Goal: Information Seeking & Learning: Find specific page/section

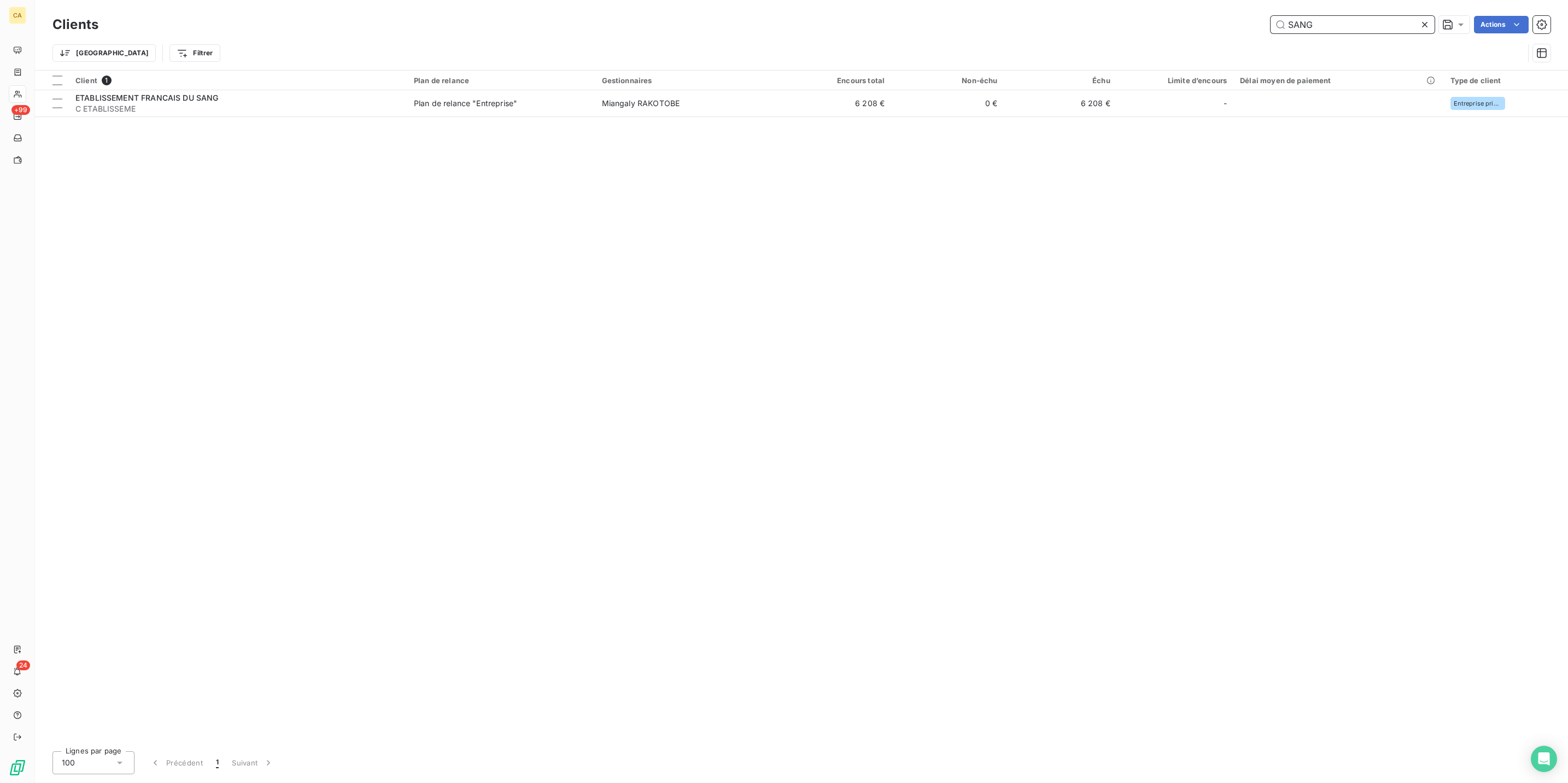
click at [1342, 23] on input "SANG" at bounding box center [1352, 25] width 164 height 18
type input "GROUPE DE"
click at [157, 104] on div "Client 1 Plan de relance Gestionnaires Encours total Non-échu Échu Limite d’enc…" at bounding box center [802, 406] width 1533 height 672
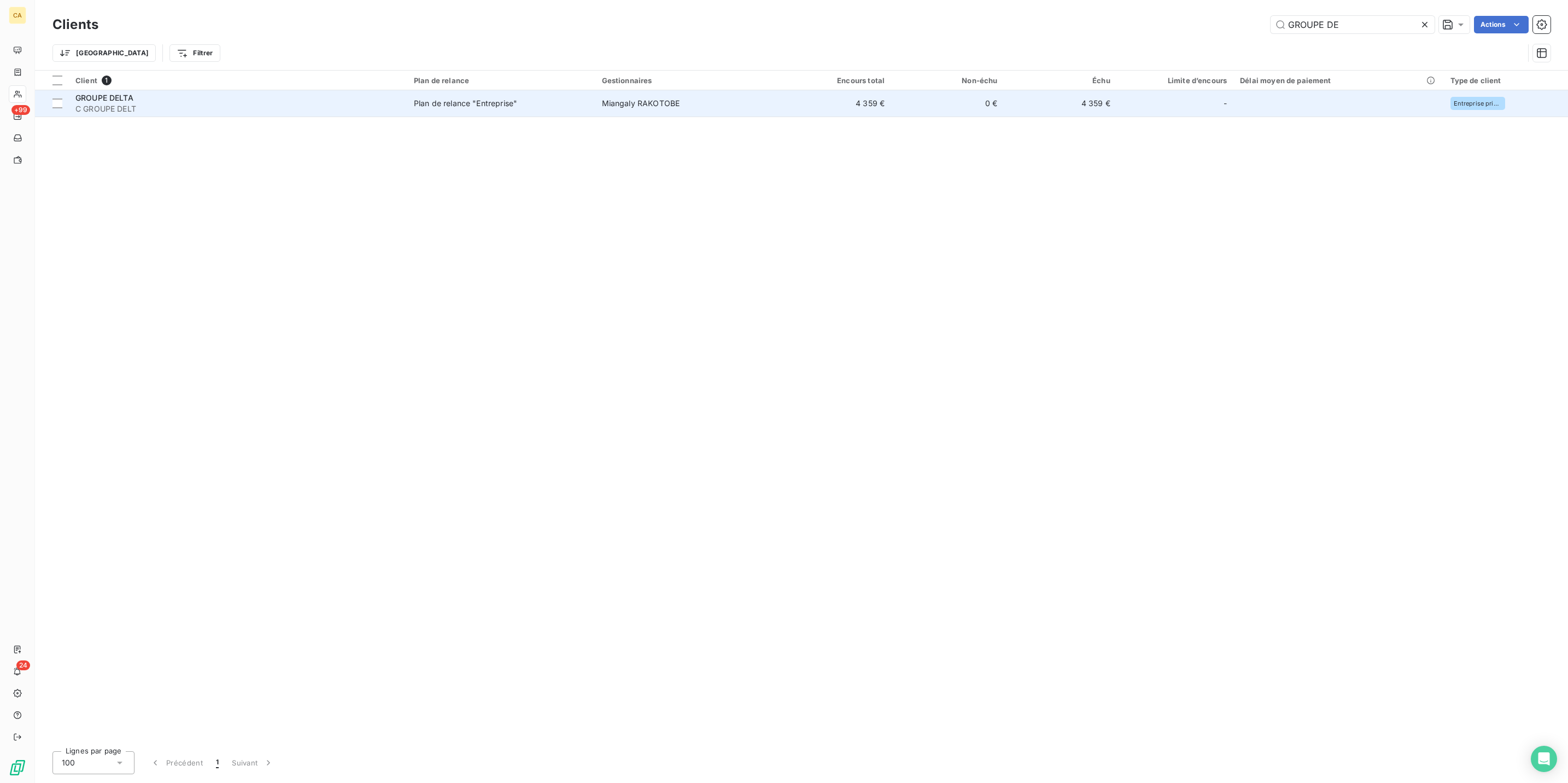
click at [157, 99] on td "GROUPE DELTA C GROUPE DELT" at bounding box center [238, 104] width 338 height 26
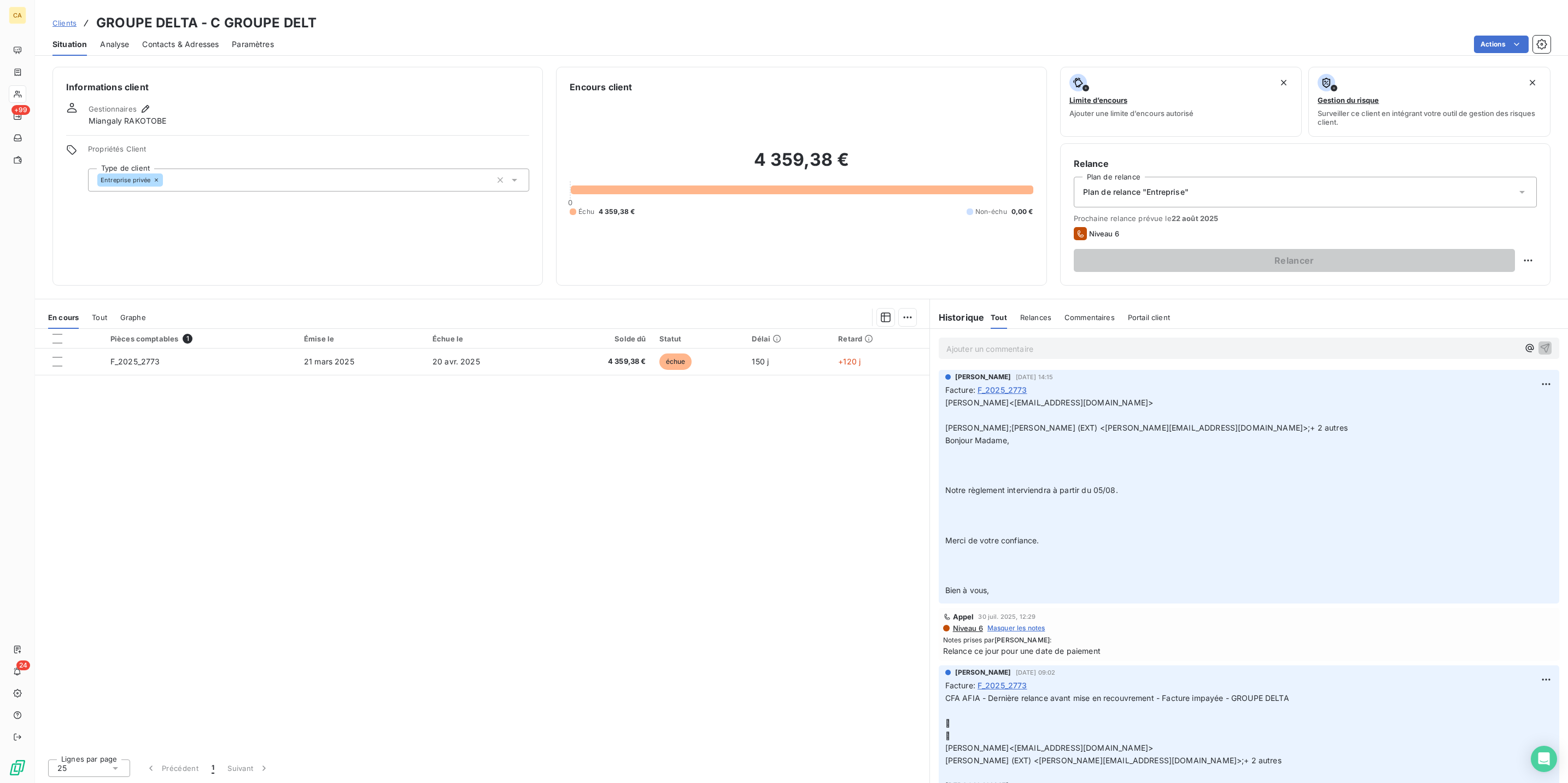
click at [210, 334] on div "Pièces comptables 1" at bounding box center [201, 339] width 180 height 10
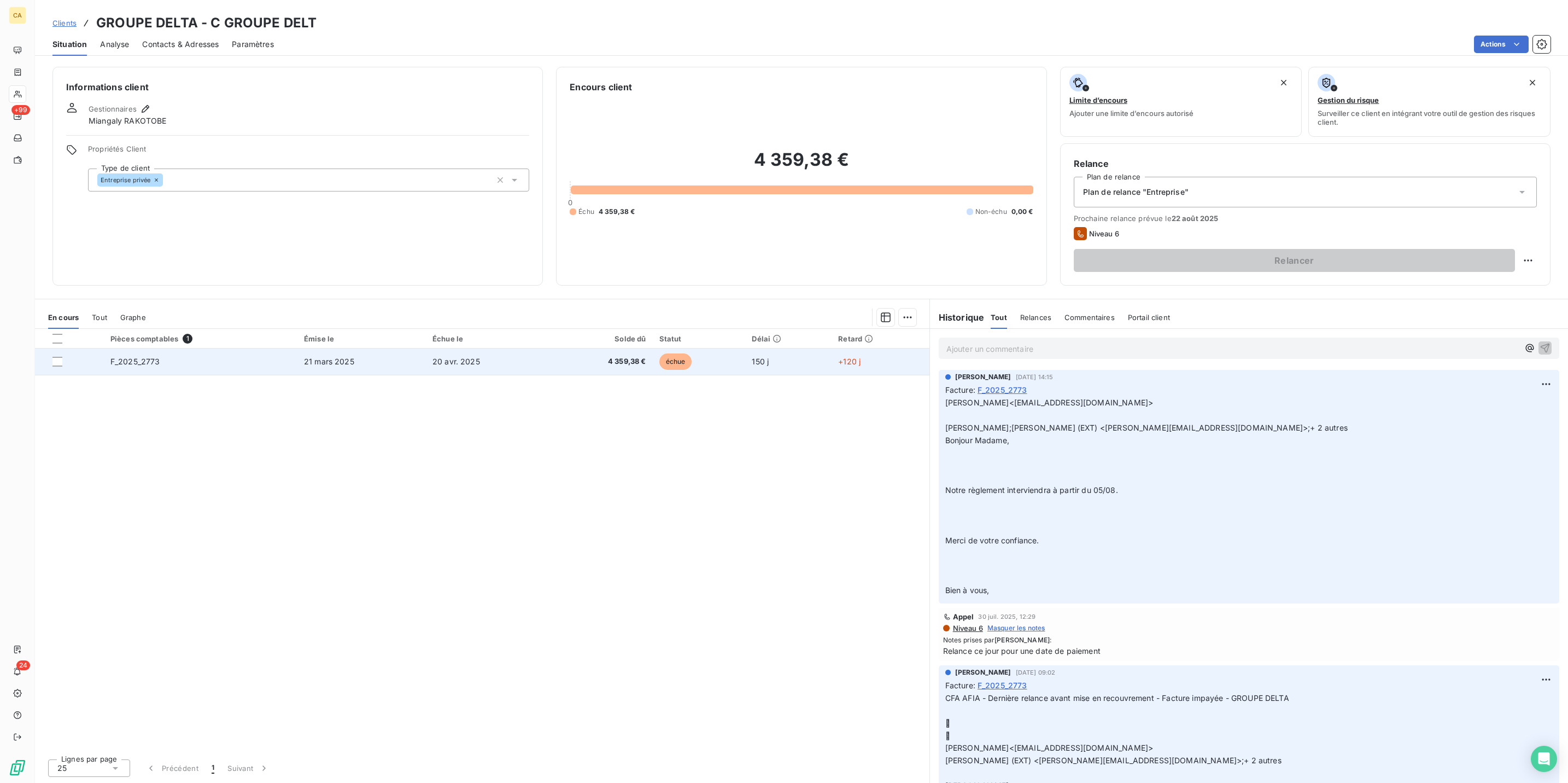
click at [196, 348] on td "F_2025_2773" at bounding box center [201, 362] width 194 height 26
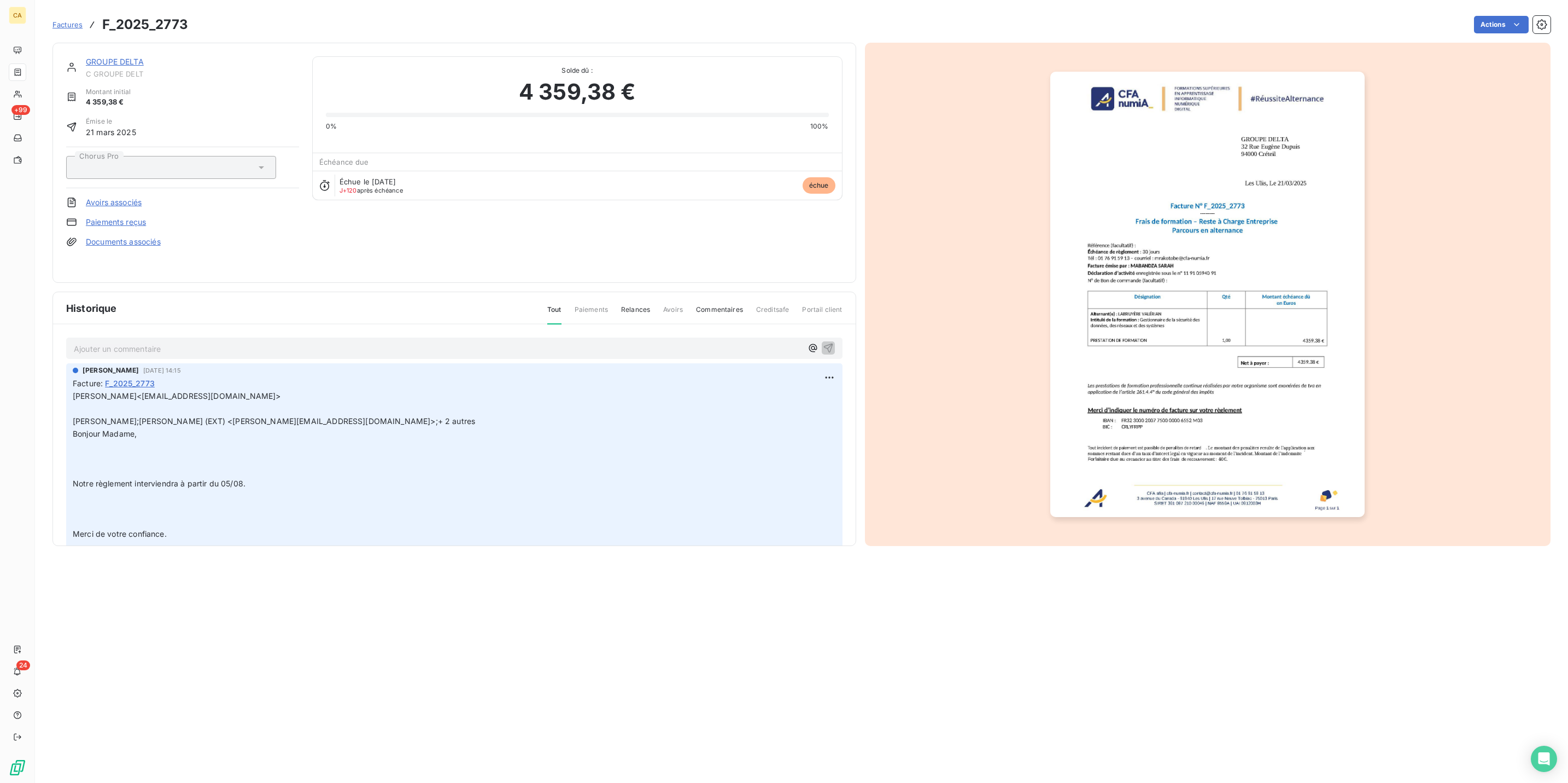
click at [122, 342] on div "Ajouter un commentaire ﻿ [PERSON_NAME] [DATE] 14:15 Facture : F_2025_2773 [PERS…" at bounding box center [454, 451] width 803 height 253
click at [145, 342] on p "Ajouter un commentaire ﻿" at bounding box center [438, 349] width 729 height 14
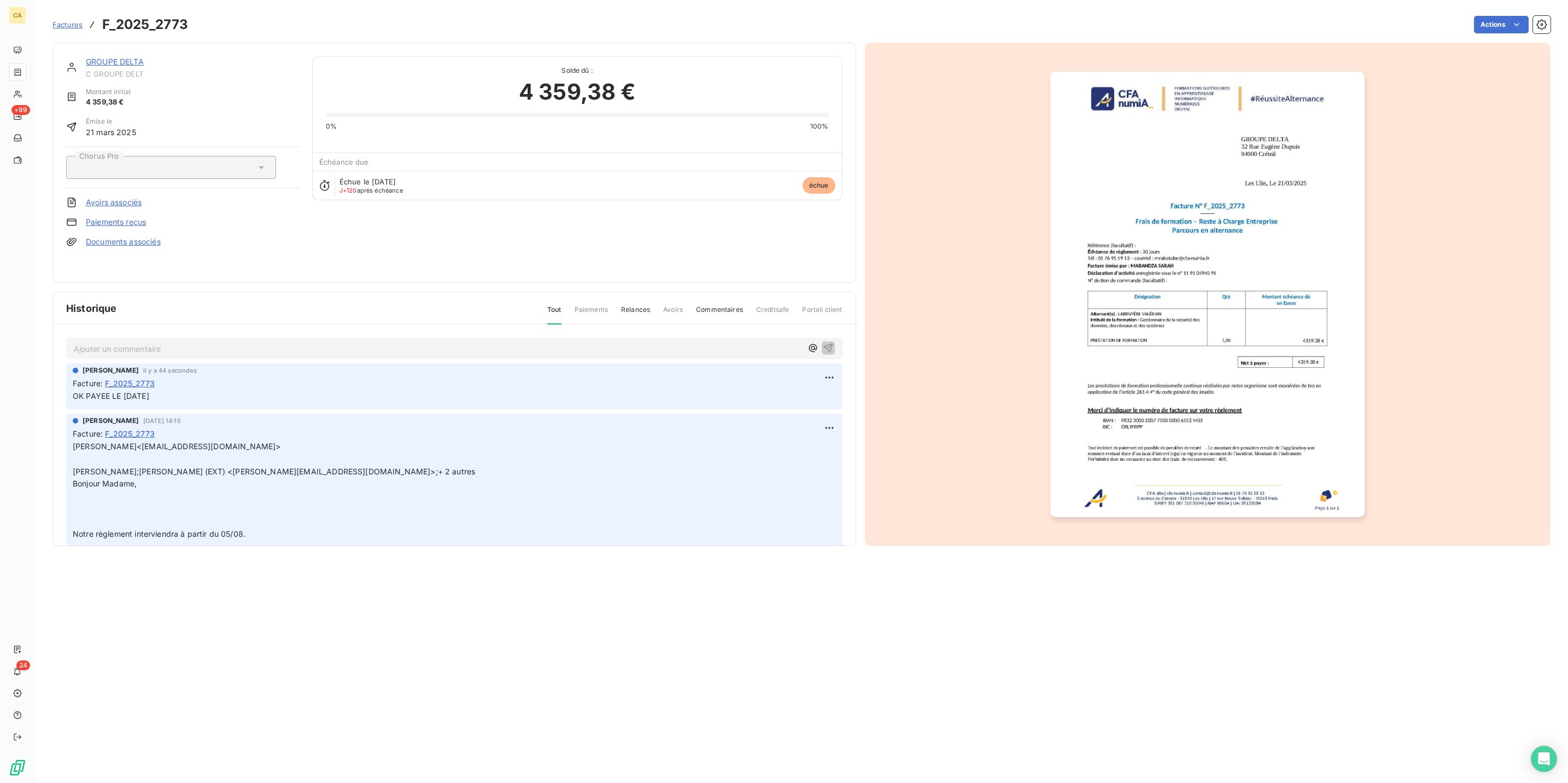
click at [1165, 133] on img "button" at bounding box center [1208, 294] width 314 height 445
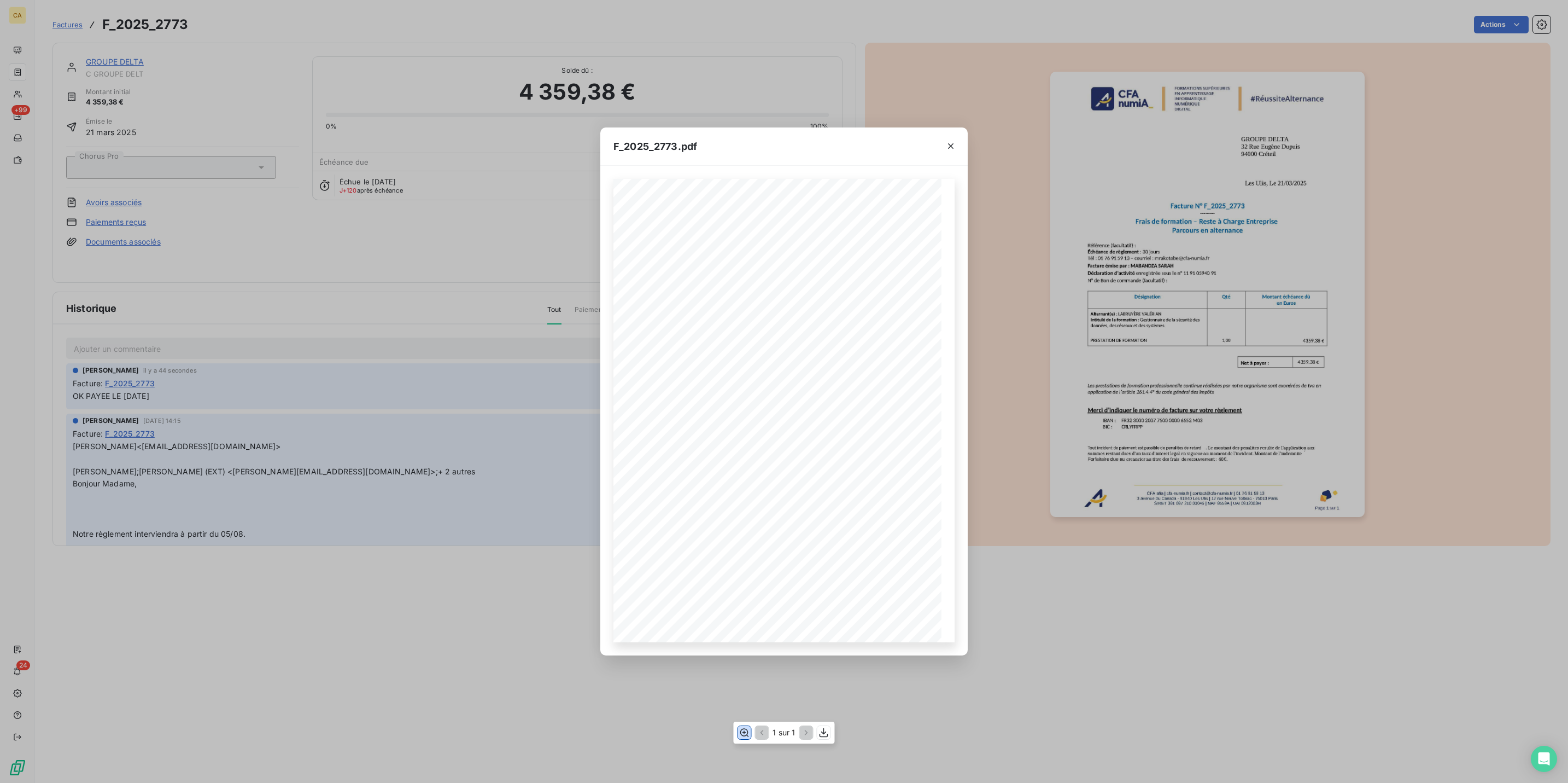
drag, startPoint x: 745, startPoint y: 729, endPoint x: 746, endPoint y: 721, distance: 8.1
click at [745, 728] on icon "button" at bounding box center [744, 732] width 11 height 11
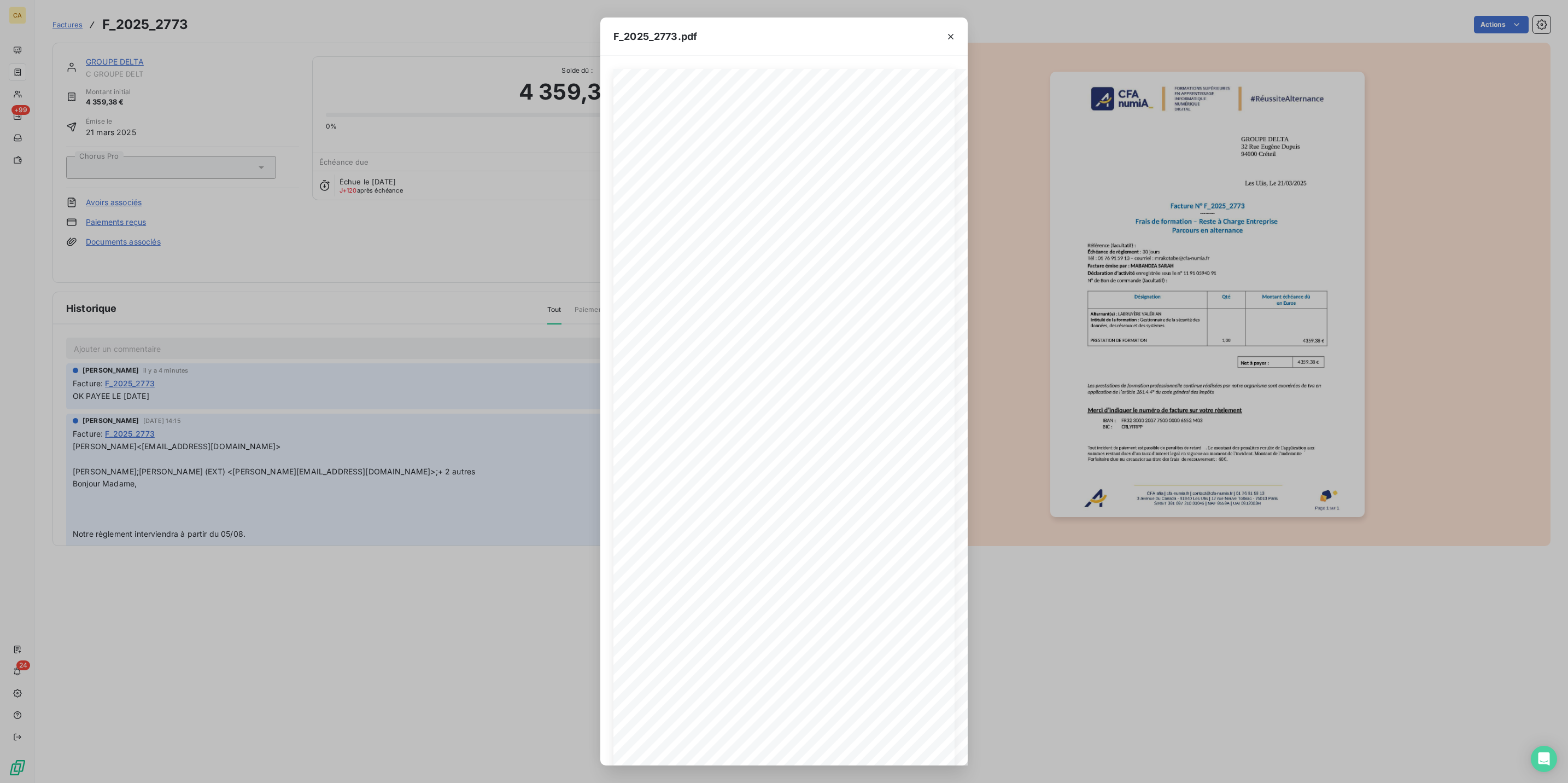
click at [367, 268] on div "F_2025_2773.pdf CFA afia | [DOMAIN_NAME] | [EMAIL_ADDRESS][DOMAIN_NAME] | 01 76…" at bounding box center [784, 391] width 1568 height 783
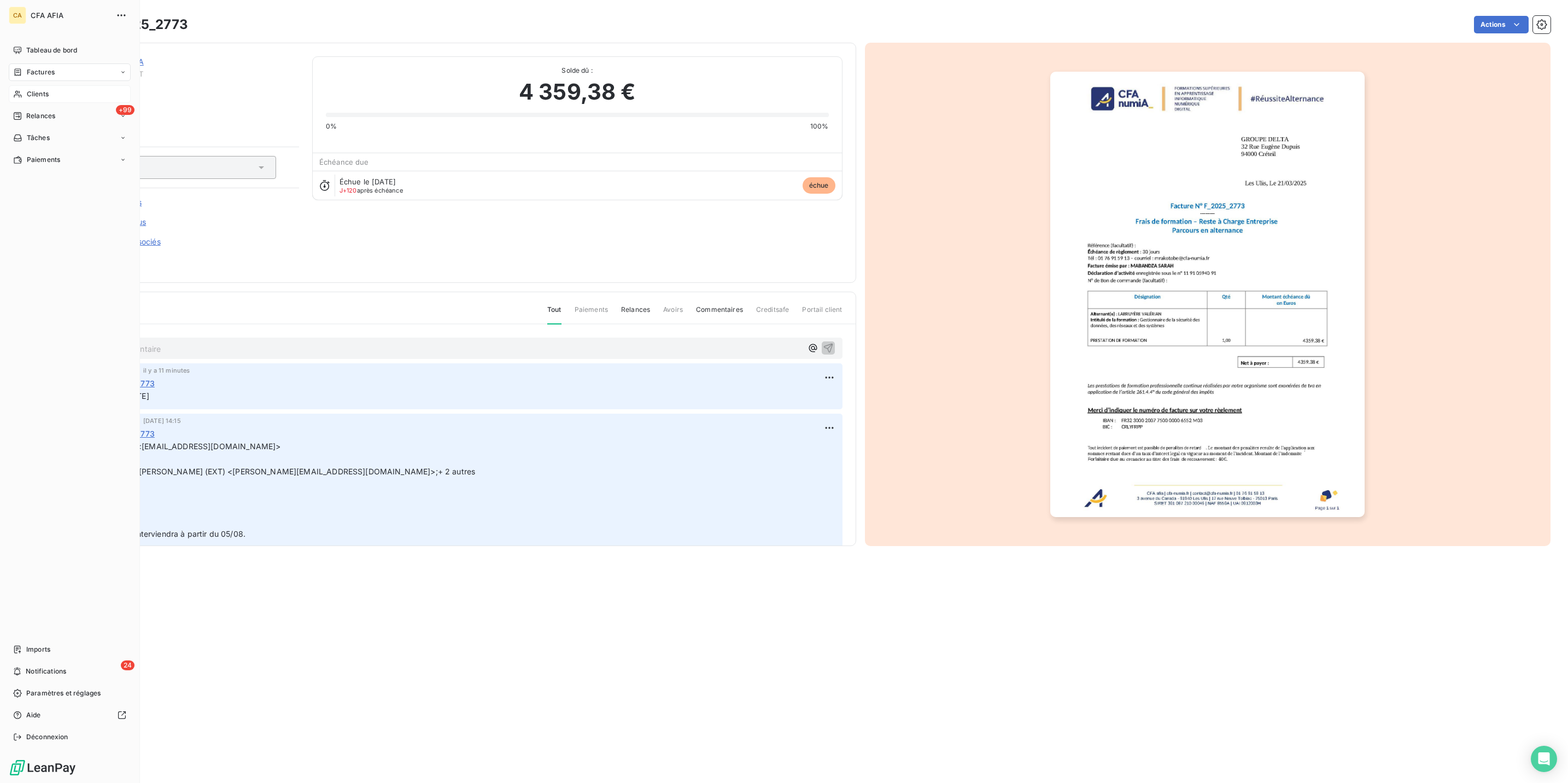
drag, startPoint x: 21, startPoint y: 70, endPoint x: 61, endPoint y: 74, distance: 40.2
click at [27, 89] on span "Clients" at bounding box center [38, 94] width 22 height 10
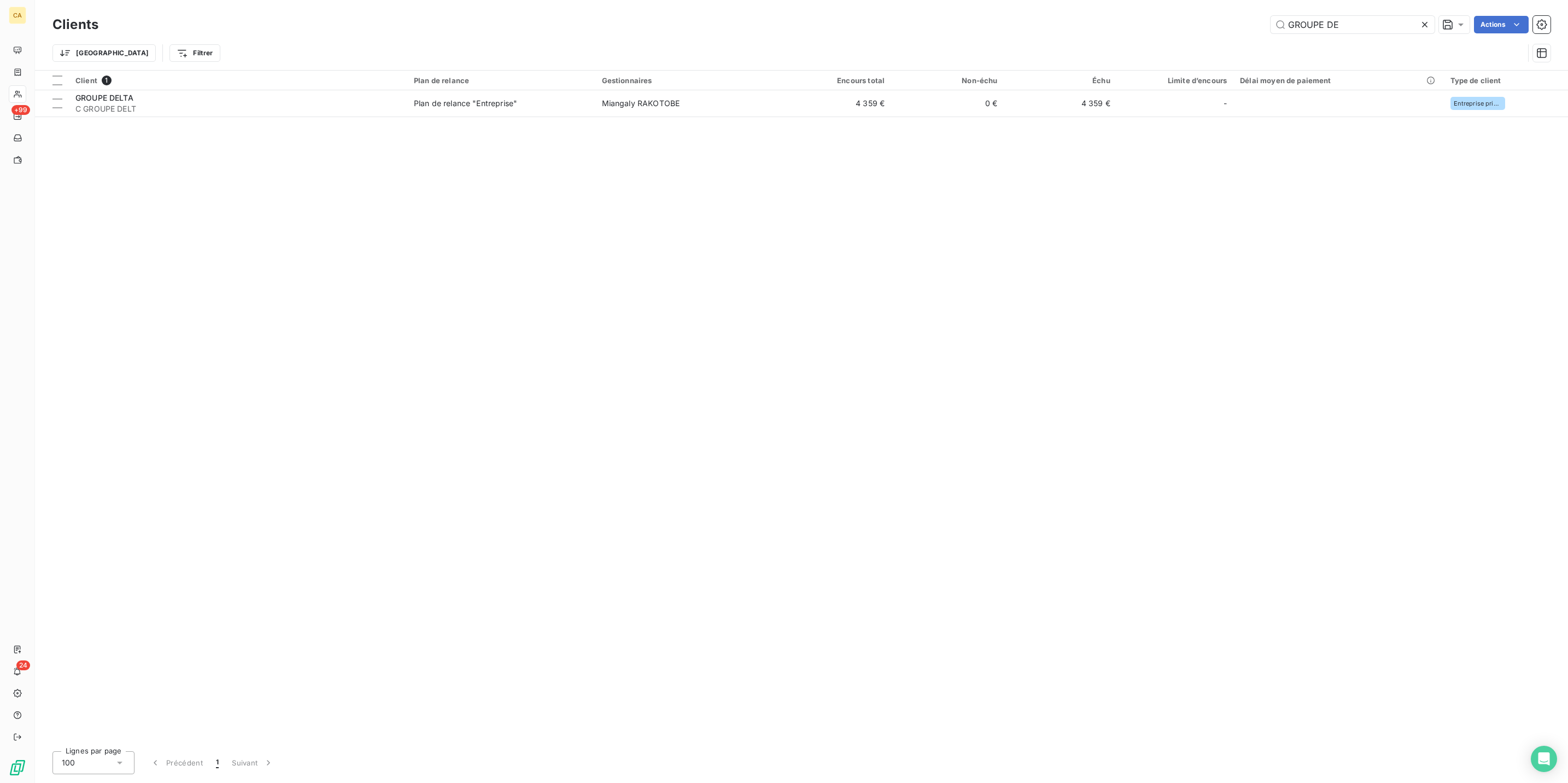
drag, startPoint x: 1369, startPoint y: 22, endPoint x: 1093, endPoint y: 11, distance: 276.2
click at [1093, 13] on div "Clients GROUPE DE Actions" at bounding box center [801, 25] width 1498 height 23
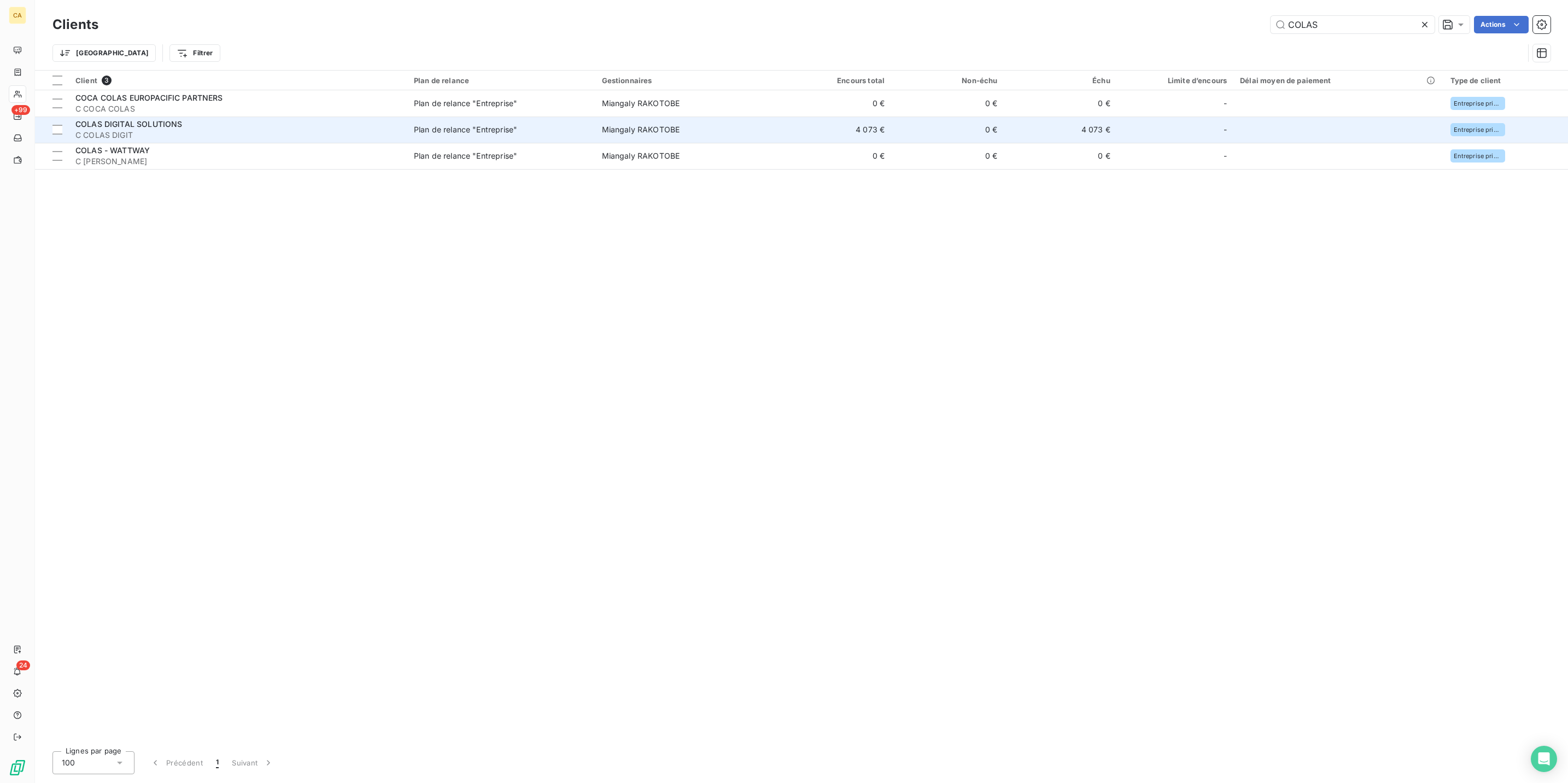
type input "COLAS"
click at [151, 119] on span "COLAS DIGITAL SOLUTIONS" at bounding box center [129, 124] width 107 height 9
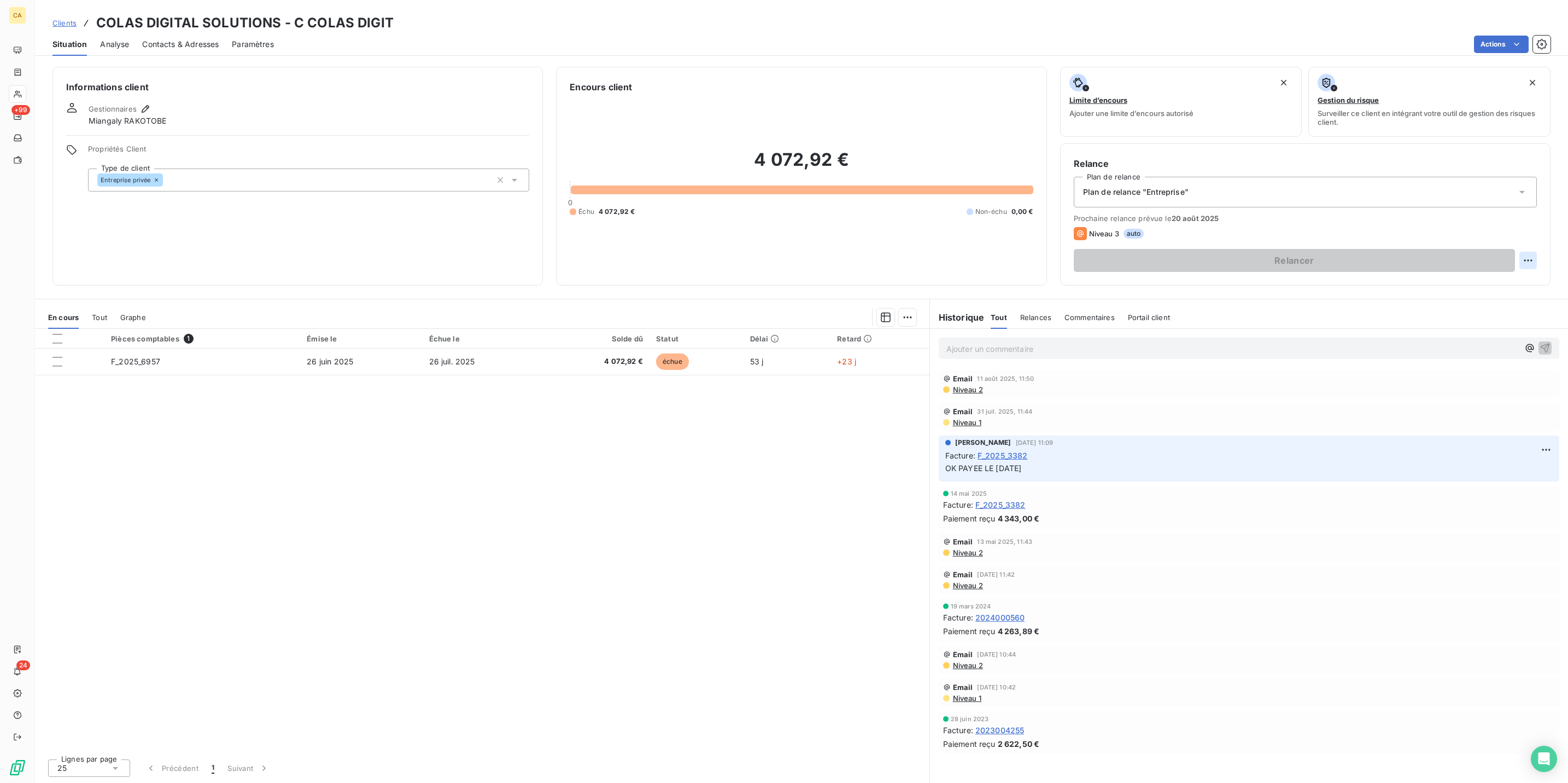
click at [1535, 212] on html "CA +99 24 Clients COLAS DIGITAL SOLUTIONS - C COLAS DIGIT Situation Analyse Con…" at bounding box center [784, 391] width 1568 height 783
click at [1494, 252] on html "CA +99 24 Clients COLAS DIGITAL SOLUTIONS - C COLAS DIGIT Situation Analyse Con…" at bounding box center [784, 391] width 1568 height 783
click at [1490, 242] on div "Informations client Gestionnaires Miangaly RAKOTOBE Propriétés Client Type de c…" at bounding box center [802, 421] width 1533 height 723
click at [1537, 249] on div "Relancer" at bounding box center [1305, 260] width 463 height 23
click at [1533, 215] on html "CA +99 24 Clients COLAS DIGITAL SOLUTIONS - C COLAS DIGIT Situation Analyse Con…" at bounding box center [784, 391] width 1568 height 783
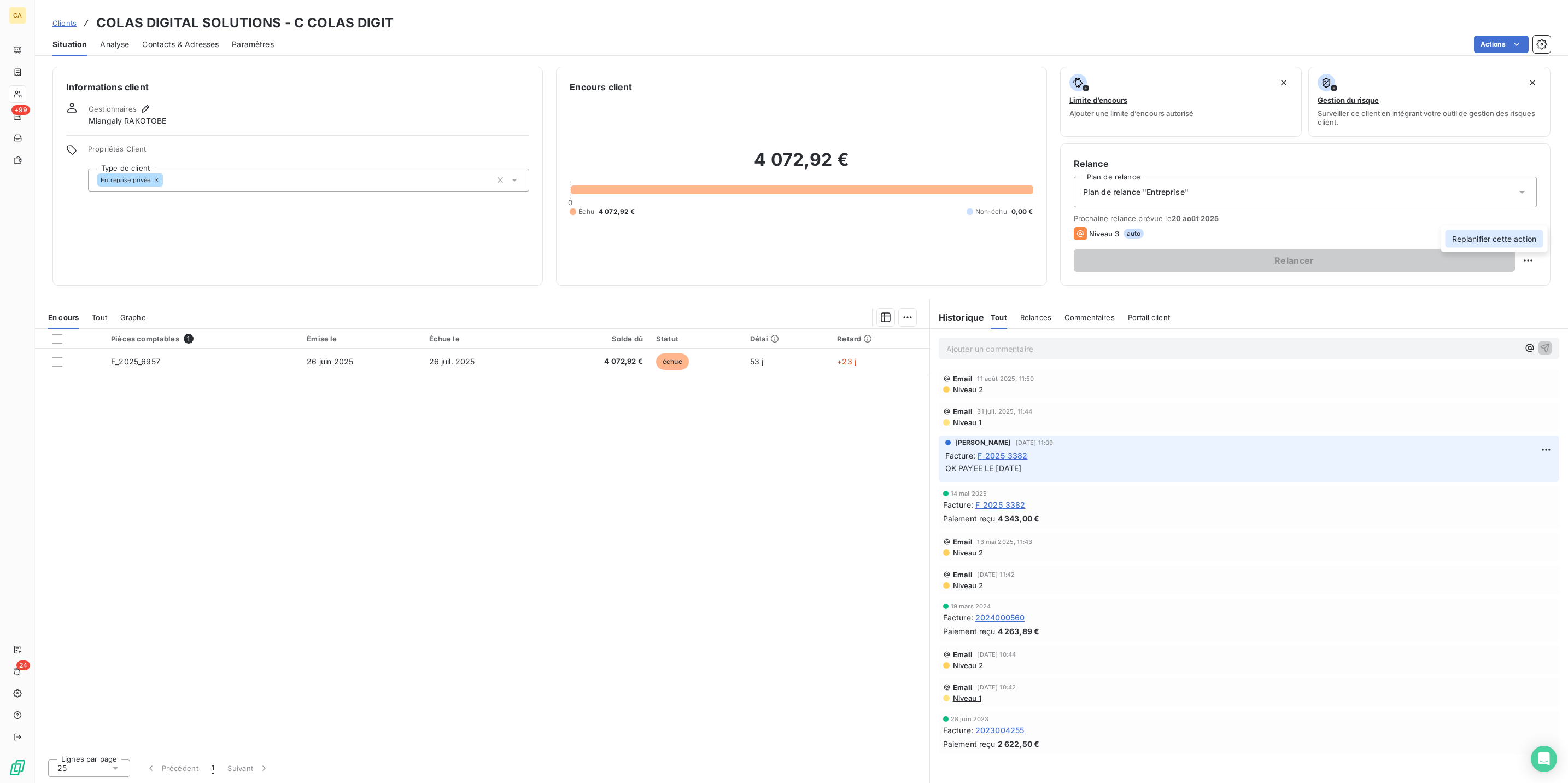
click at [1503, 242] on div "Replanifier cette action" at bounding box center [1495, 239] width 98 height 18
select select "7"
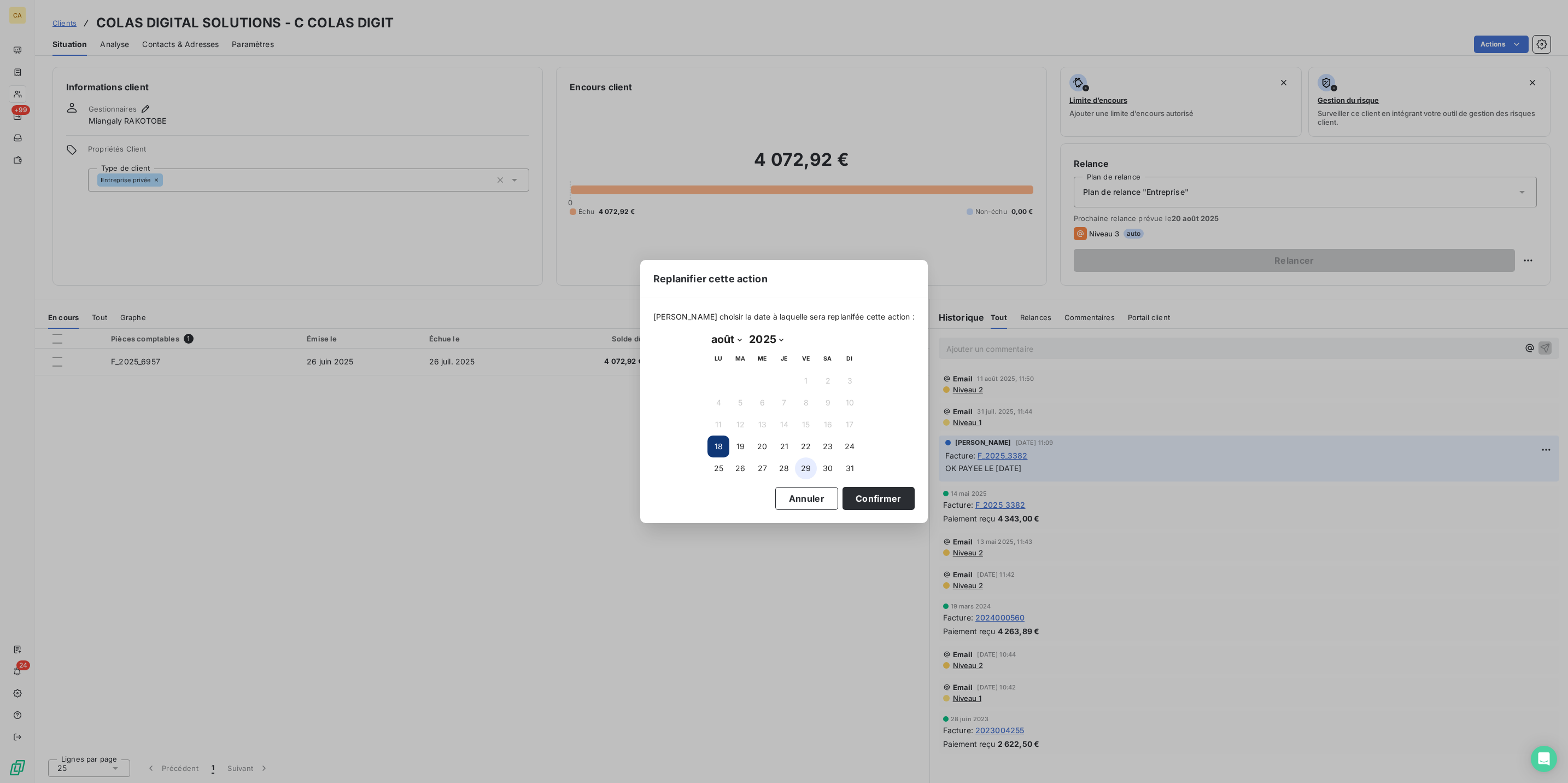
click at [814, 464] on button "29" at bounding box center [806, 468] width 22 height 22
click at [842, 487] on button "Confirmer" at bounding box center [878, 498] width 72 height 23
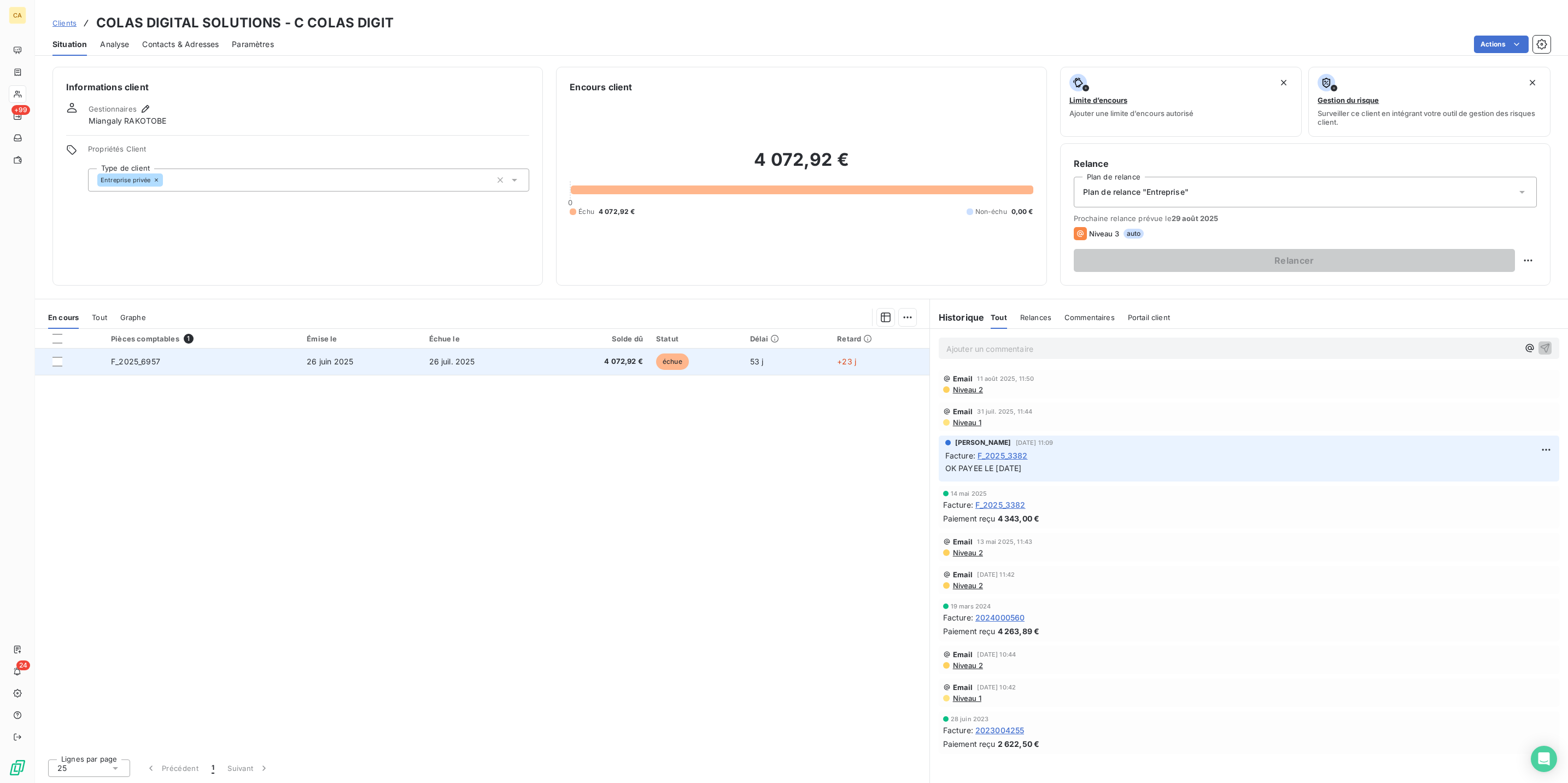
click at [444, 348] on td "26 juil. 2025" at bounding box center [483, 362] width 121 height 26
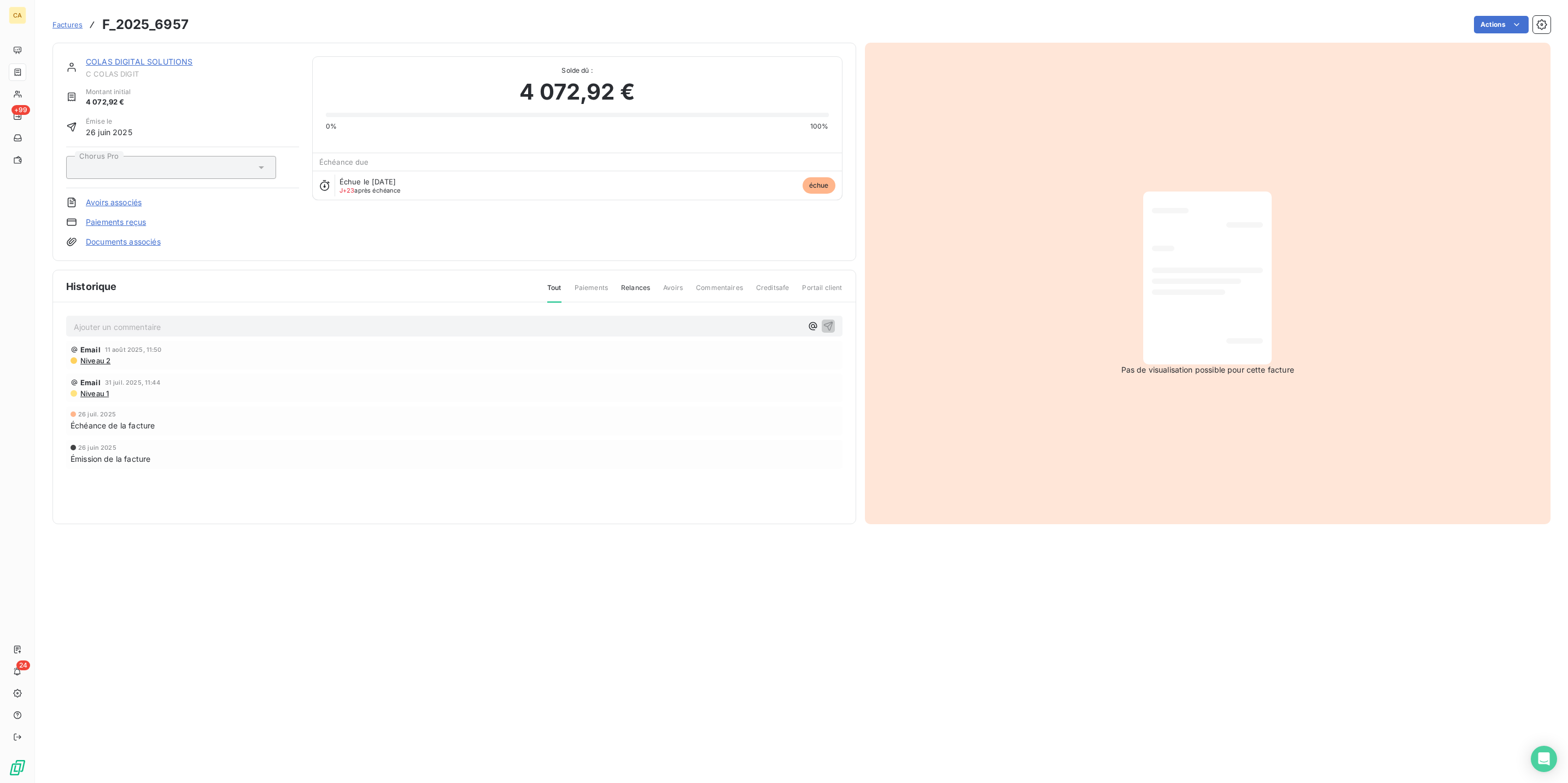
click at [177, 320] on p "Ajouter un commentaire ﻿" at bounding box center [438, 327] width 729 height 14
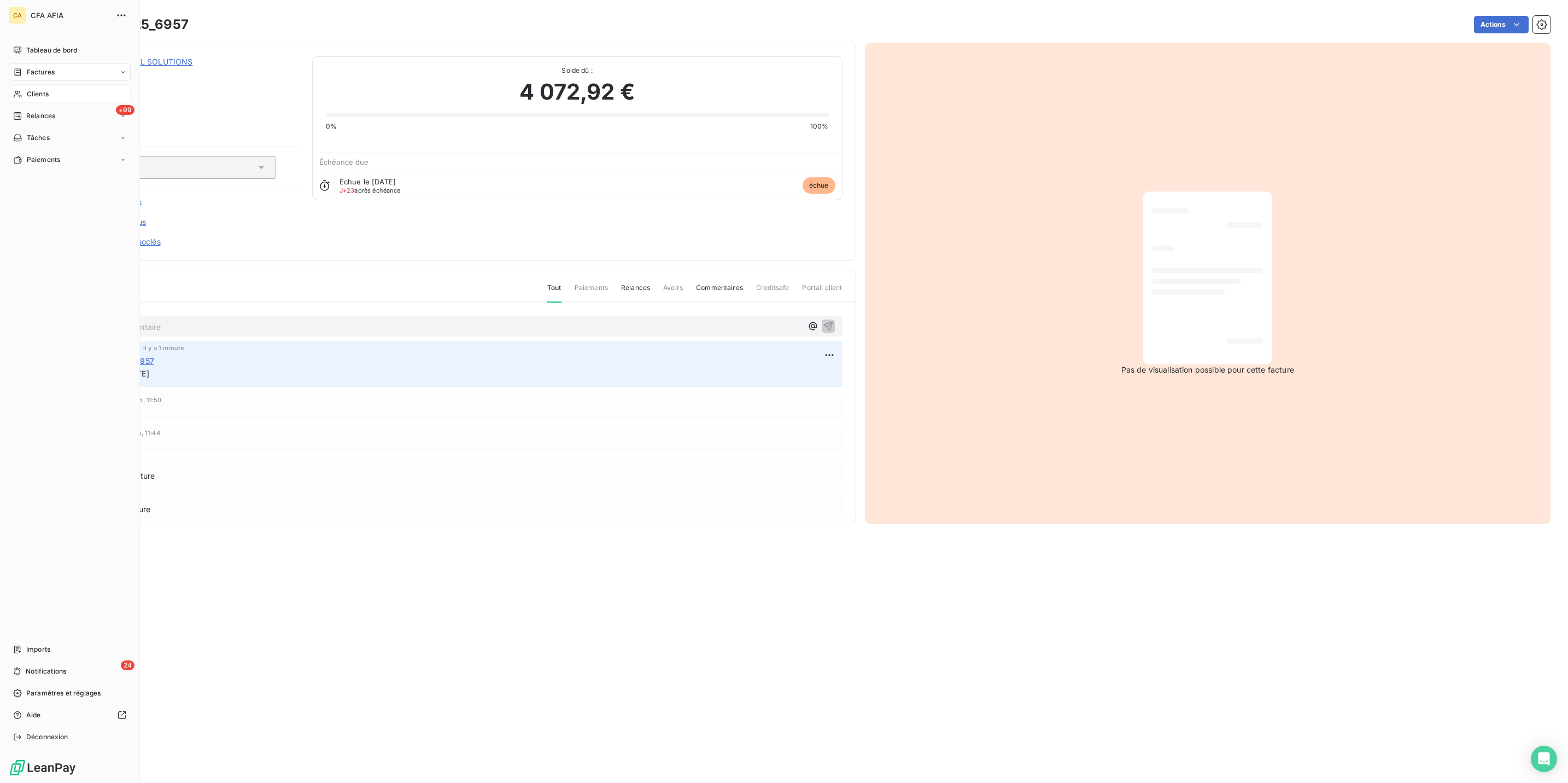
drag, startPoint x: 15, startPoint y: 79, endPoint x: 48, endPoint y: 70, distance: 34.2
click at [15, 86] on div "Clients" at bounding box center [70, 94] width 122 height 18
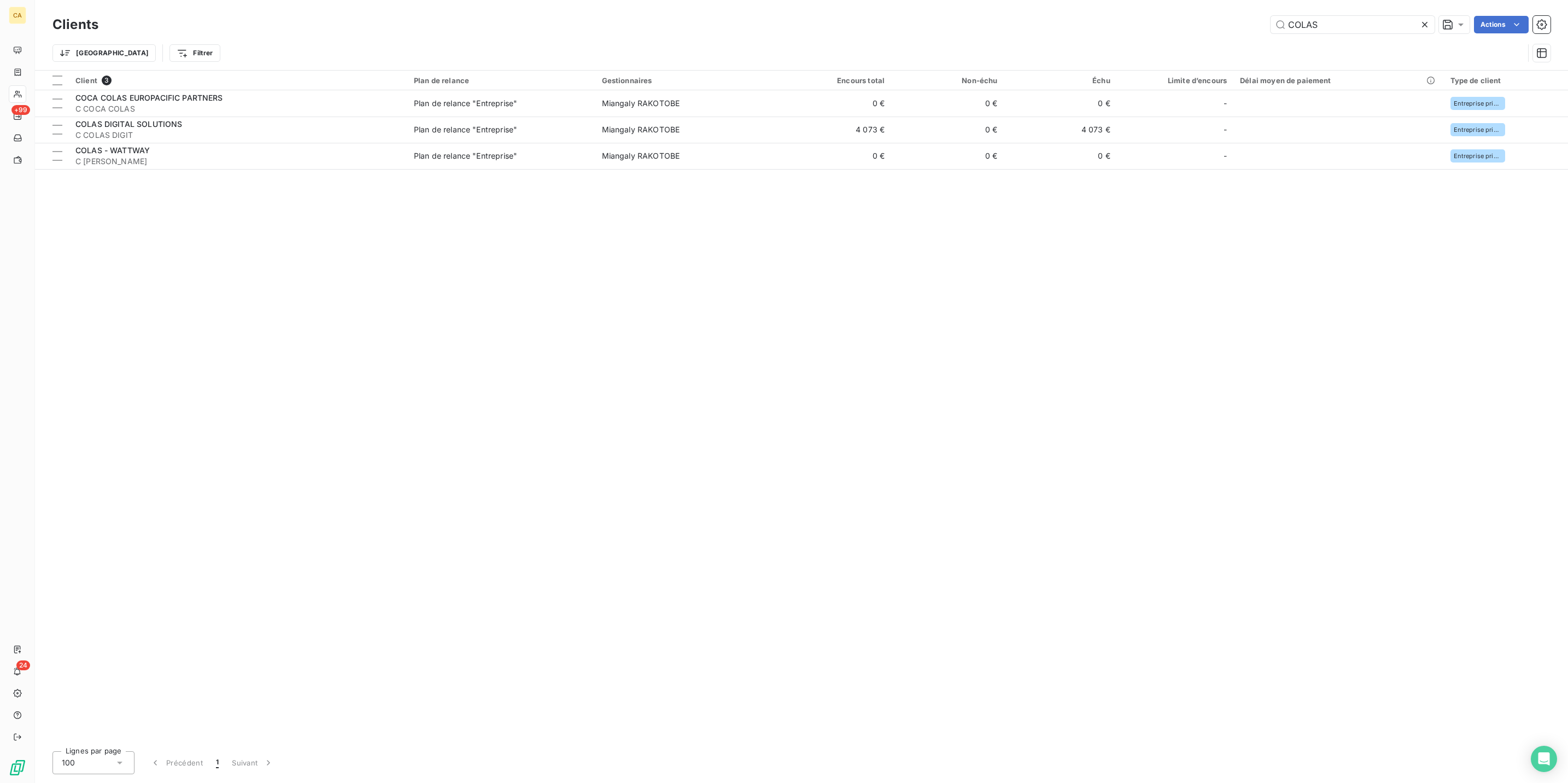
click at [1339, 28] on div "COLAS" at bounding box center [1352, 25] width 164 height 18
click at [1357, 3] on div "Clients COLAS Actions Trier Filtrer" at bounding box center [802, 35] width 1533 height 70
click at [1357, 16] on div "COLAS" at bounding box center [1352, 25] width 164 height 18
click at [1350, 21] on input "COLAS" at bounding box center [1352, 25] width 164 height 18
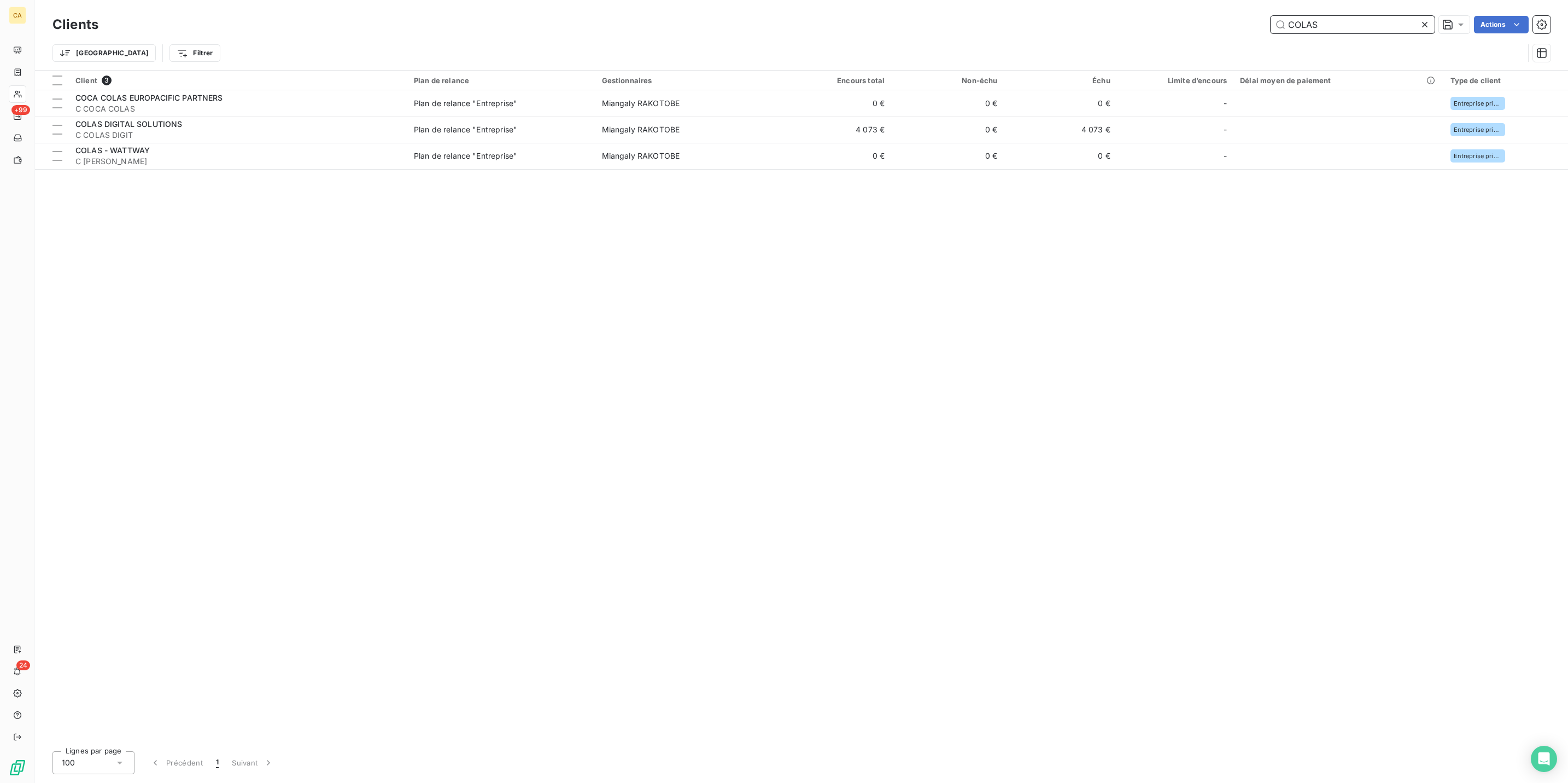
click at [1350, 21] on input "COLAS" at bounding box center [1352, 25] width 164 height 18
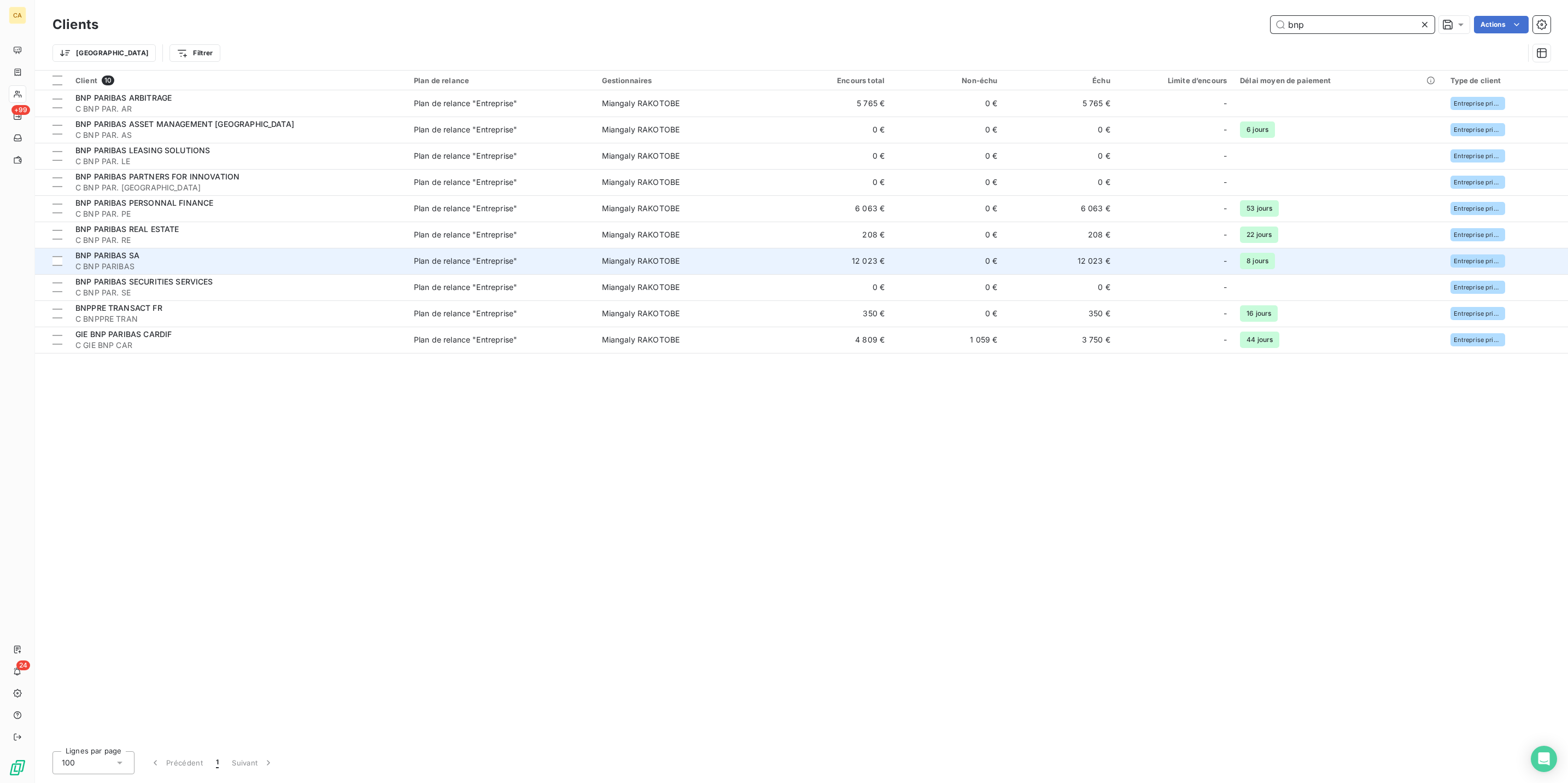
type input "bnp"
click at [224, 250] on div "BNP PARIBAS SA" at bounding box center [238, 255] width 326 height 11
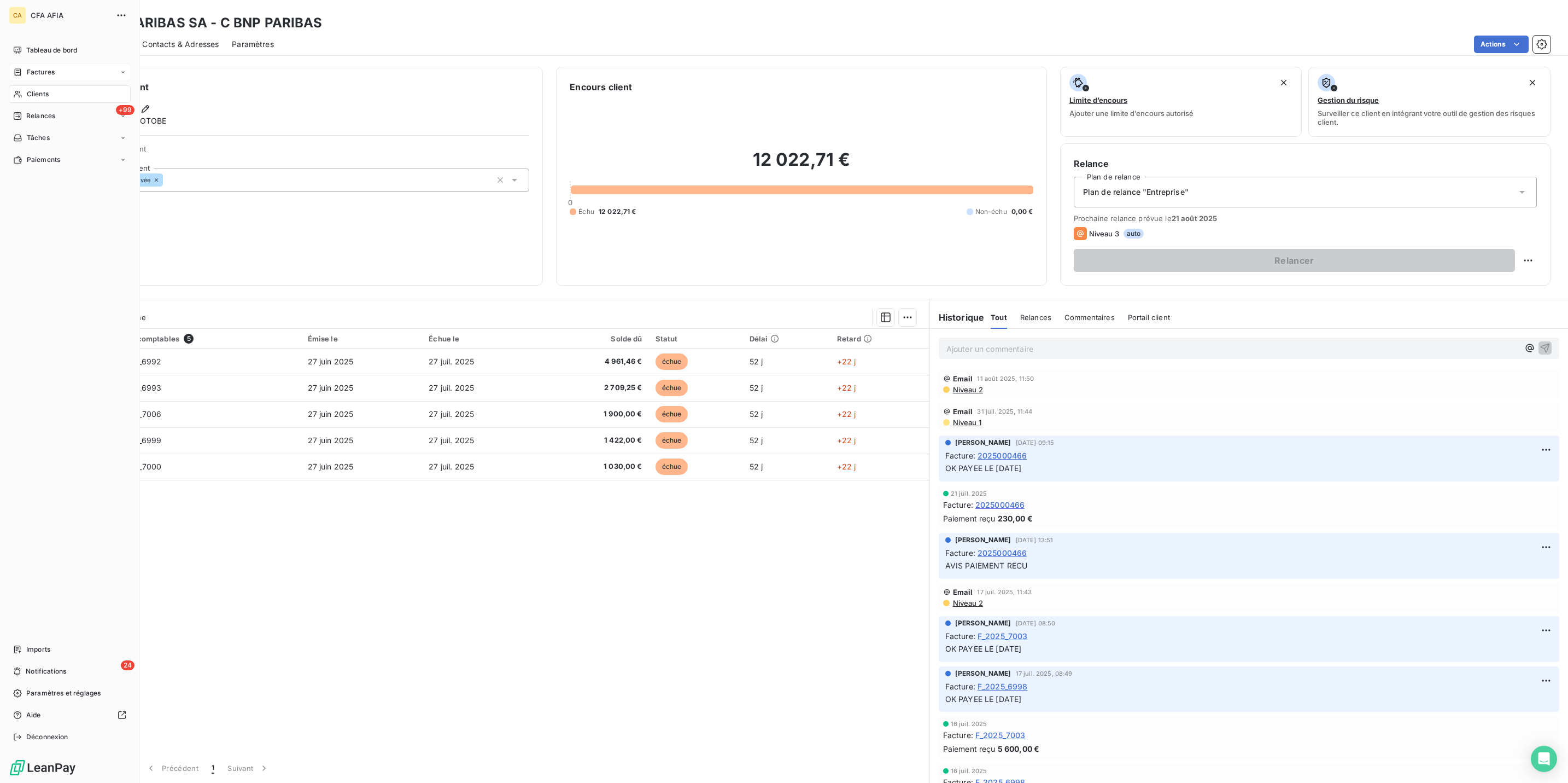
click at [33, 67] on span "Factures" at bounding box center [41, 72] width 28 height 10
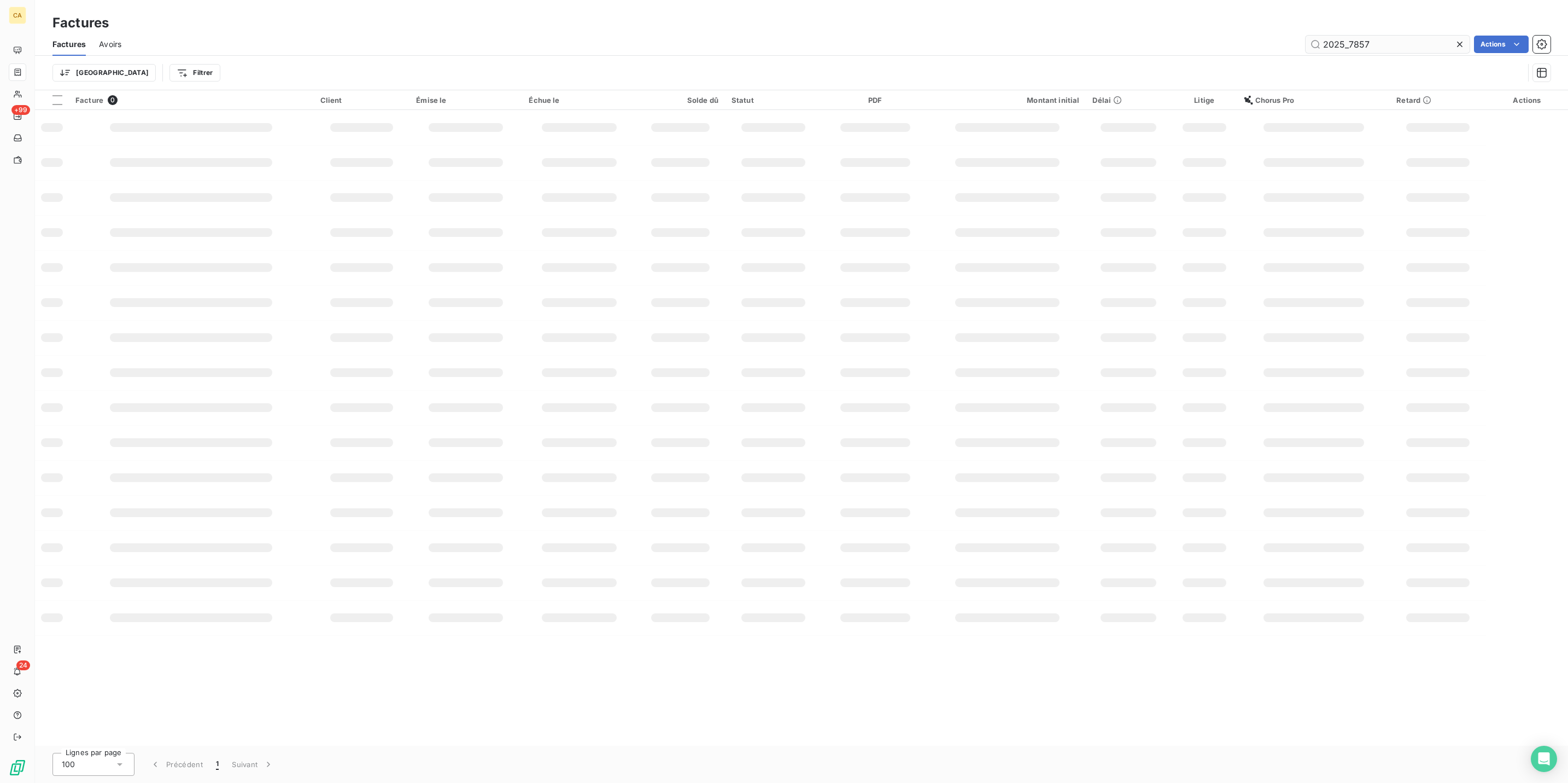
drag, startPoint x: 1410, startPoint y: 18, endPoint x: 1401, endPoint y: 35, distance: 19.2
click at [1406, 26] on div "Factures Factures Avoirs 2025_7857 Actions Trier Filtrer" at bounding box center [802, 45] width 1533 height 91
click at [1400, 36] on input "2025_7857" at bounding box center [1388, 45] width 164 height 18
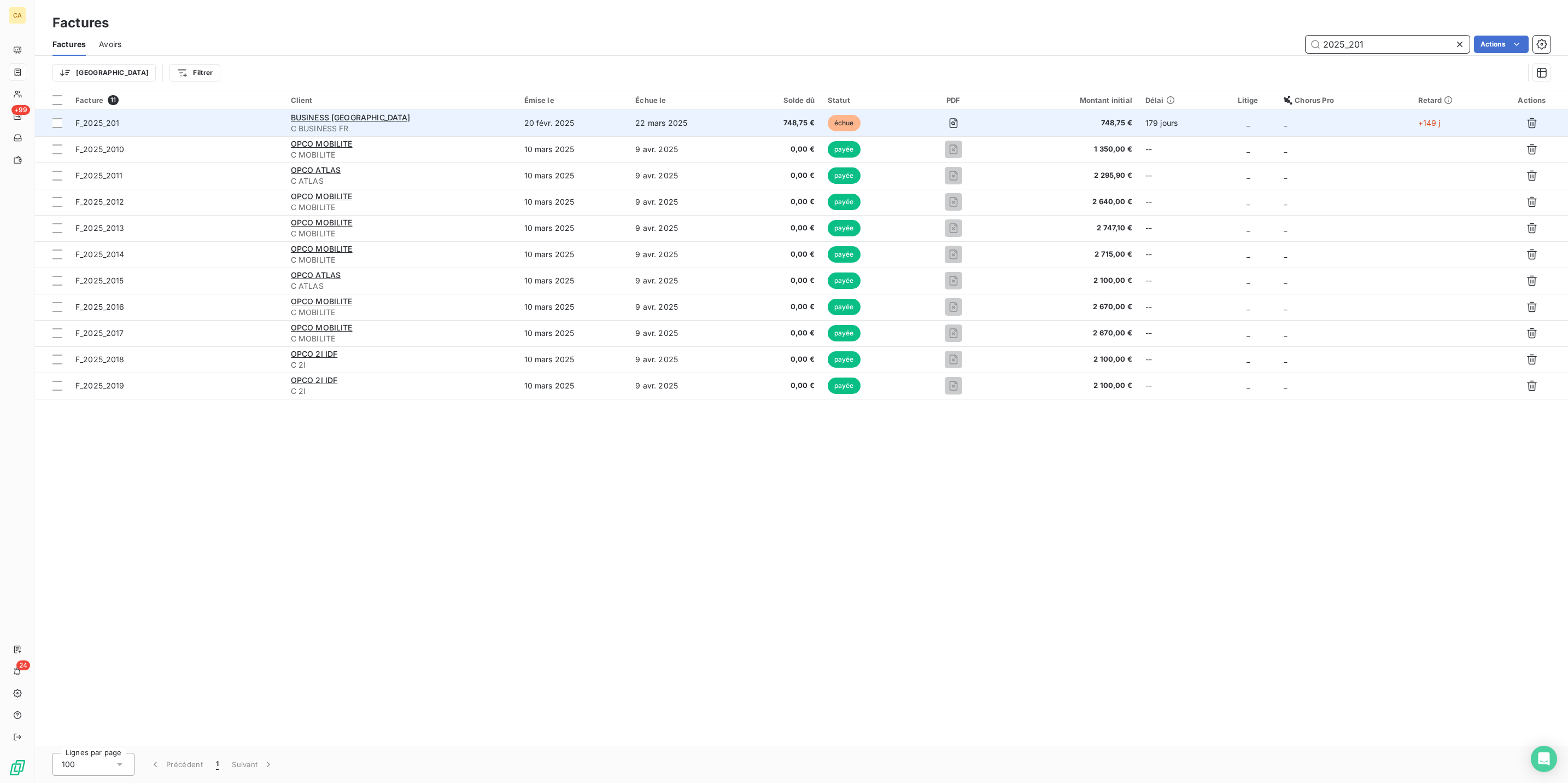
type input "2025_201"
click at [706, 110] on td "22 mars 2025" at bounding box center [686, 123] width 114 height 26
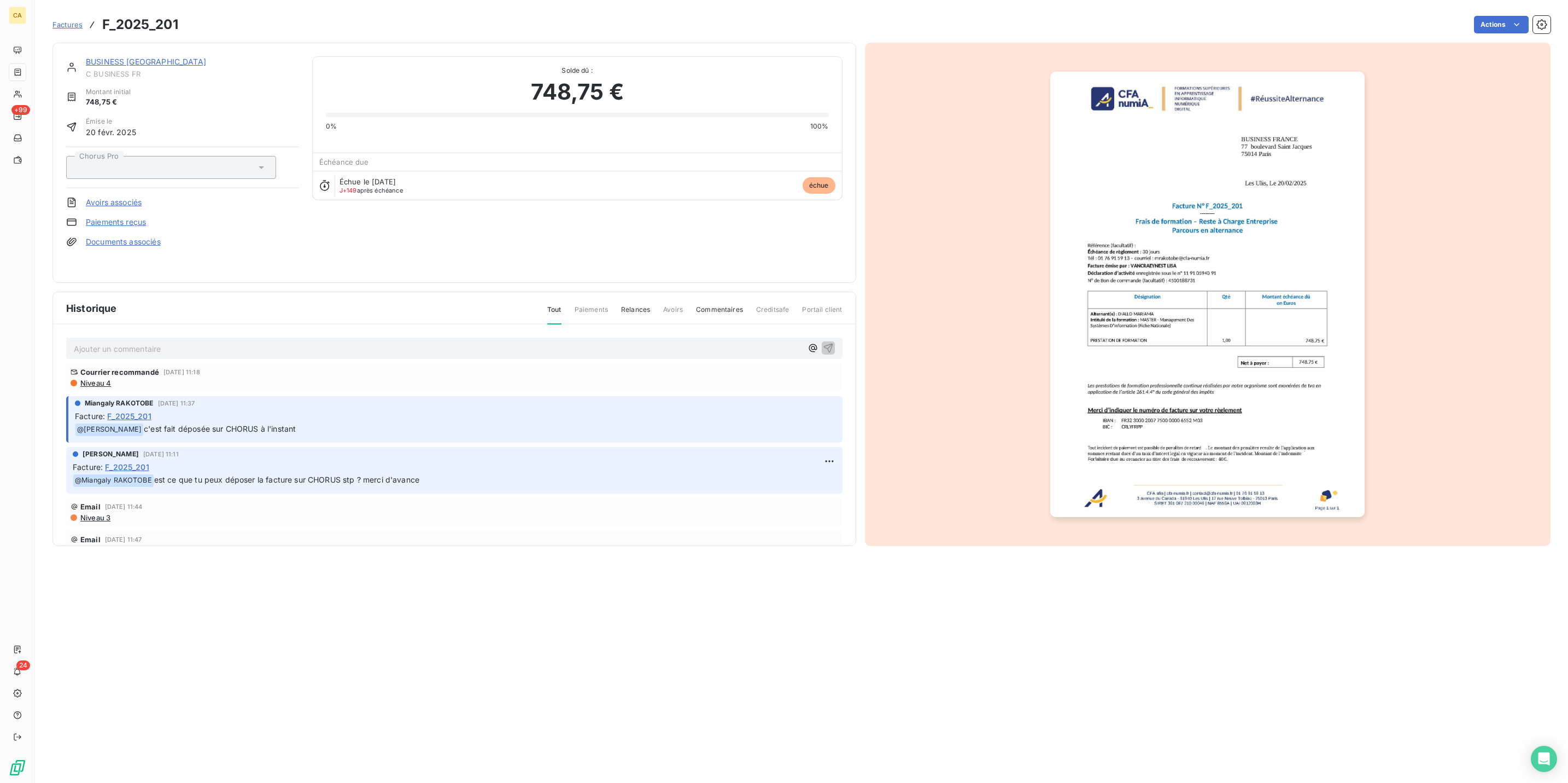
click at [258, 341] on div "Ajouter un commentaire ﻿" at bounding box center [454, 348] width 761 height 14
click at [253, 342] on p "Ajouter un commentaire ﻿" at bounding box center [438, 349] width 729 height 14
click at [245, 342] on p "Ajouter un commentaire ﻿" at bounding box center [438, 349] width 729 height 14
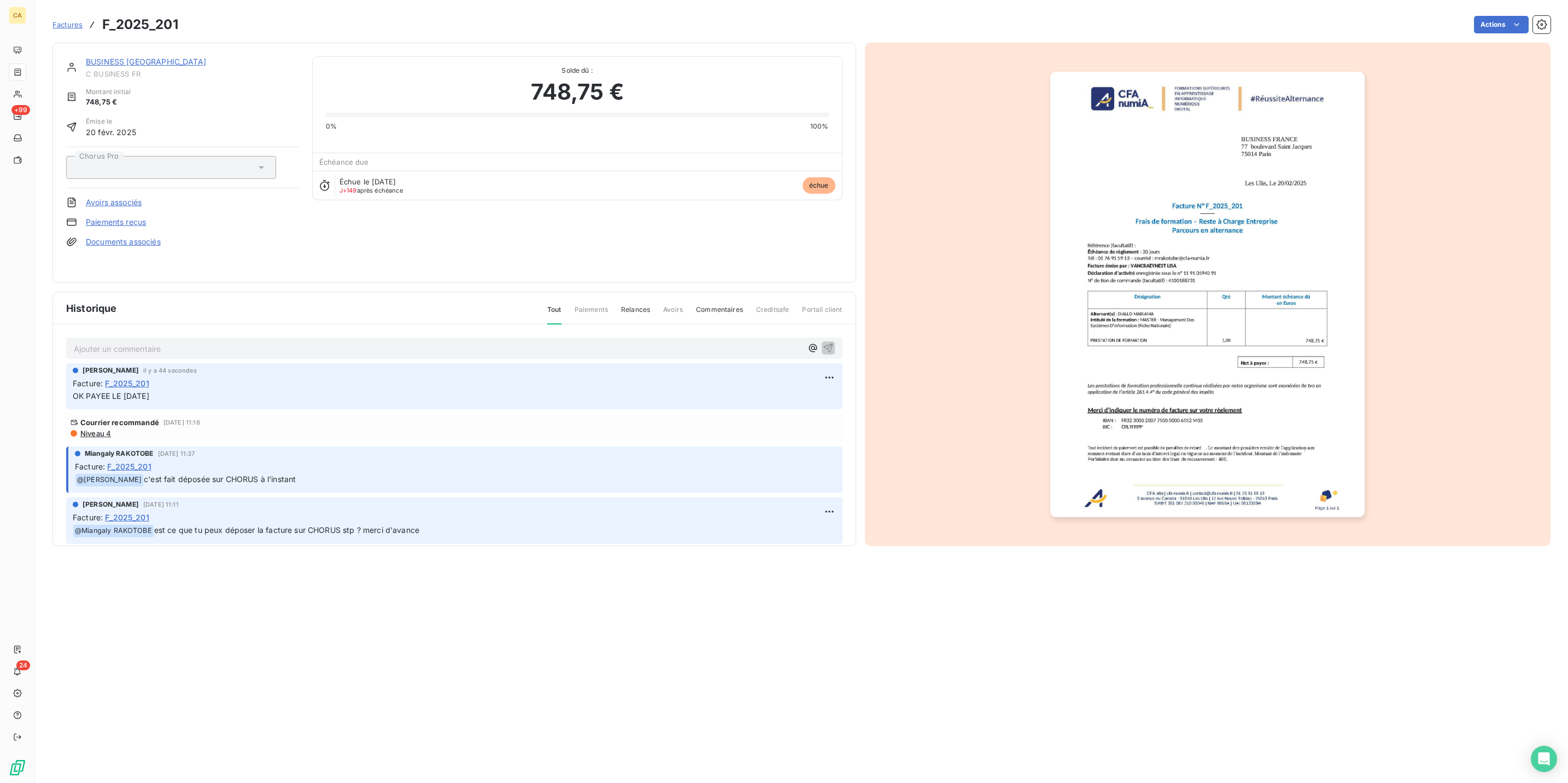
click at [99, 69] on span "C BUSINESS FR" at bounding box center [192, 74] width 213 height 9
click at [105, 46] on div "BUSINESS FRANCE C BUSINESS FR Montant initial 748,75 € Émise le [DATE] Chorus P…" at bounding box center [454, 163] width 804 height 240
click at [105, 48] on div "BUSINESS FRANCE C BUSINESS FR Montant initial 748,75 € Émise le [DATE] Chorus P…" at bounding box center [454, 163] width 804 height 240
click at [111, 57] on link "BUSINESS [GEOGRAPHIC_DATA]" at bounding box center [146, 61] width 120 height 9
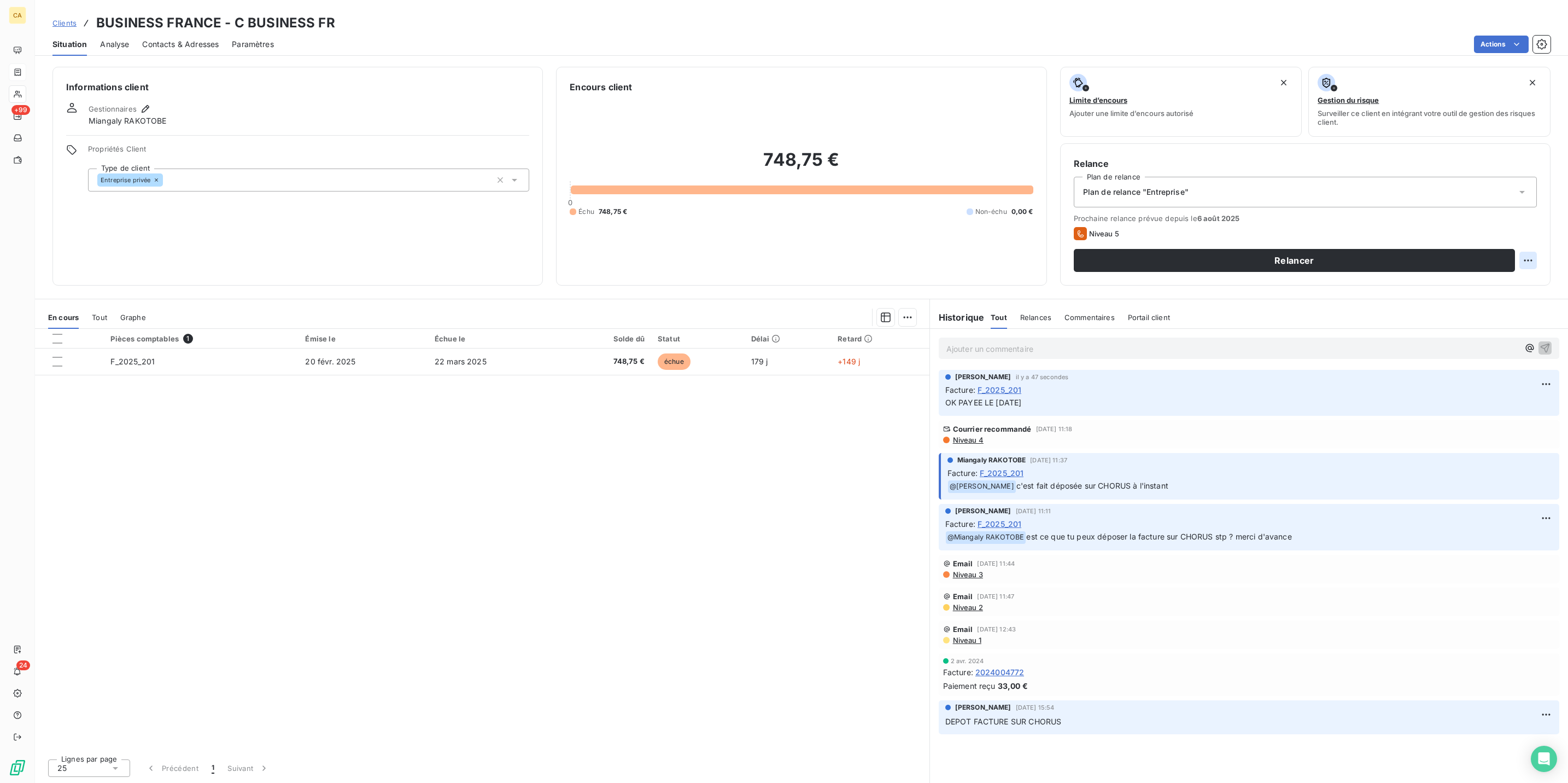
click at [1537, 214] on html "CA +99 24 Clients BUSINESS FRANCE - C BUSINESS FR Situation Analyse Contacts & …" at bounding box center [784, 391] width 1568 height 783
click at [1529, 233] on div "Replanifier cette action" at bounding box center [1495, 239] width 98 height 18
select select "7"
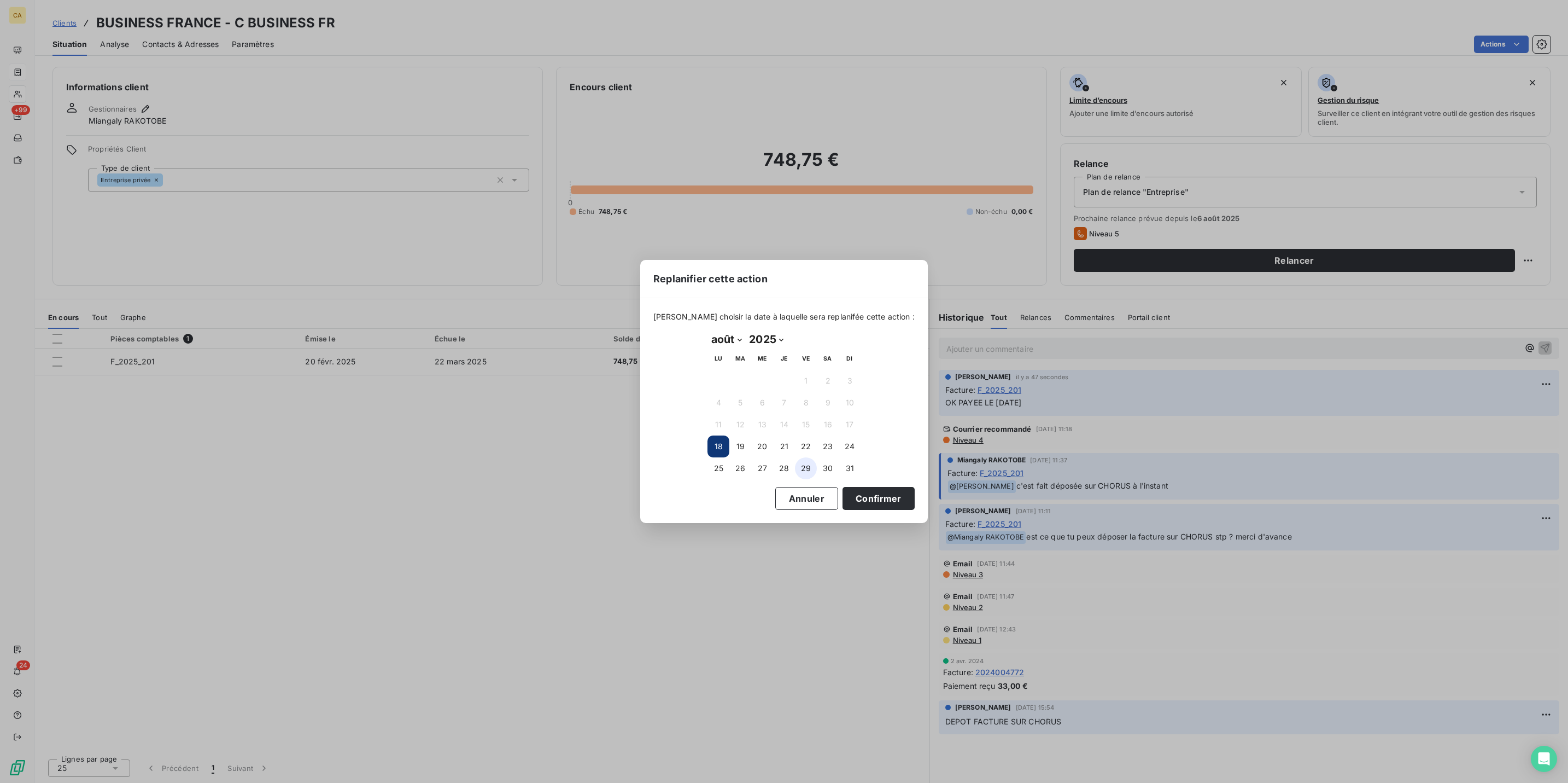
drag, startPoint x: 789, startPoint y: 461, endPoint x: 797, endPoint y: 460, distance: 8.1
click at [790, 461] on button "28" at bounding box center [784, 468] width 22 height 22
click at [803, 460] on button "29" at bounding box center [806, 468] width 22 height 22
click at [842, 493] on button "Confirmer" at bounding box center [878, 498] width 72 height 23
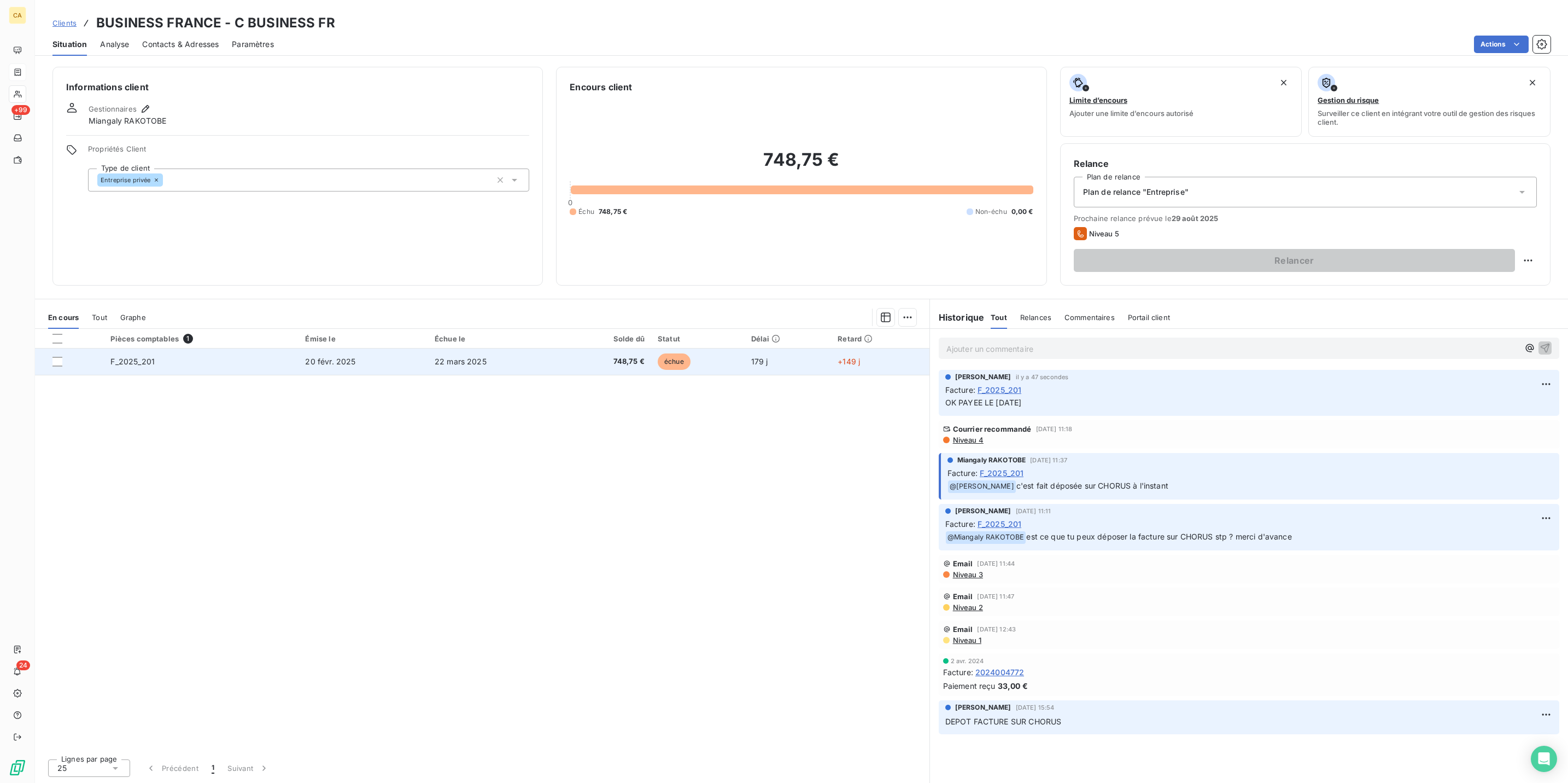
click at [186, 348] on td "F_2025_201" at bounding box center [201, 362] width 195 height 26
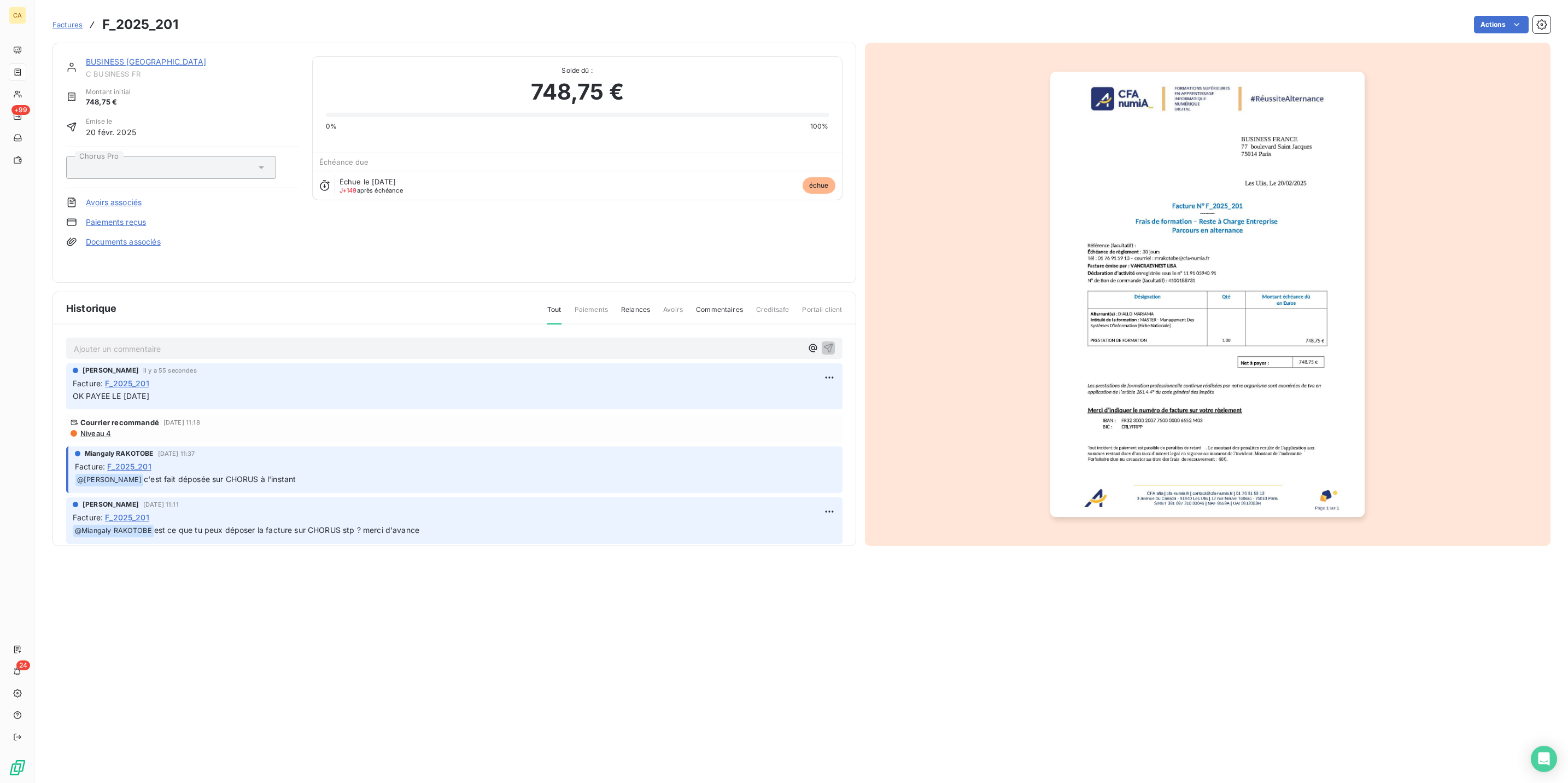
click at [1257, 269] on img "button" at bounding box center [1208, 294] width 314 height 445
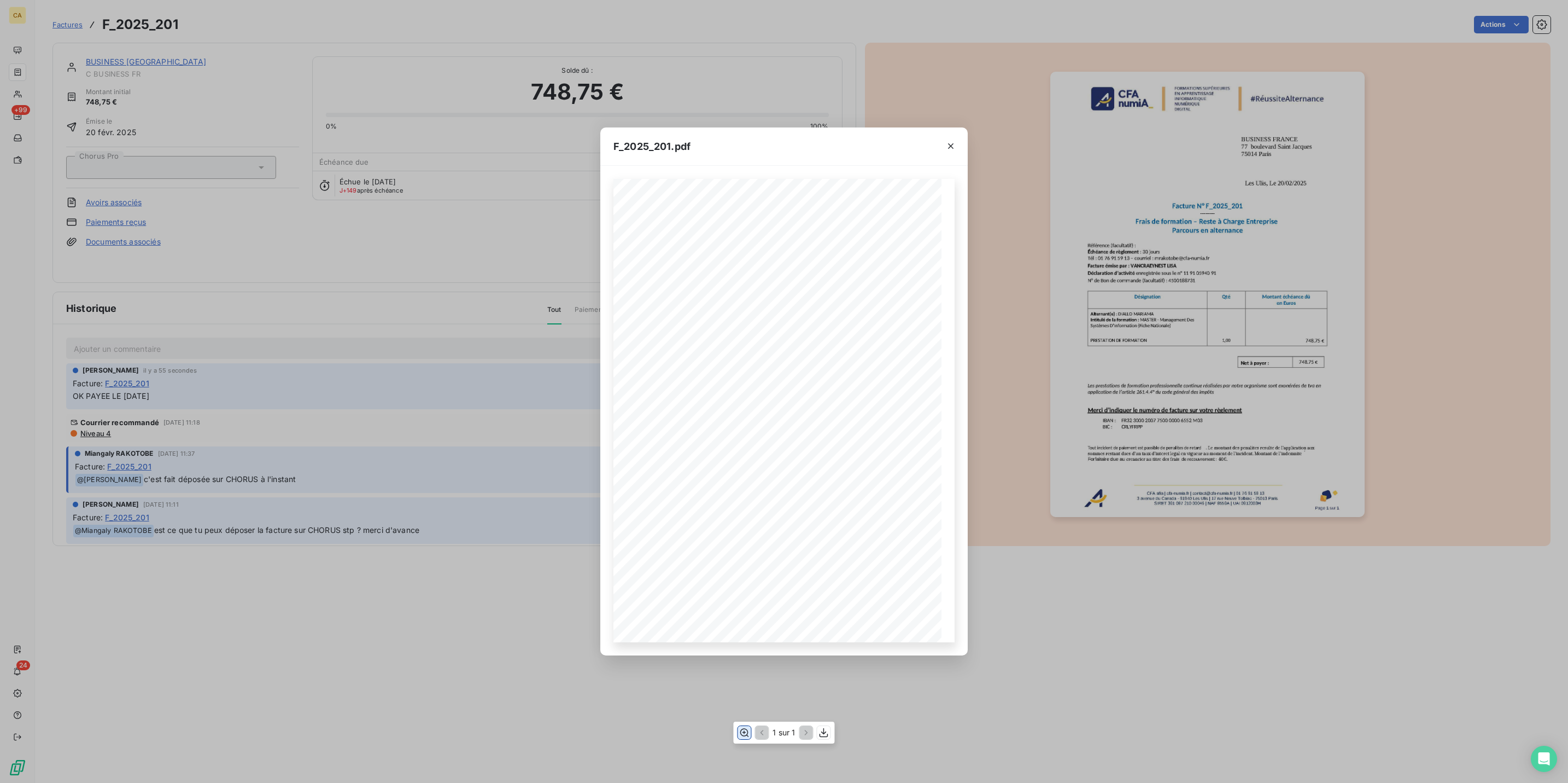
click at [743, 730] on icon "button" at bounding box center [744, 732] width 11 height 11
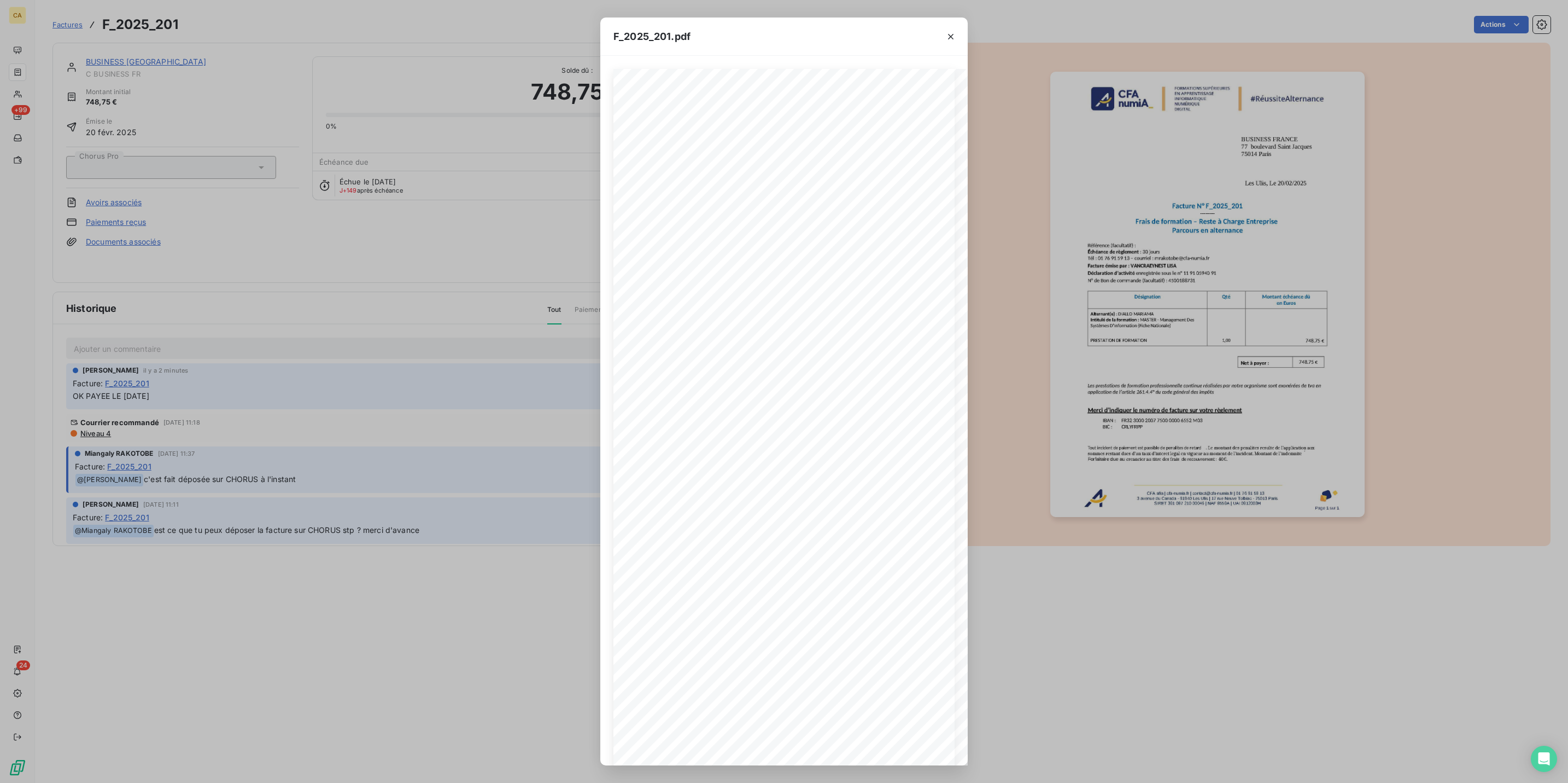
click at [340, 191] on div "F_2025_201.pdf CFA afia | [DOMAIN_NAME] | [EMAIL_ADDRESS][DOMAIN_NAME] | 01 76 …" at bounding box center [784, 391] width 1568 height 783
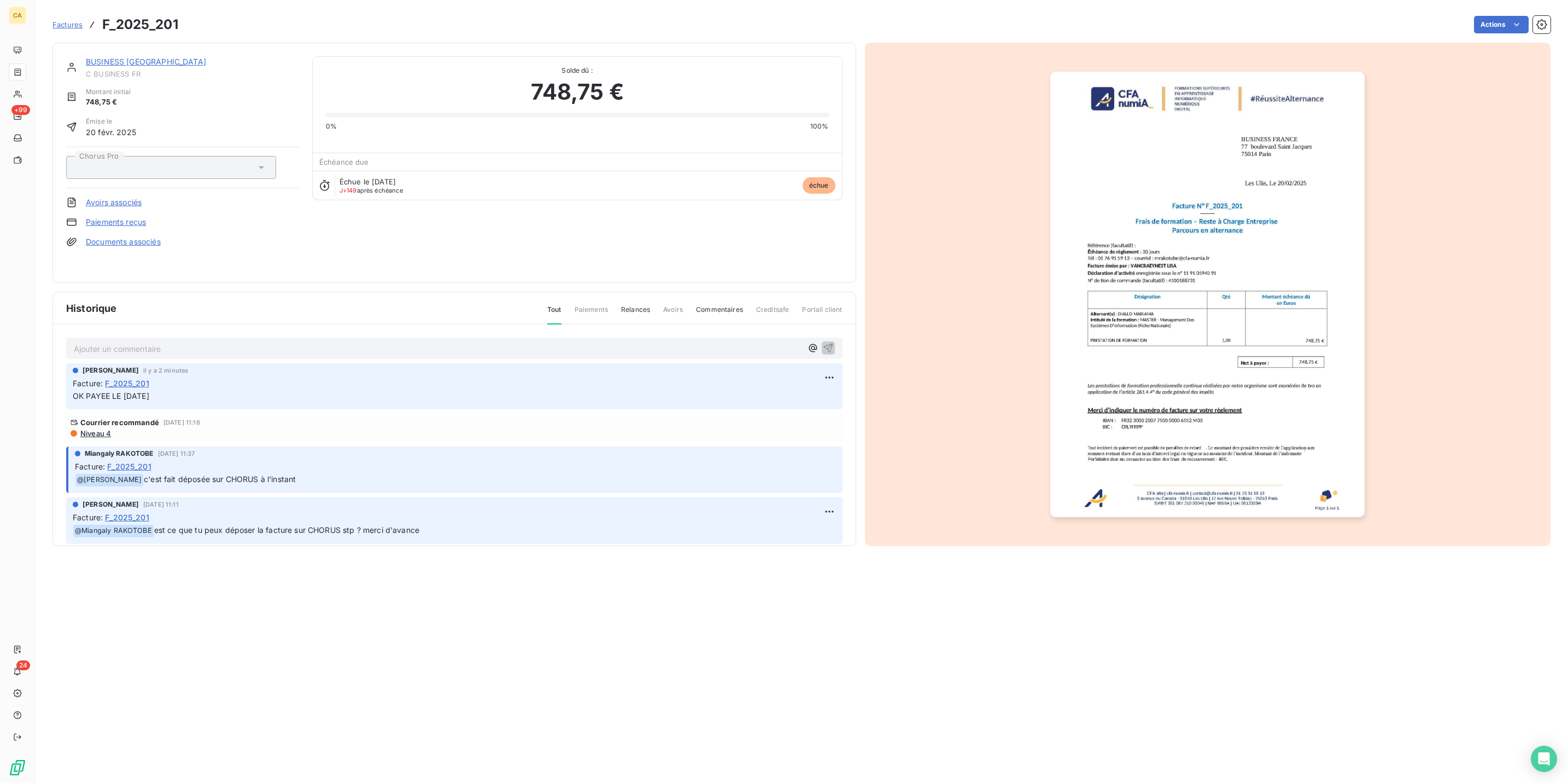
click at [86, 57] on link "BUSINESS [GEOGRAPHIC_DATA]" at bounding box center [146, 61] width 120 height 9
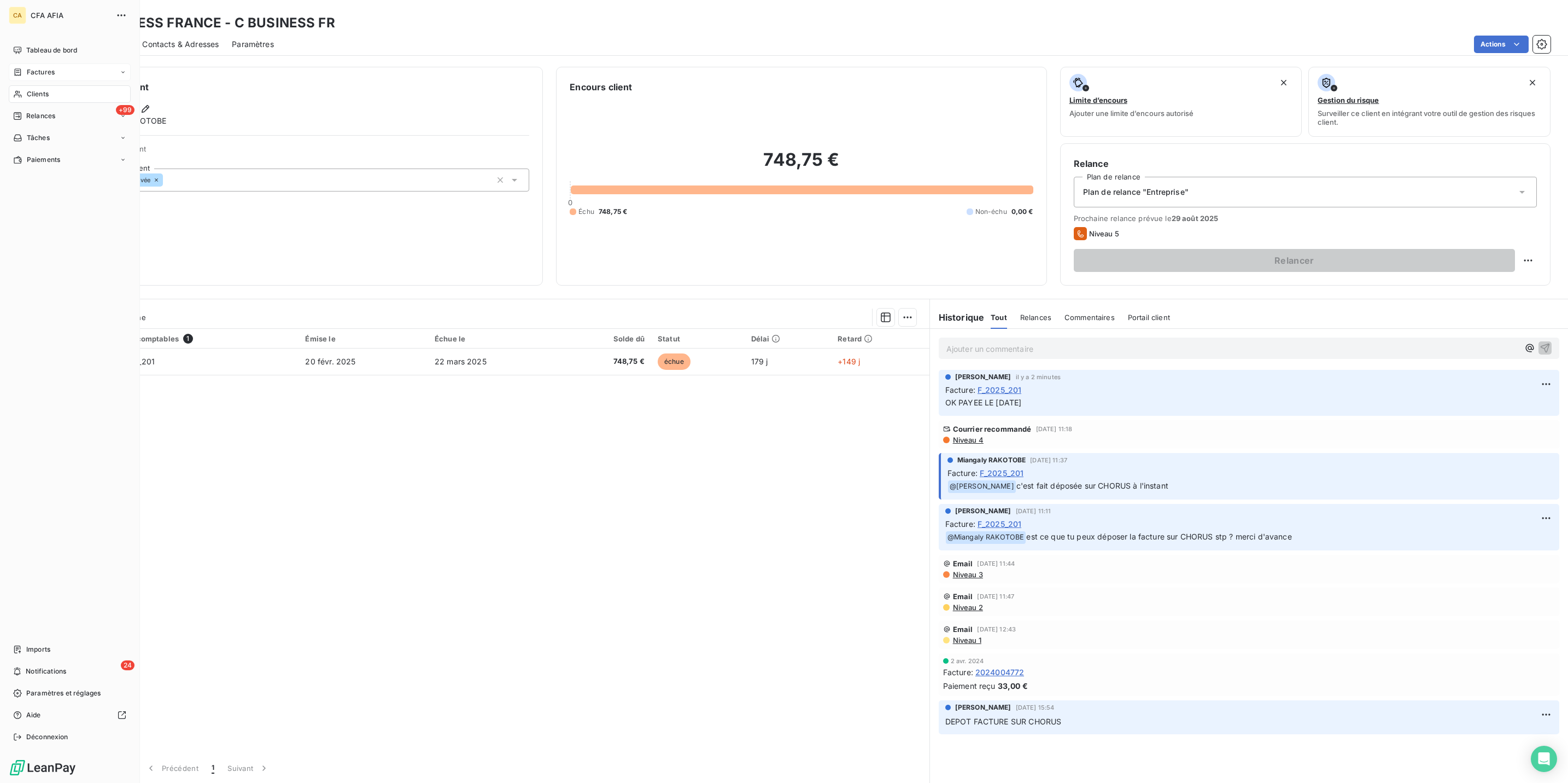
click at [35, 86] on div "Clients" at bounding box center [70, 94] width 122 height 18
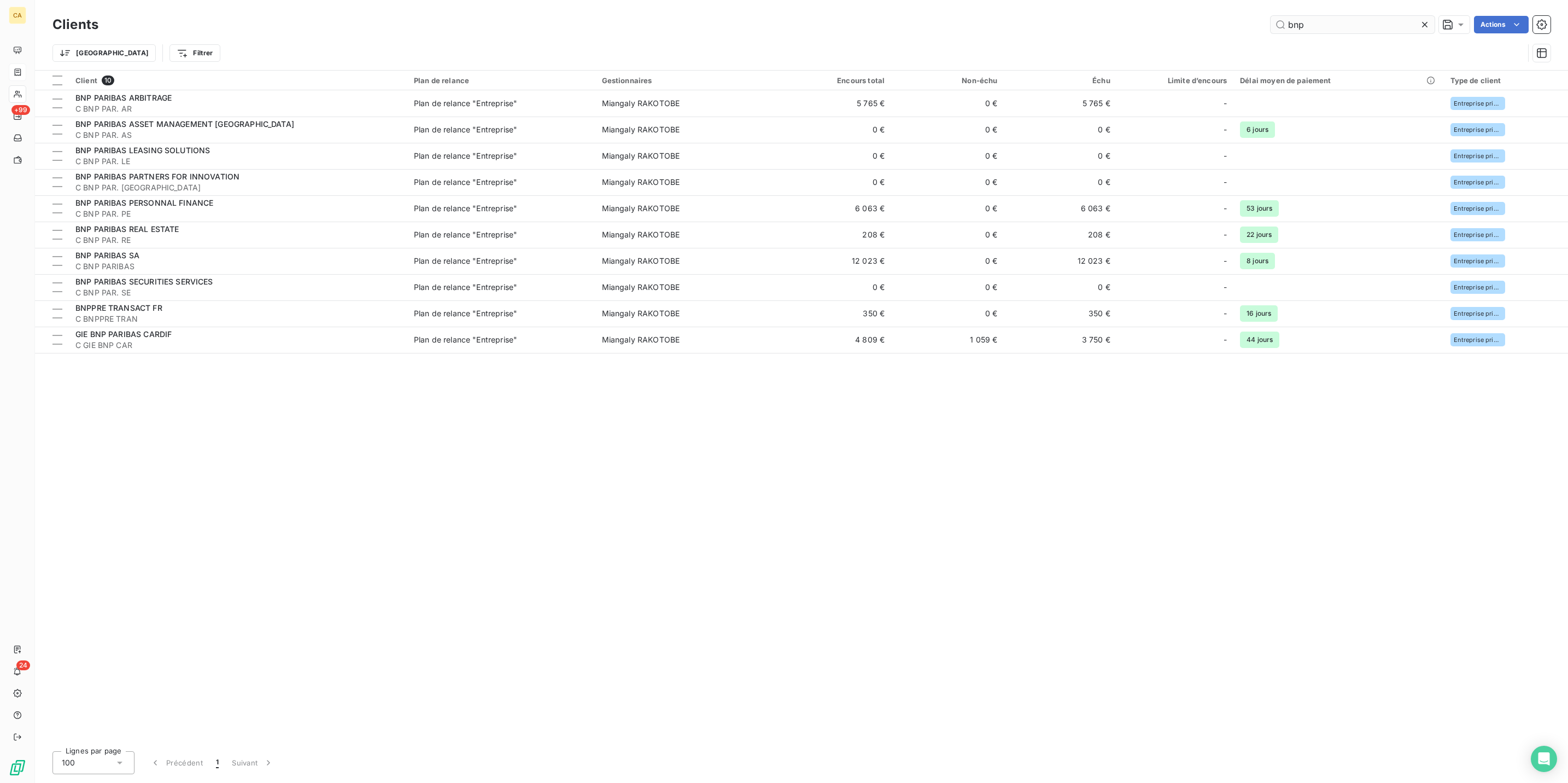
click at [1393, 26] on input "bnp" at bounding box center [1352, 25] width 164 height 18
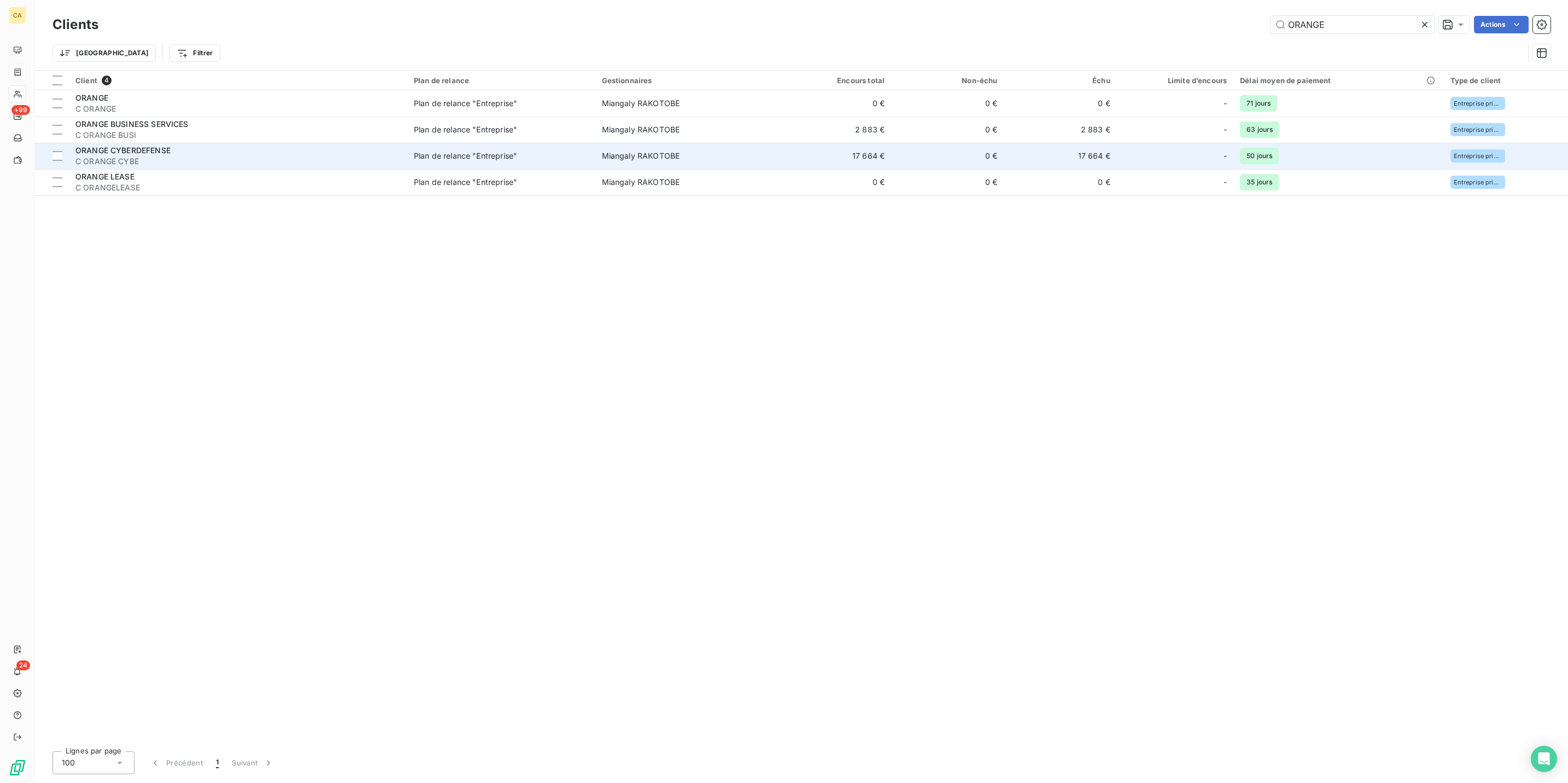
type input "ORANGE"
click at [836, 143] on td "17 664 €" at bounding box center [835, 156] width 113 height 26
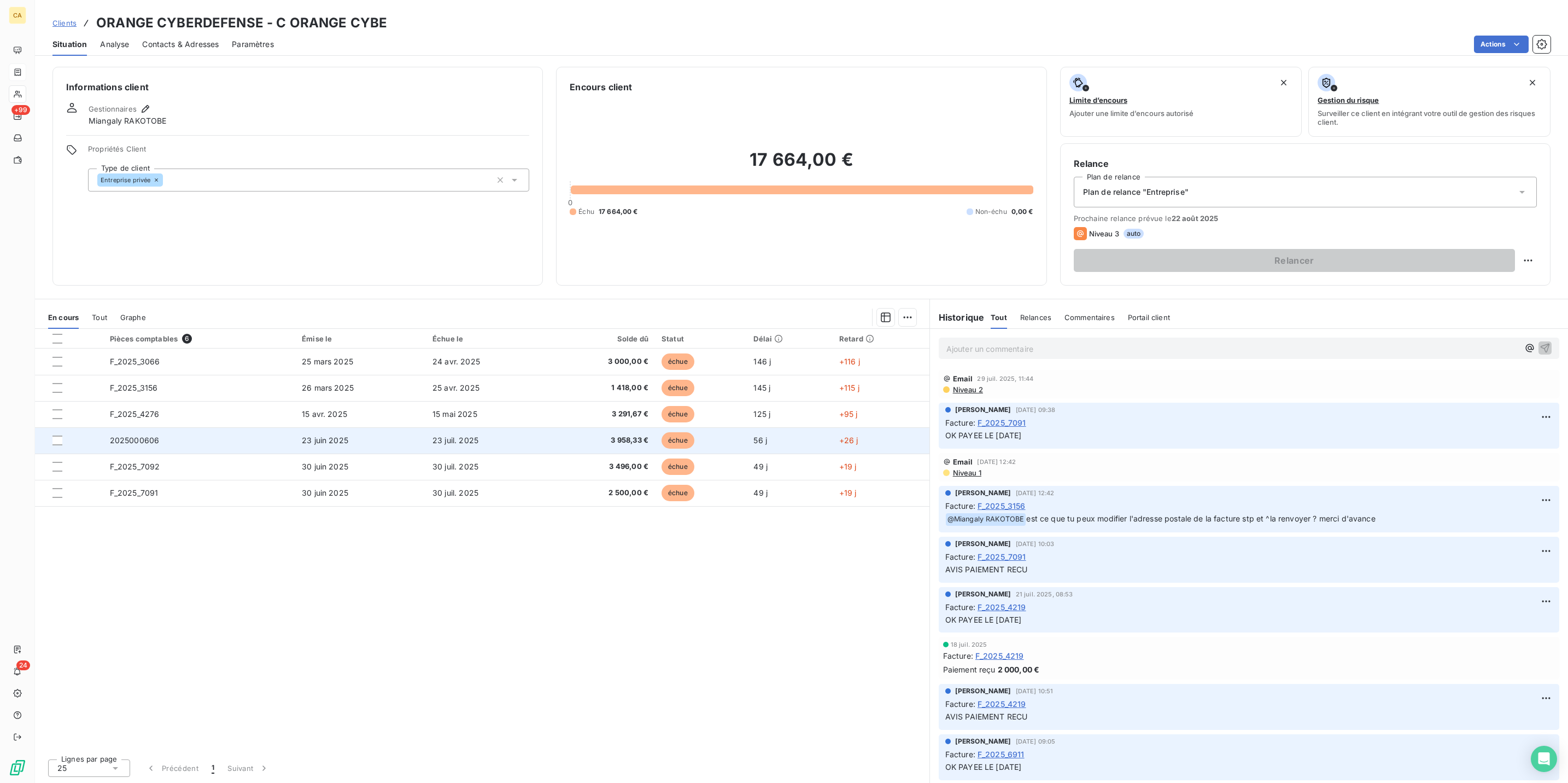
click at [149, 427] on td "2025000606" at bounding box center [199, 440] width 192 height 26
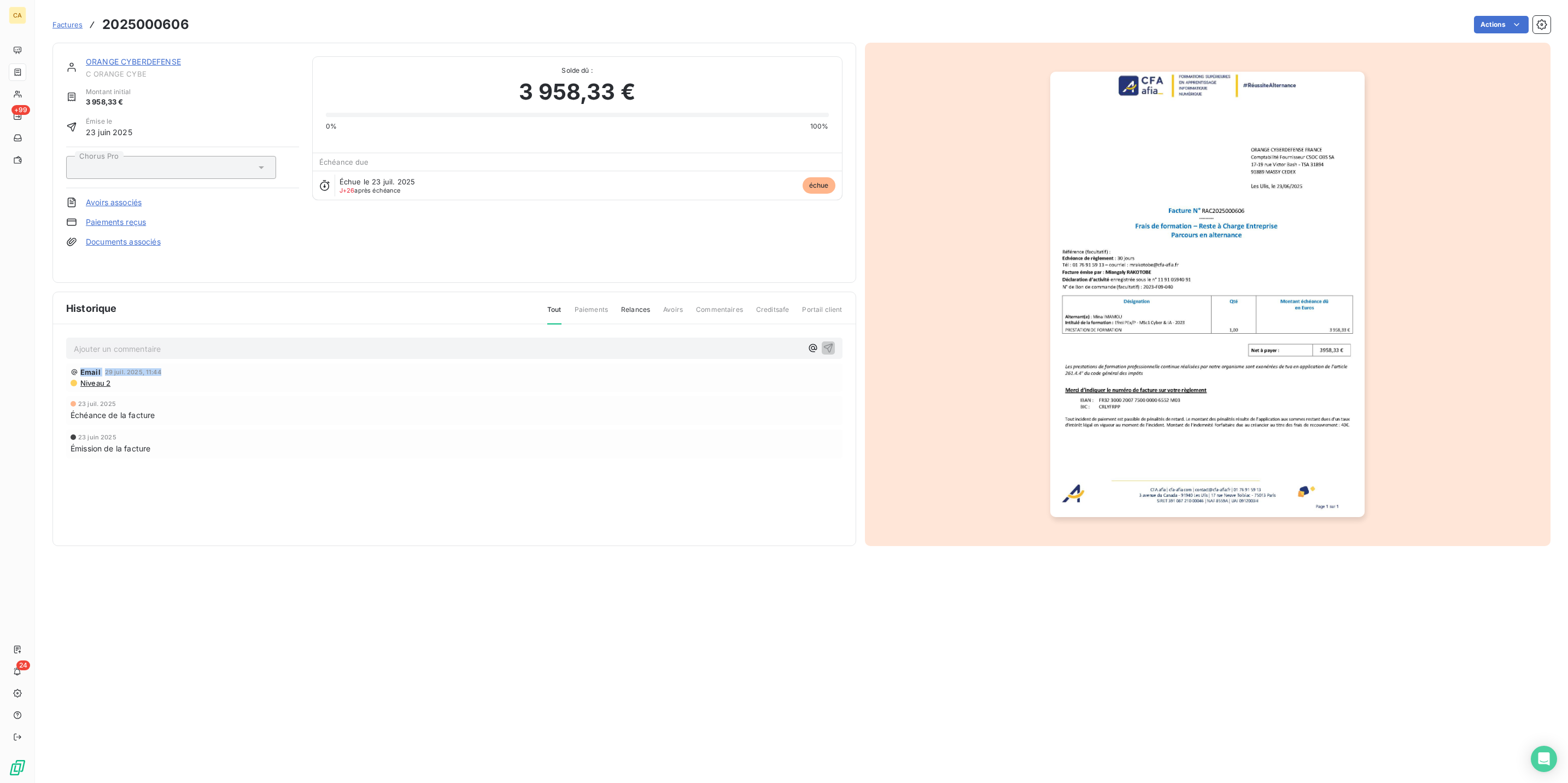
drag, startPoint x: 151, startPoint y: 345, endPoint x: 160, endPoint y: 331, distance: 16.6
click at [157, 335] on div "Ajouter un commentaire ﻿ Email [DATE] 11:44 Niveau 2 [DATE] Échéance de la fact…" at bounding box center [454, 413] width 803 height 178
click at [160, 342] on p "Ajouter un commentaire ﻿" at bounding box center [438, 349] width 729 height 14
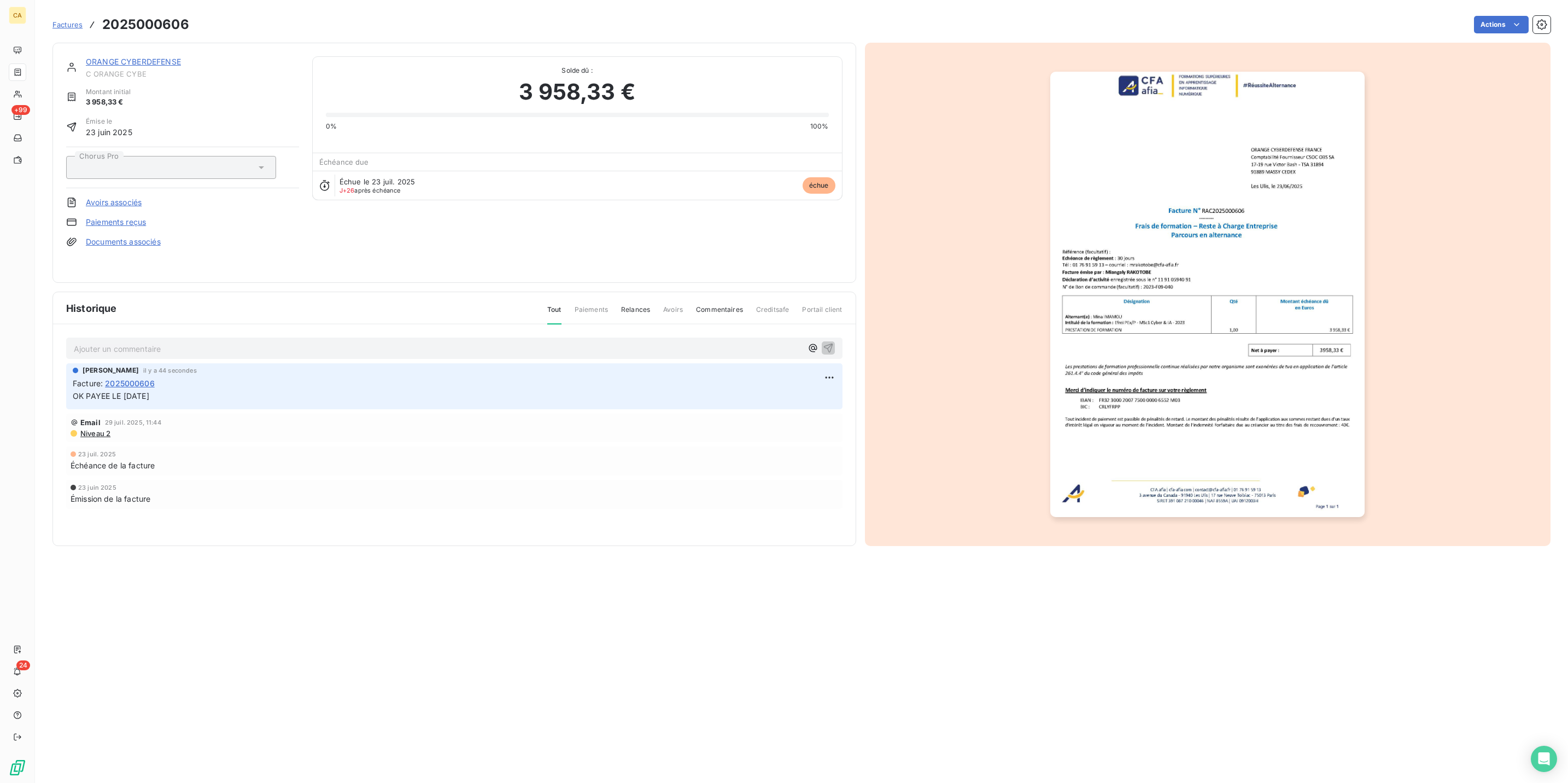
click at [69, 43] on div "ORANGE CYBERDEFENSE C ORANGE CYBE Montant initial 3 958,33 € Émise le [DATE] Ch…" at bounding box center [454, 163] width 804 height 240
click at [96, 69] on span "C ORANGE CYBE" at bounding box center [192, 74] width 213 height 9
click at [99, 57] on link "ORANGE CYBERDEFENSE" at bounding box center [133, 61] width 95 height 9
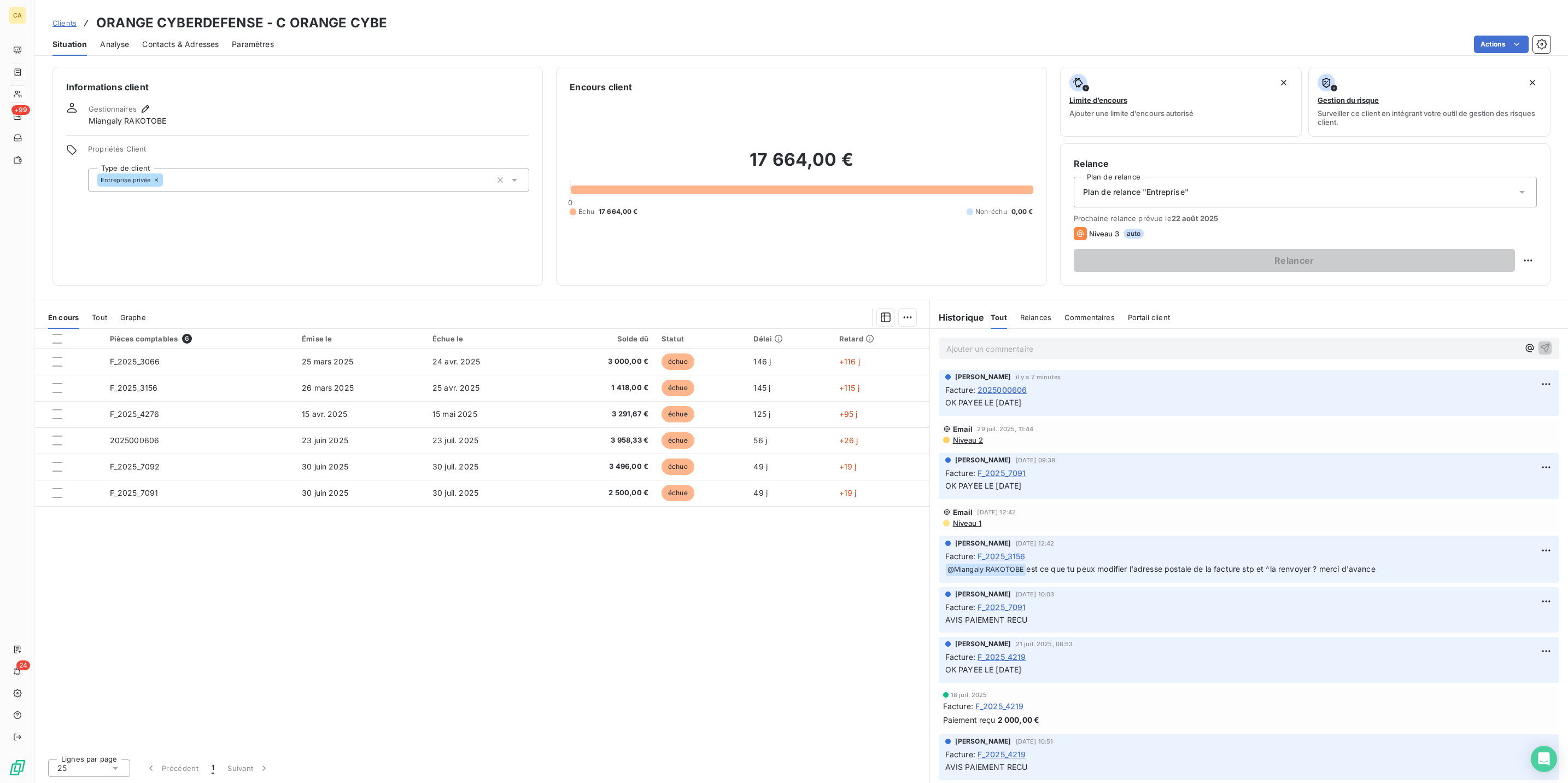
click at [563, 567] on div "Pièces comptables 6 Émise le Échue le Solde dû Statut Délai Retard F_2025_3066 …" at bounding box center [482, 540] width 895 height 421
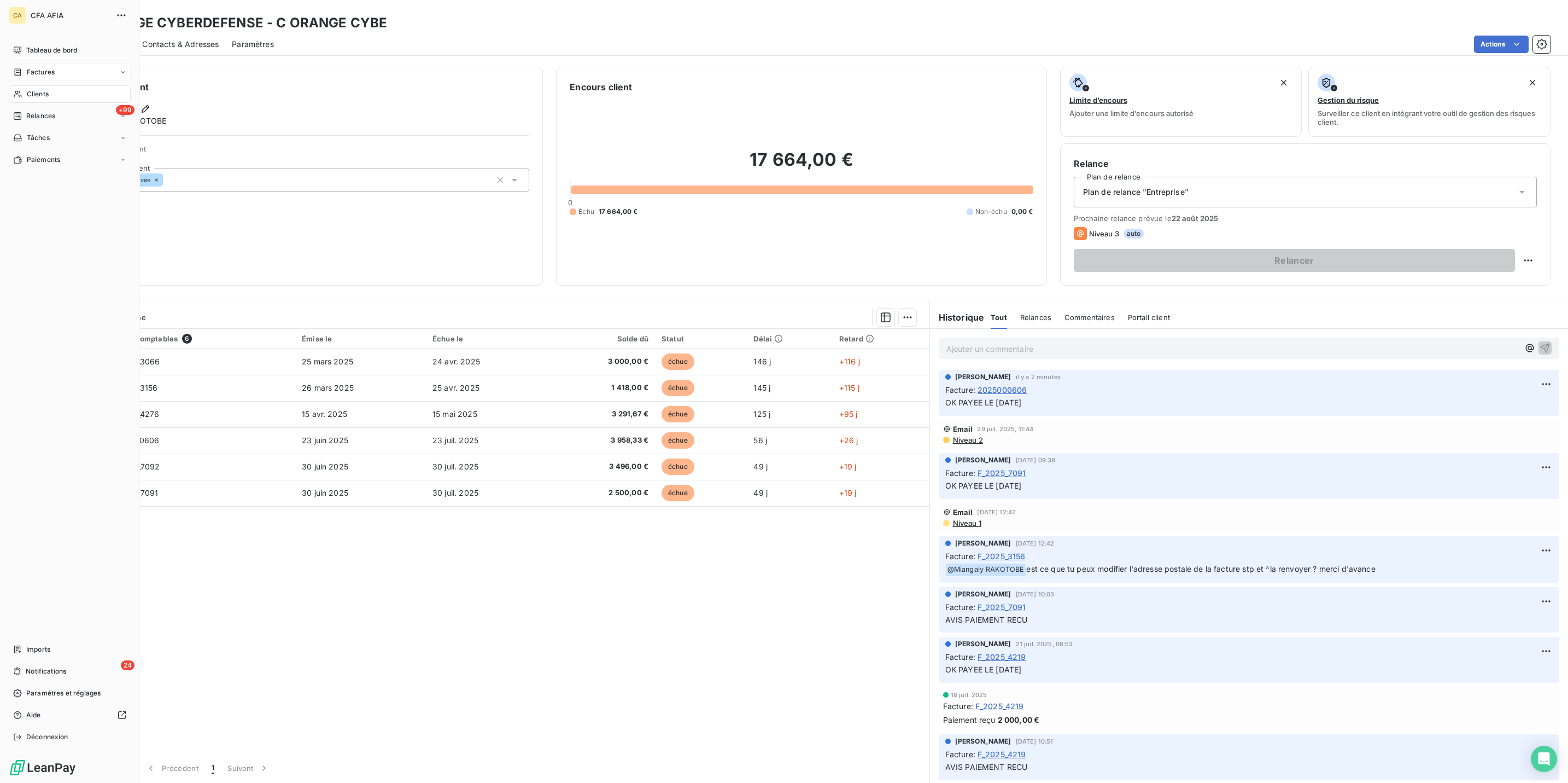
click at [20, 86] on div "Clients" at bounding box center [70, 94] width 122 height 18
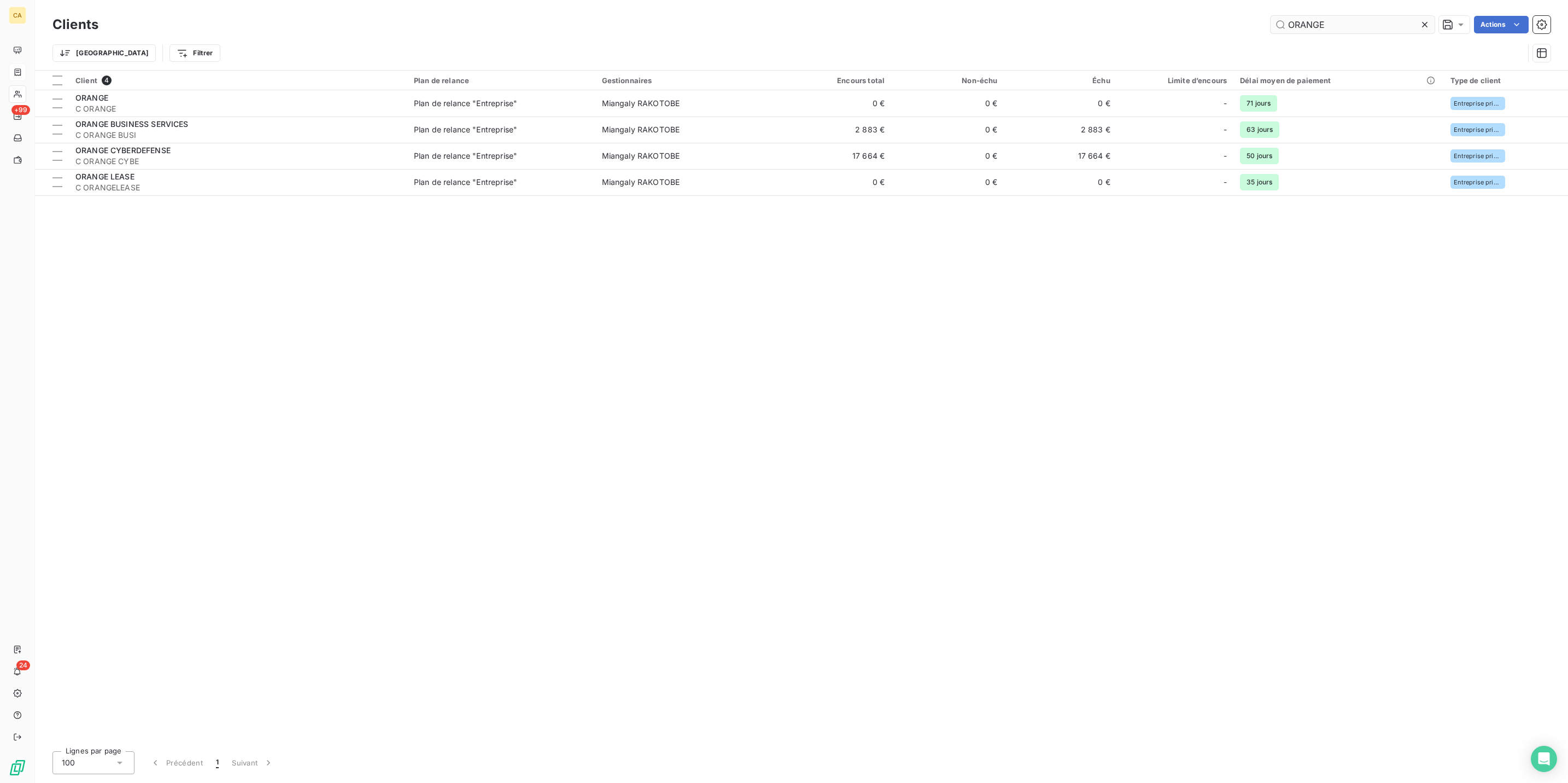
click at [1374, 22] on input "ORANGE" at bounding box center [1352, 25] width 164 height 18
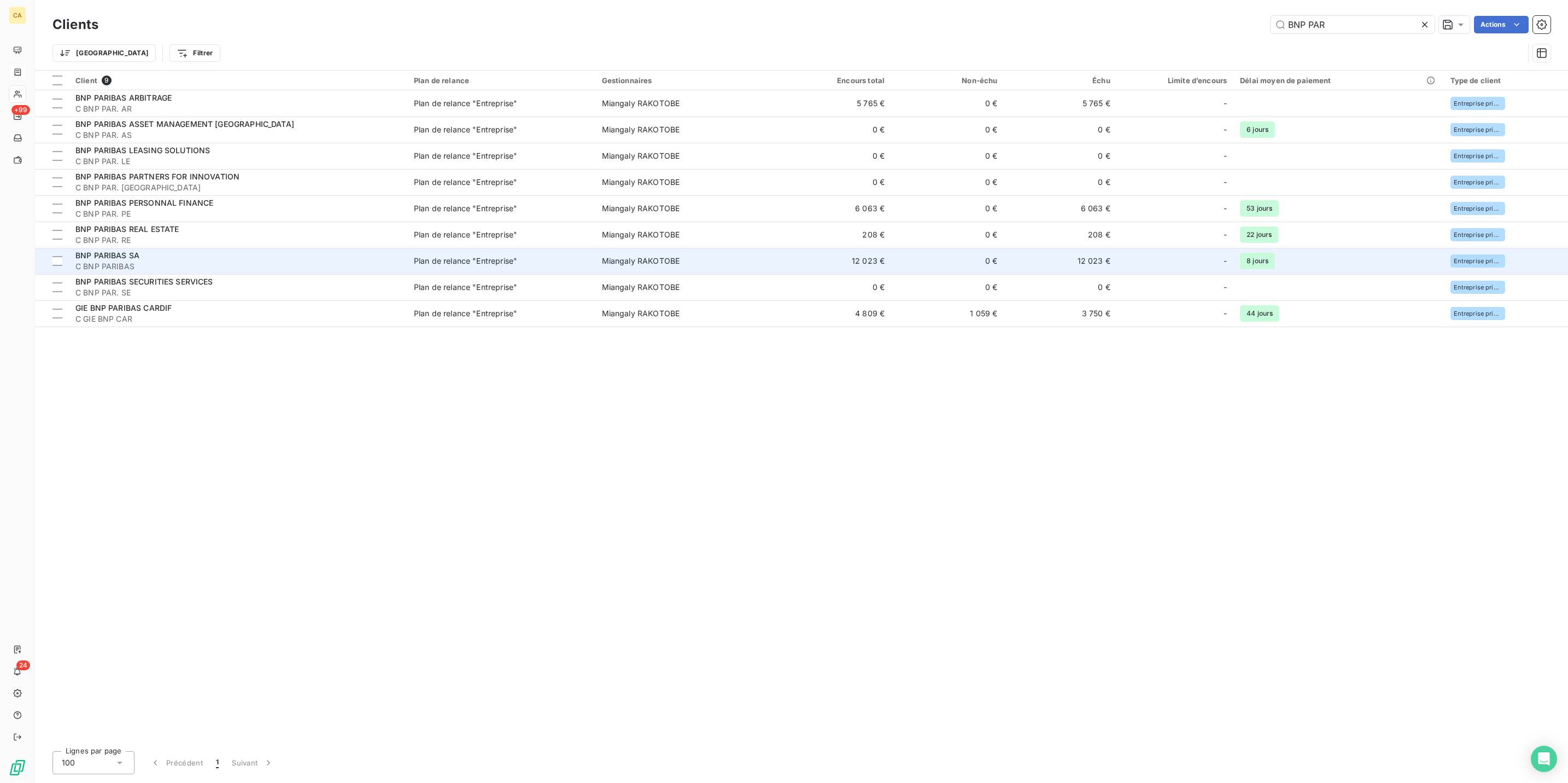
type input "BNP PAR"
click at [97, 250] on span "BNP PARIBAS SA" at bounding box center [108, 255] width 64 height 9
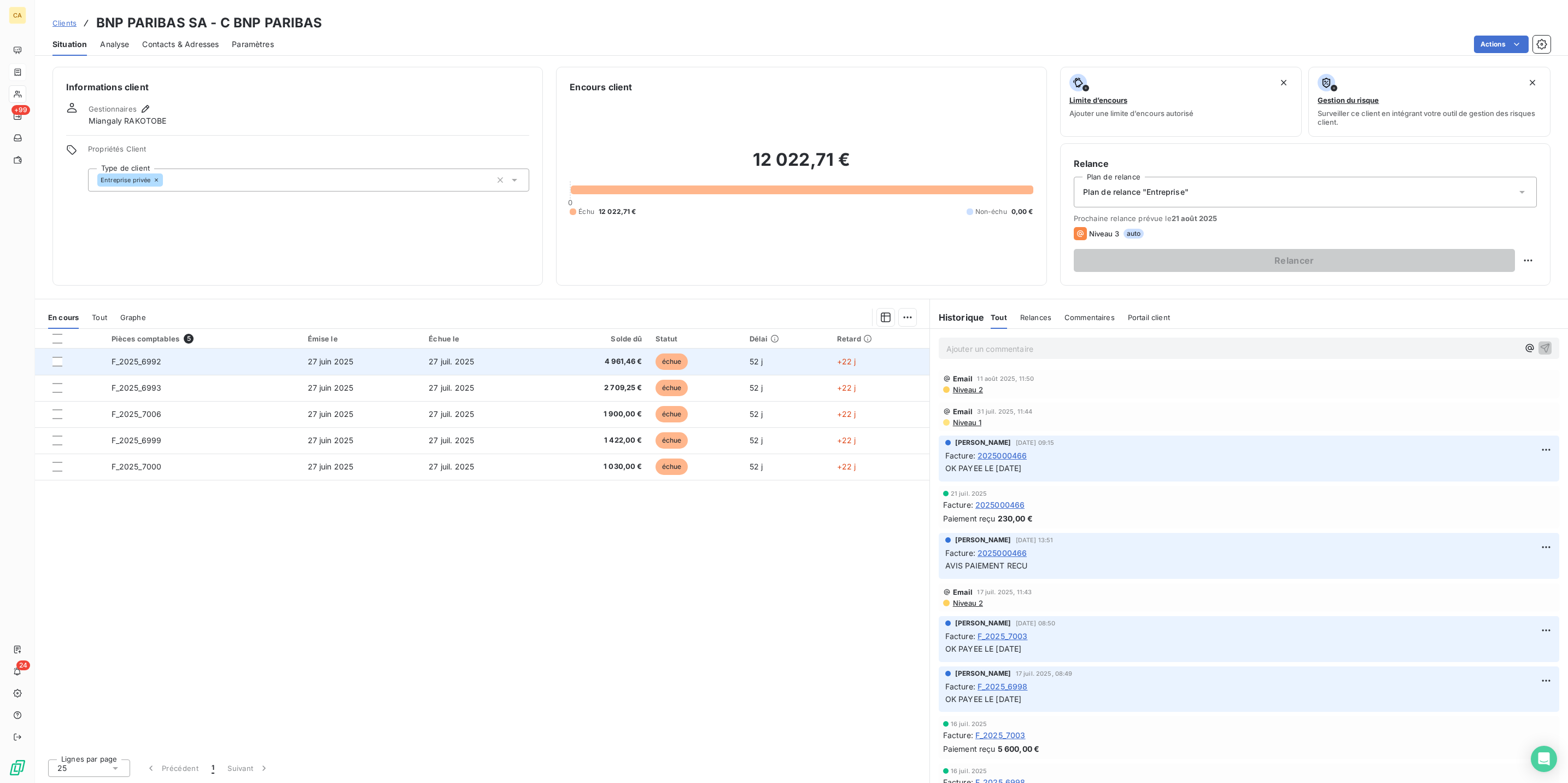
click at [192, 348] on td "F_2025_6992" at bounding box center [203, 362] width 196 height 26
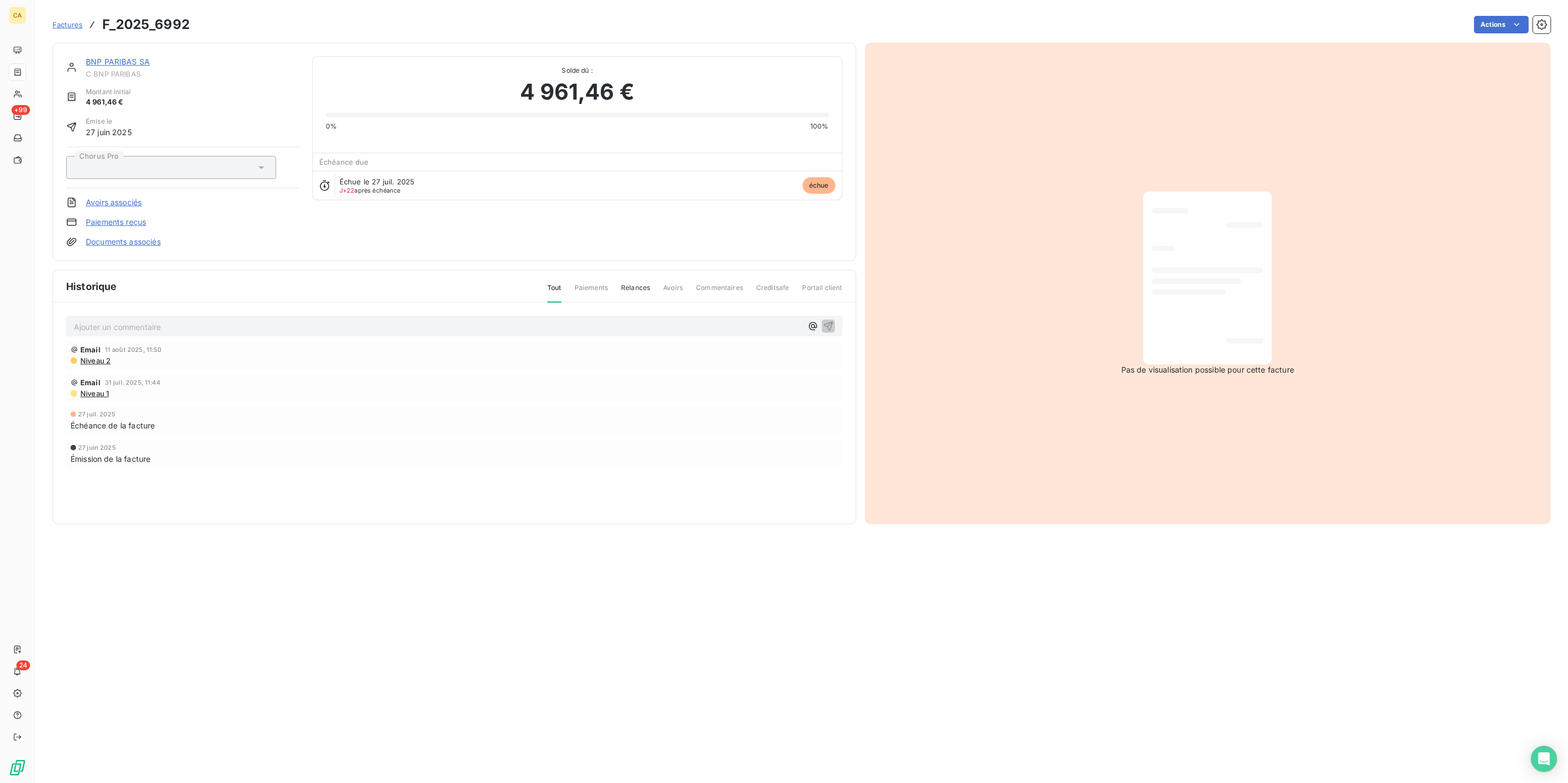
click at [116, 320] on p "Ajouter un commentaire ﻿" at bounding box center [438, 327] width 729 height 14
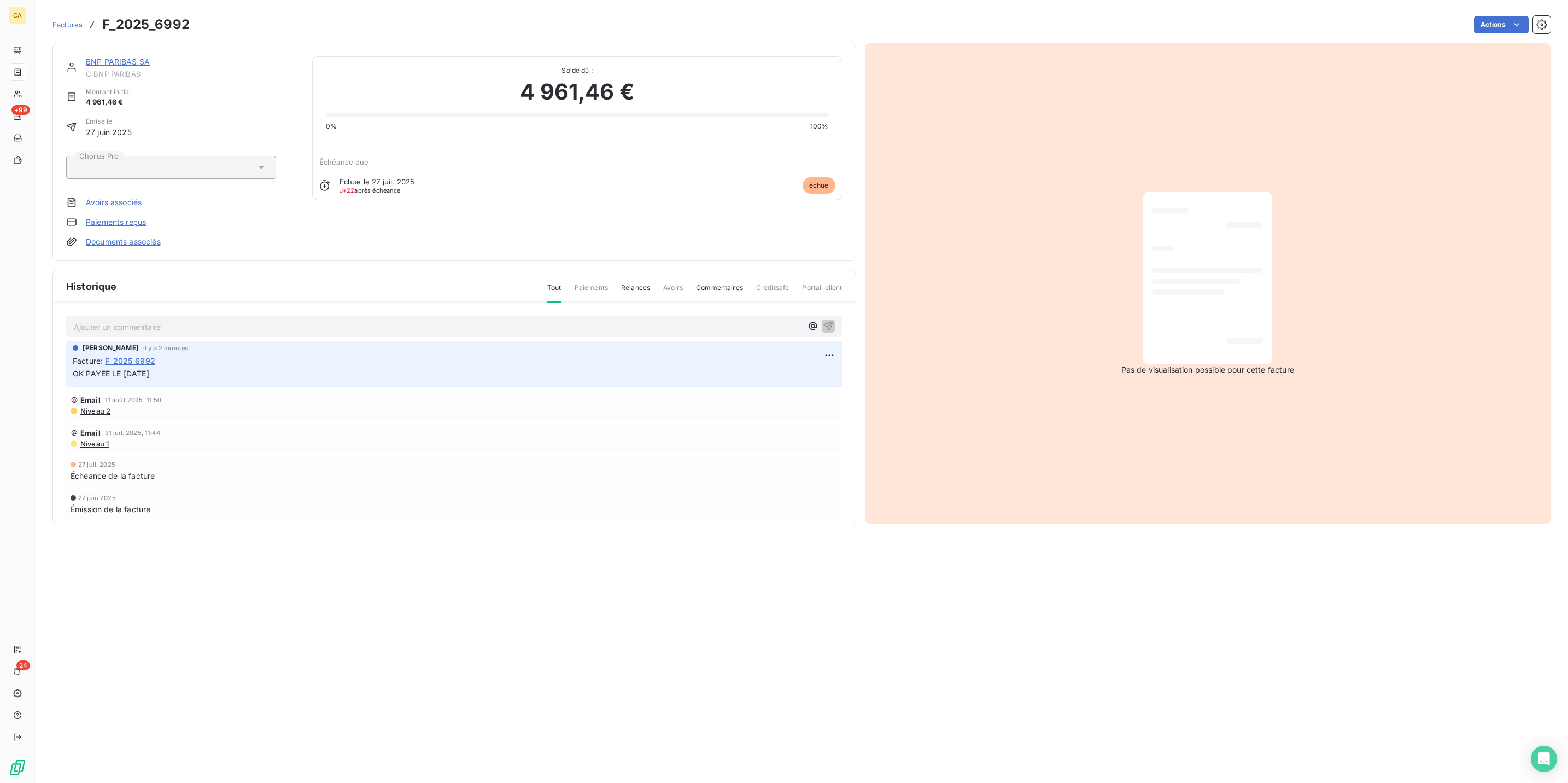
click at [91, 57] on link "BNP PARIBAS SA" at bounding box center [118, 61] width 64 height 9
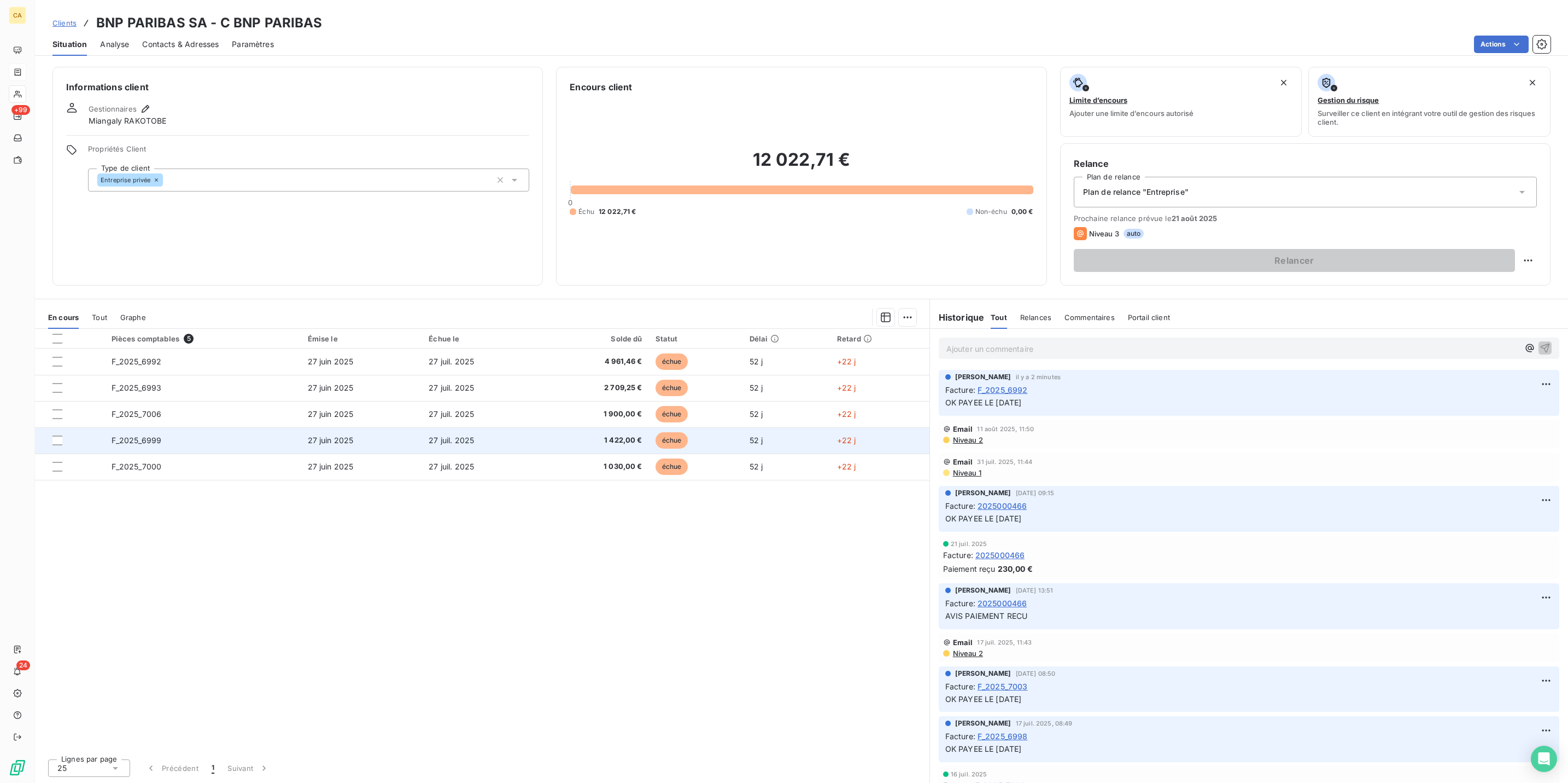
click at [170, 427] on td "F_2025_6999" at bounding box center [203, 440] width 196 height 26
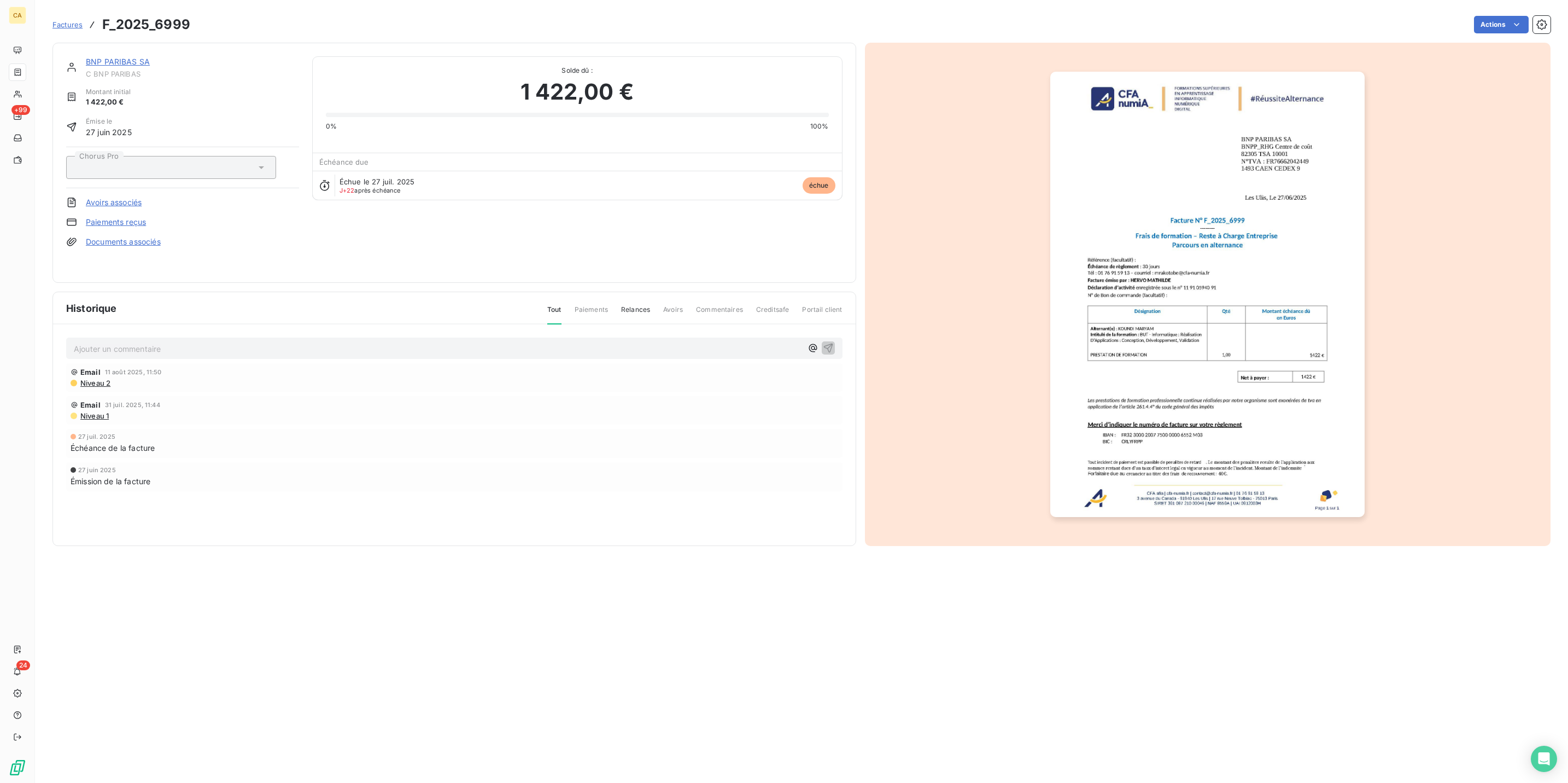
click at [133, 342] on p "Ajouter un commentaire ﻿" at bounding box center [438, 349] width 729 height 14
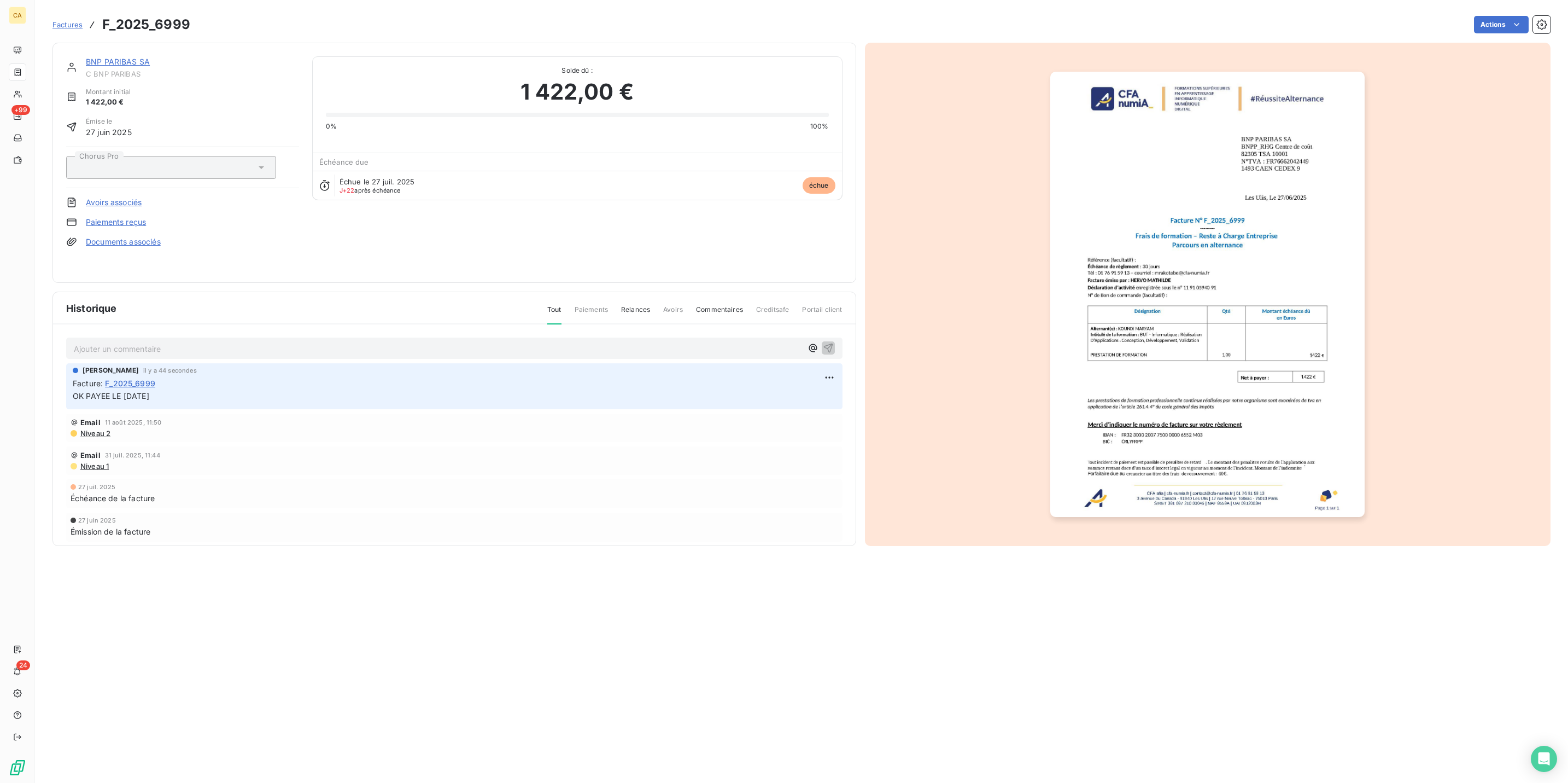
click at [1293, 235] on img "button" at bounding box center [1208, 294] width 314 height 445
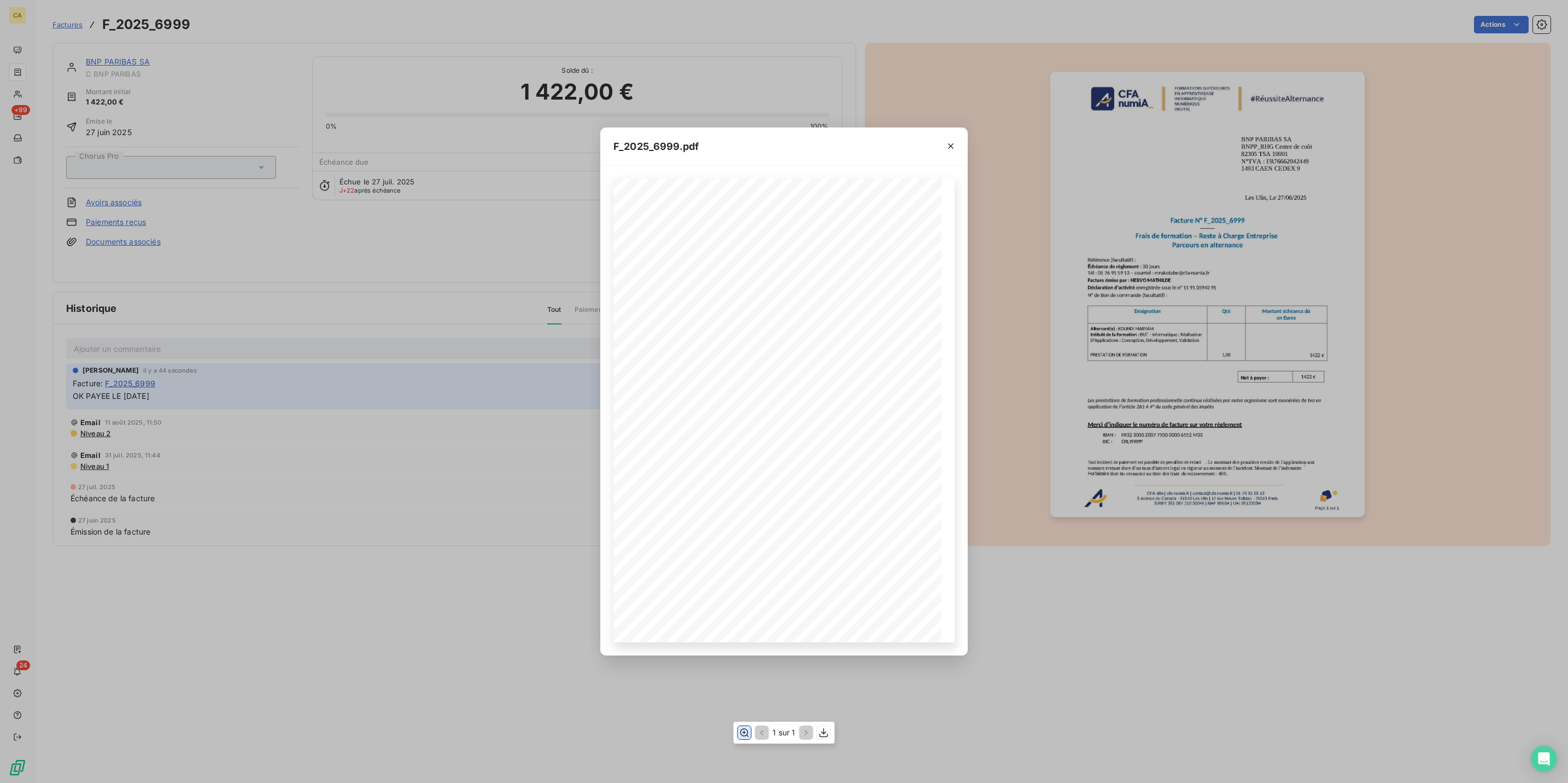
click at [746, 736] on icon "button" at bounding box center [744, 732] width 11 height 11
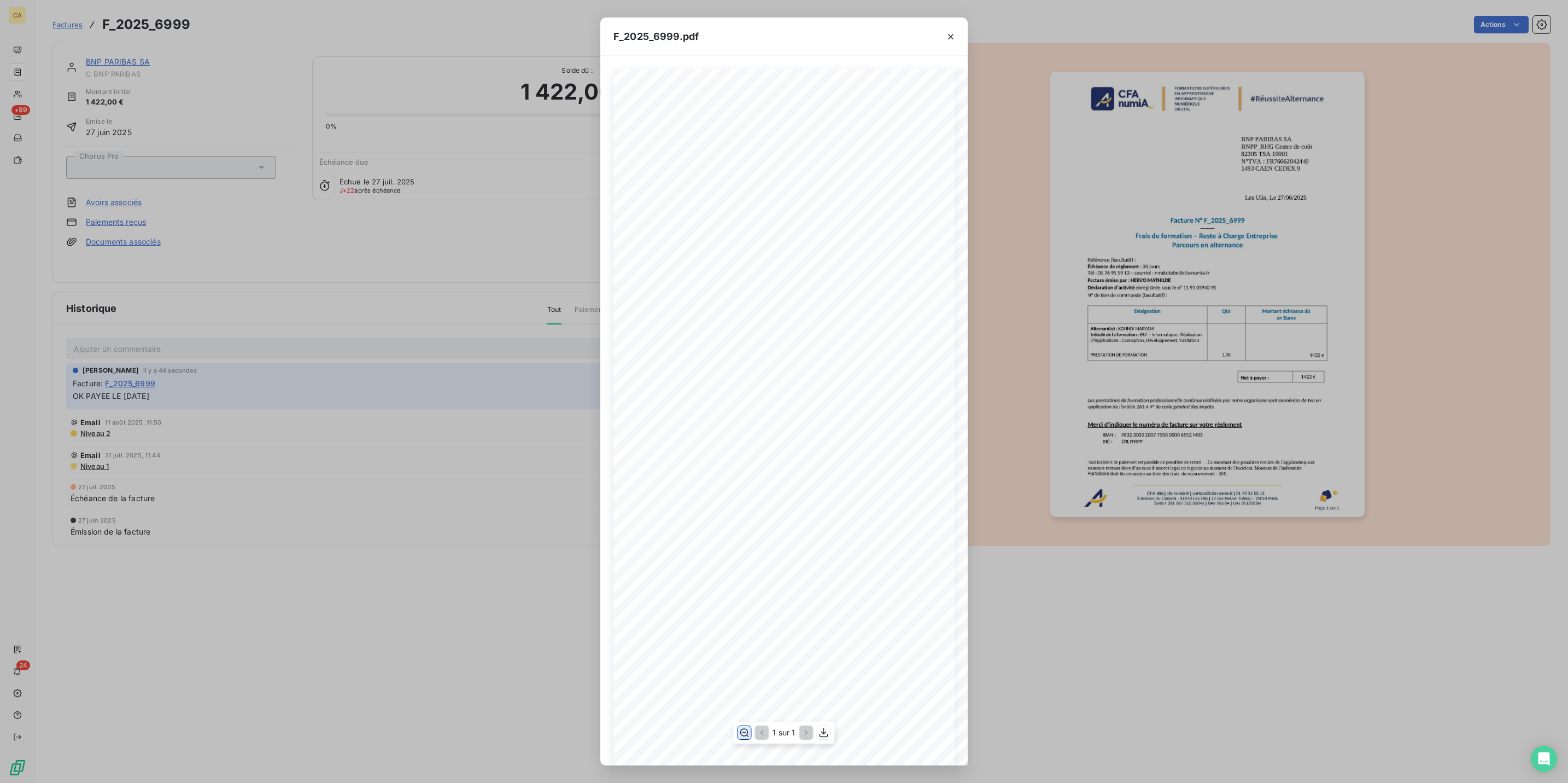
scroll to position [103, 0]
click at [177, 278] on div "F_2025_6999.pdf CFA afia | [DOMAIN_NAME] | [EMAIL_ADDRESS][DOMAIN_NAME] | 01 76…" at bounding box center [784, 391] width 1568 height 783
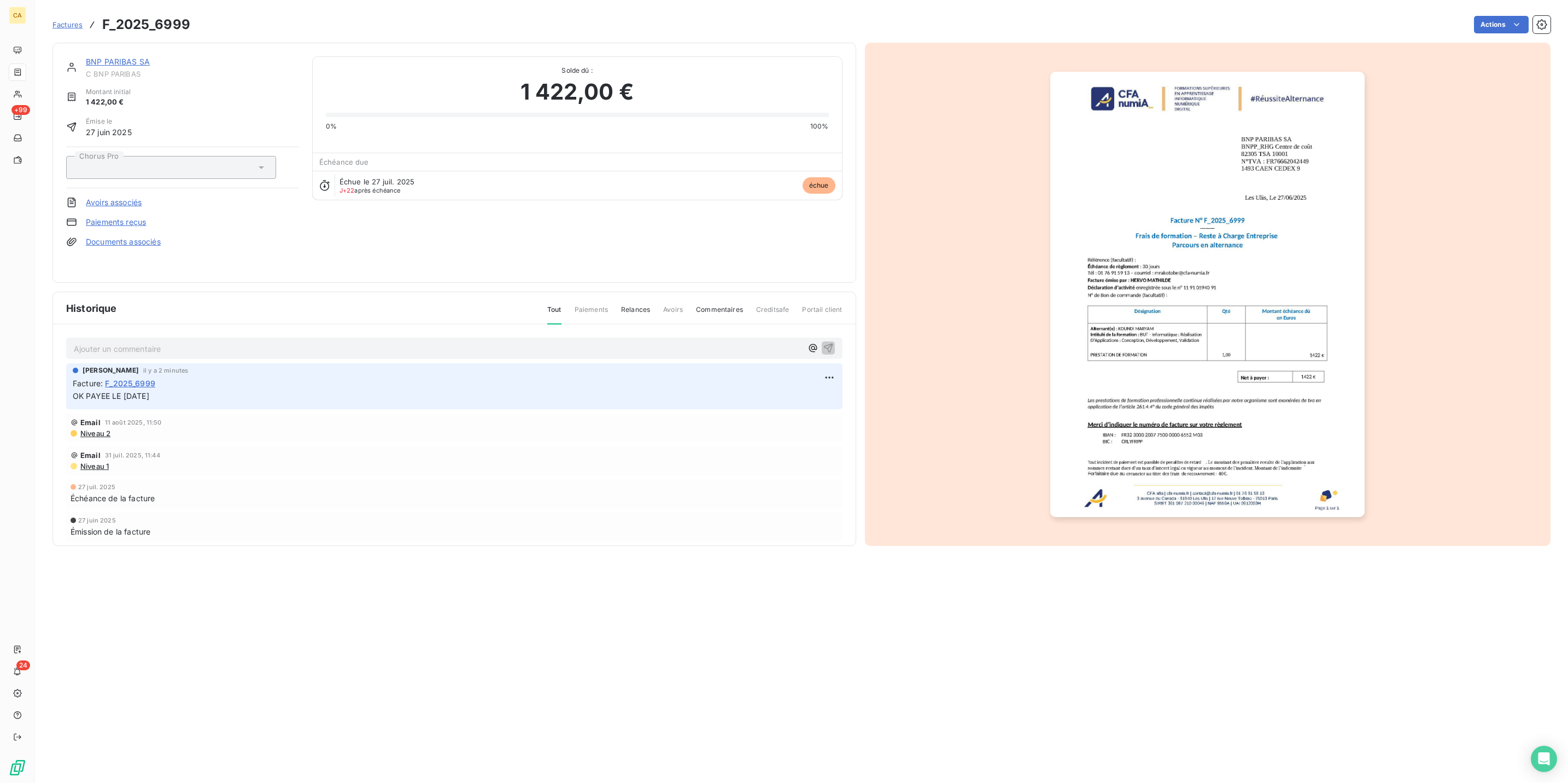
click at [107, 48] on div "BNP PARIBAS SA C BNP PARIBAS Montant initial 1 422,00 € Émise le [DATE] Chorus …" at bounding box center [454, 163] width 804 height 240
click at [107, 57] on link "BNP PARIBAS SA" at bounding box center [118, 61] width 64 height 9
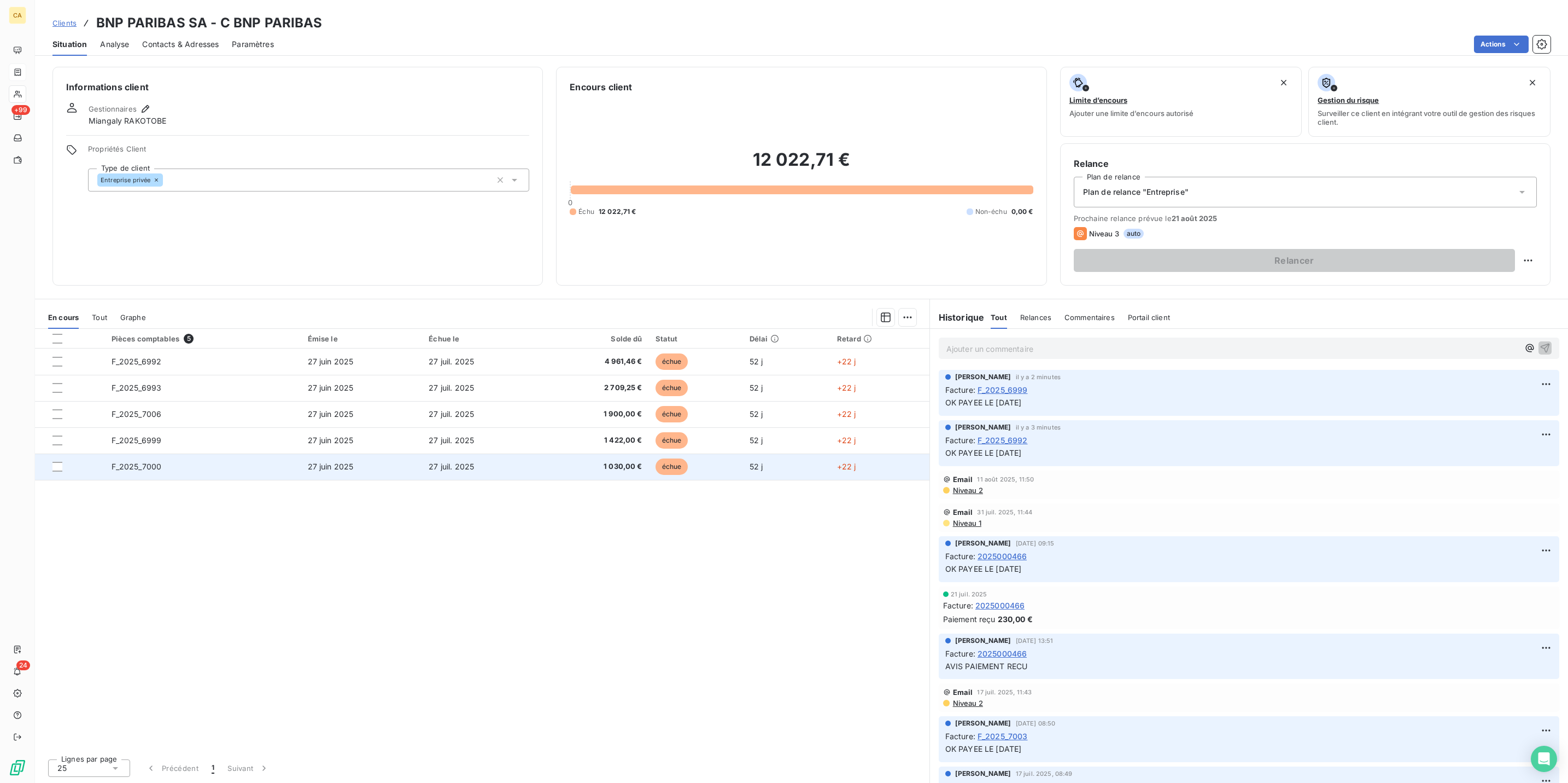
click at [151, 453] on td "F_2025_7000" at bounding box center [203, 467] width 196 height 26
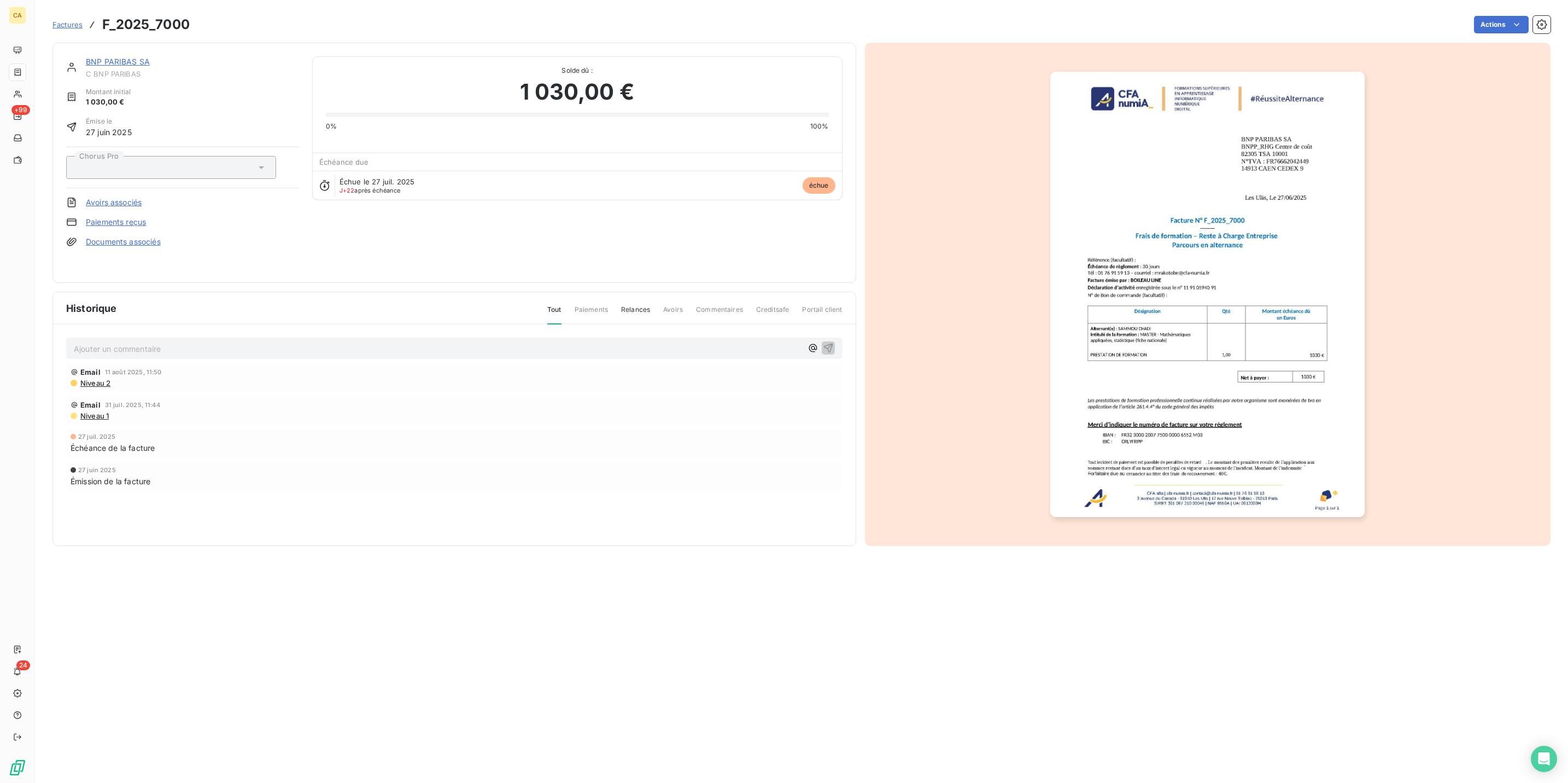
click at [154, 342] on p "Ajouter un commentaire ﻿" at bounding box center [438, 349] width 729 height 14
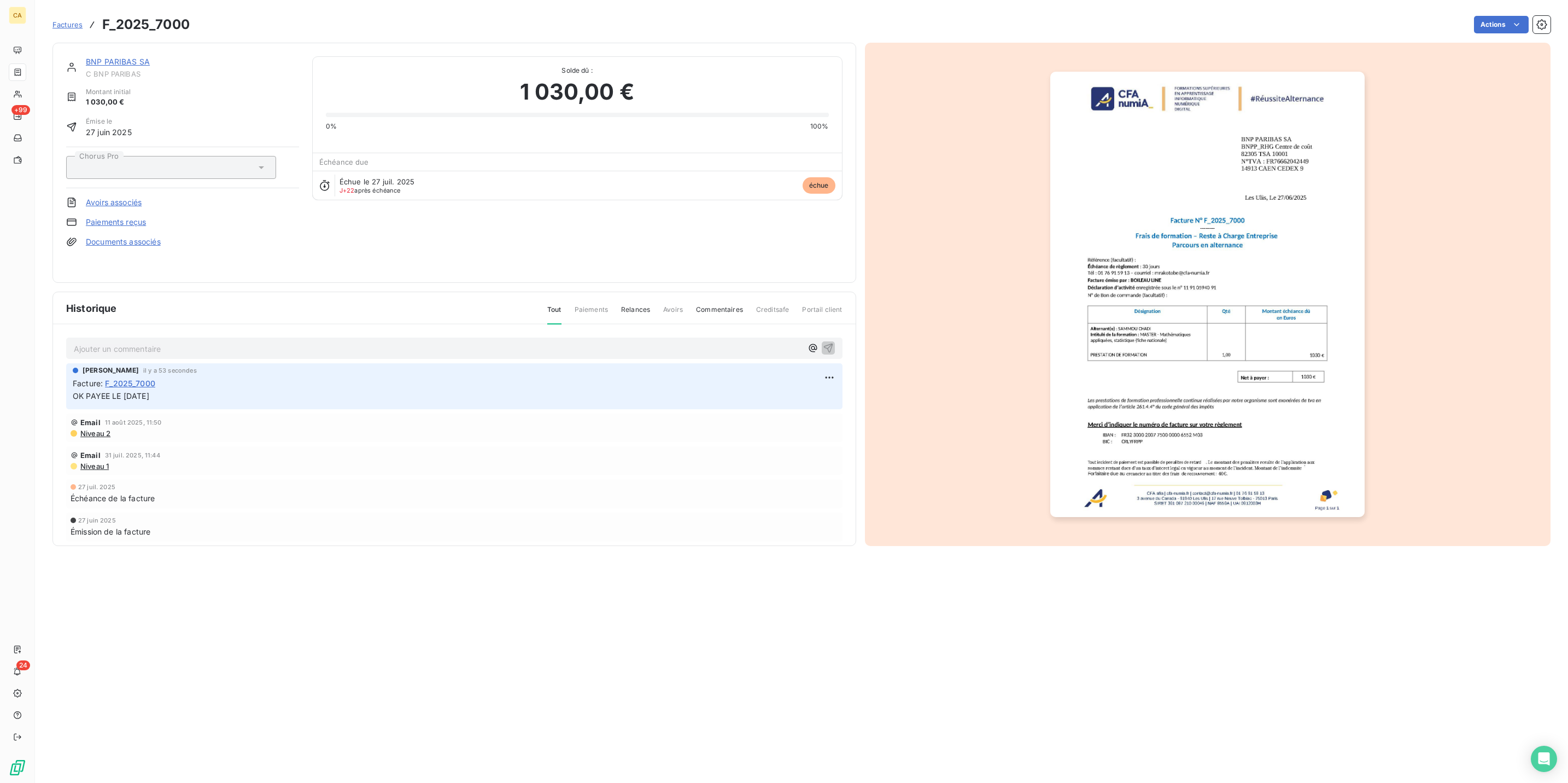
click at [1174, 243] on img "button" at bounding box center [1208, 294] width 314 height 445
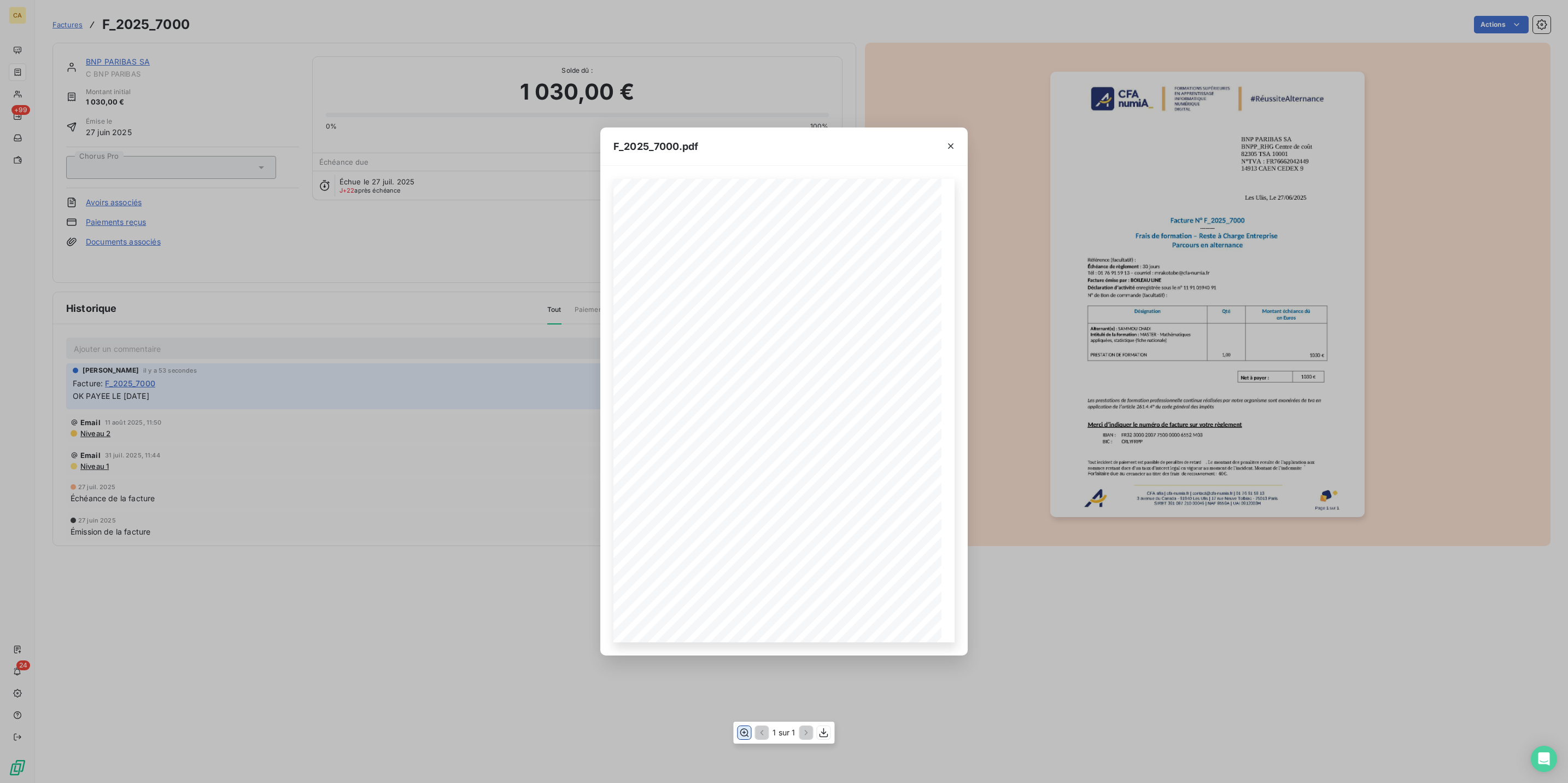
click at [745, 732] on icon "button" at bounding box center [744, 732] width 11 height 11
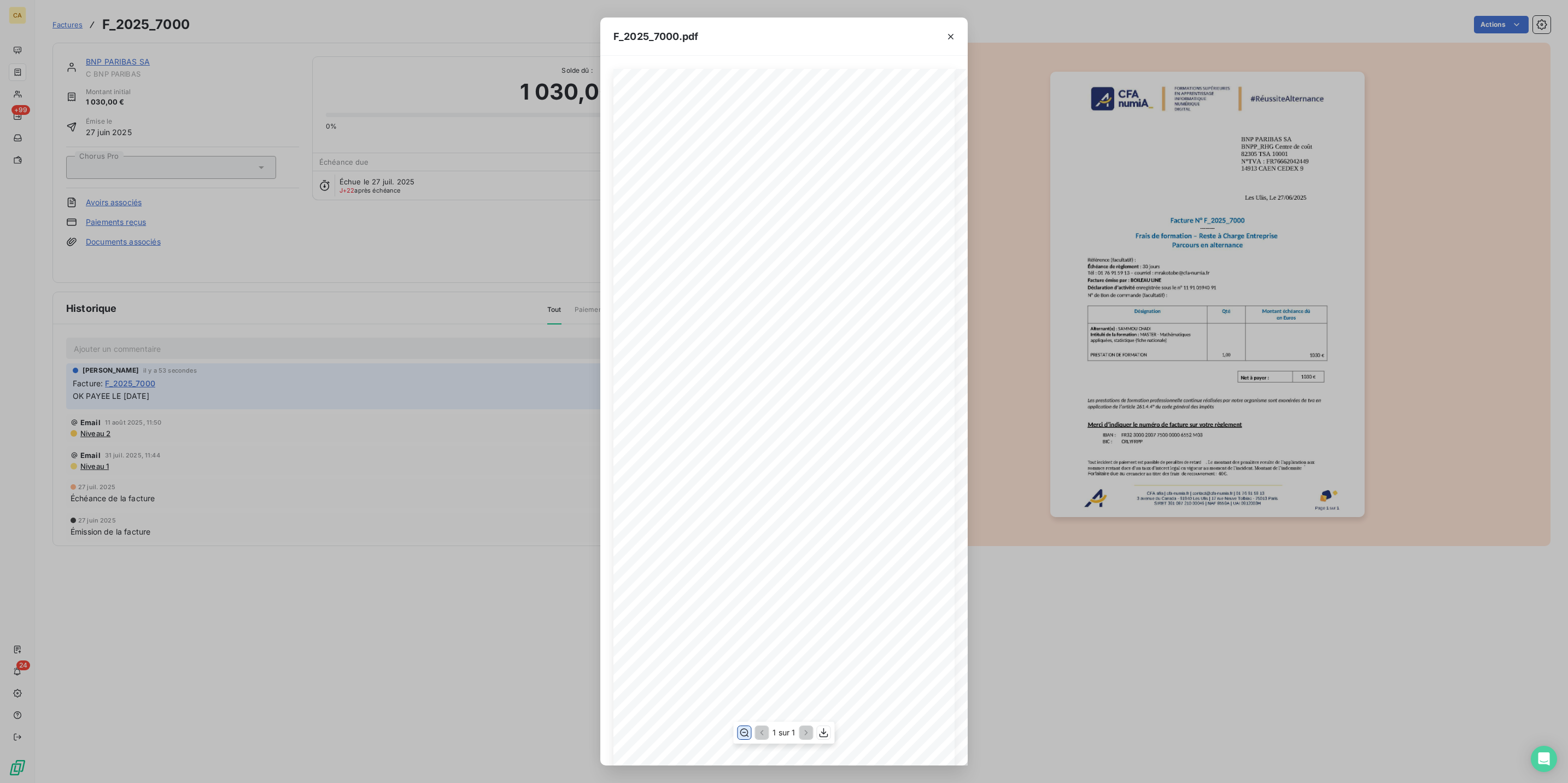
scroll to position [103, 0]
click at [122, 66] on div "F_2025_7000.pdf CFA afia | [DOMAIN_NAME] | [EMAIL_ADDRESS][DOMAIN_NAME] | 01 76…" at bounding box center [784, 391] width 1568 height 783
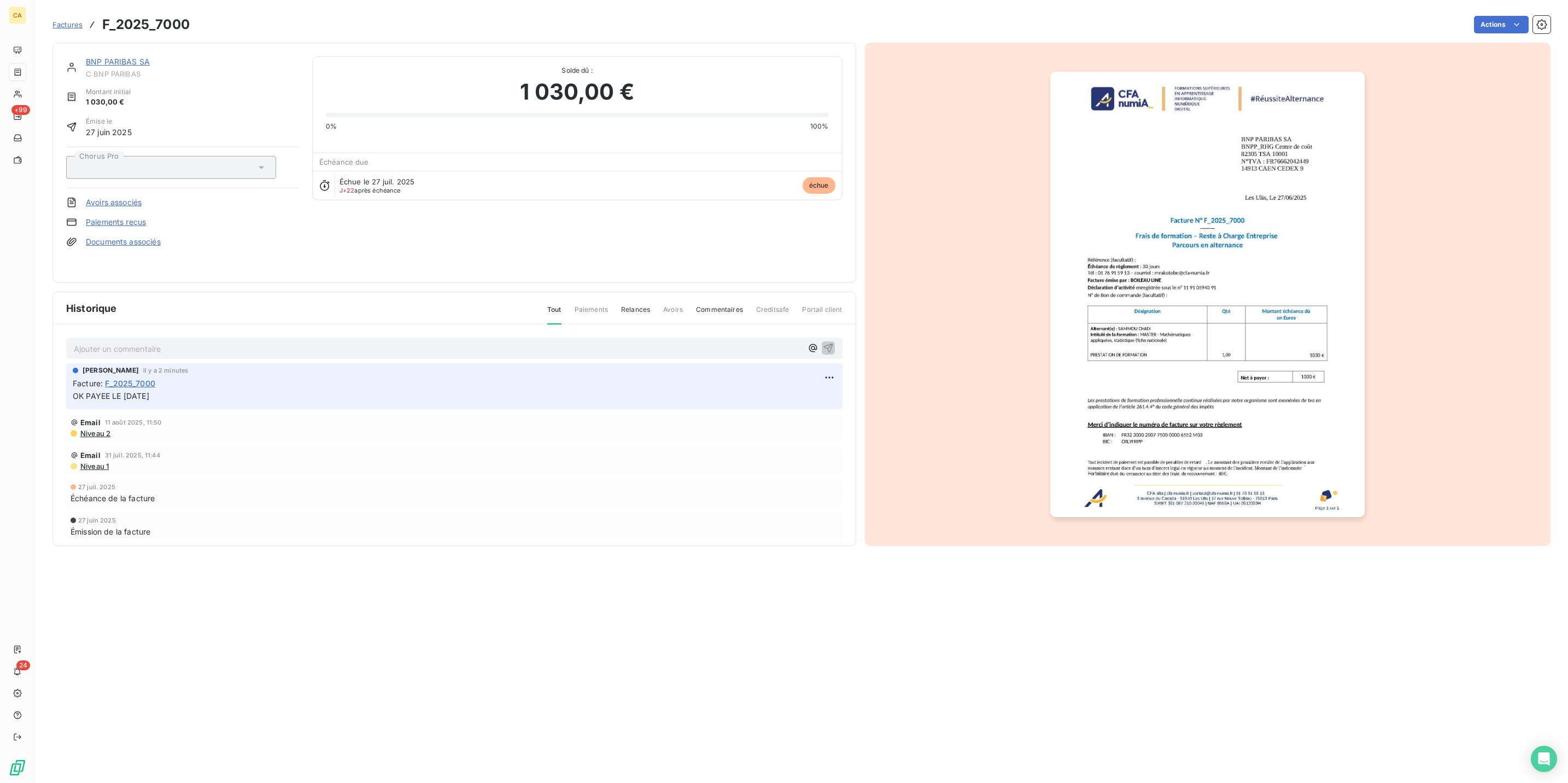
click at [119, 57] on link "BNP PARIBAS SA" at bounding box center [118, 61] width 64 height 9
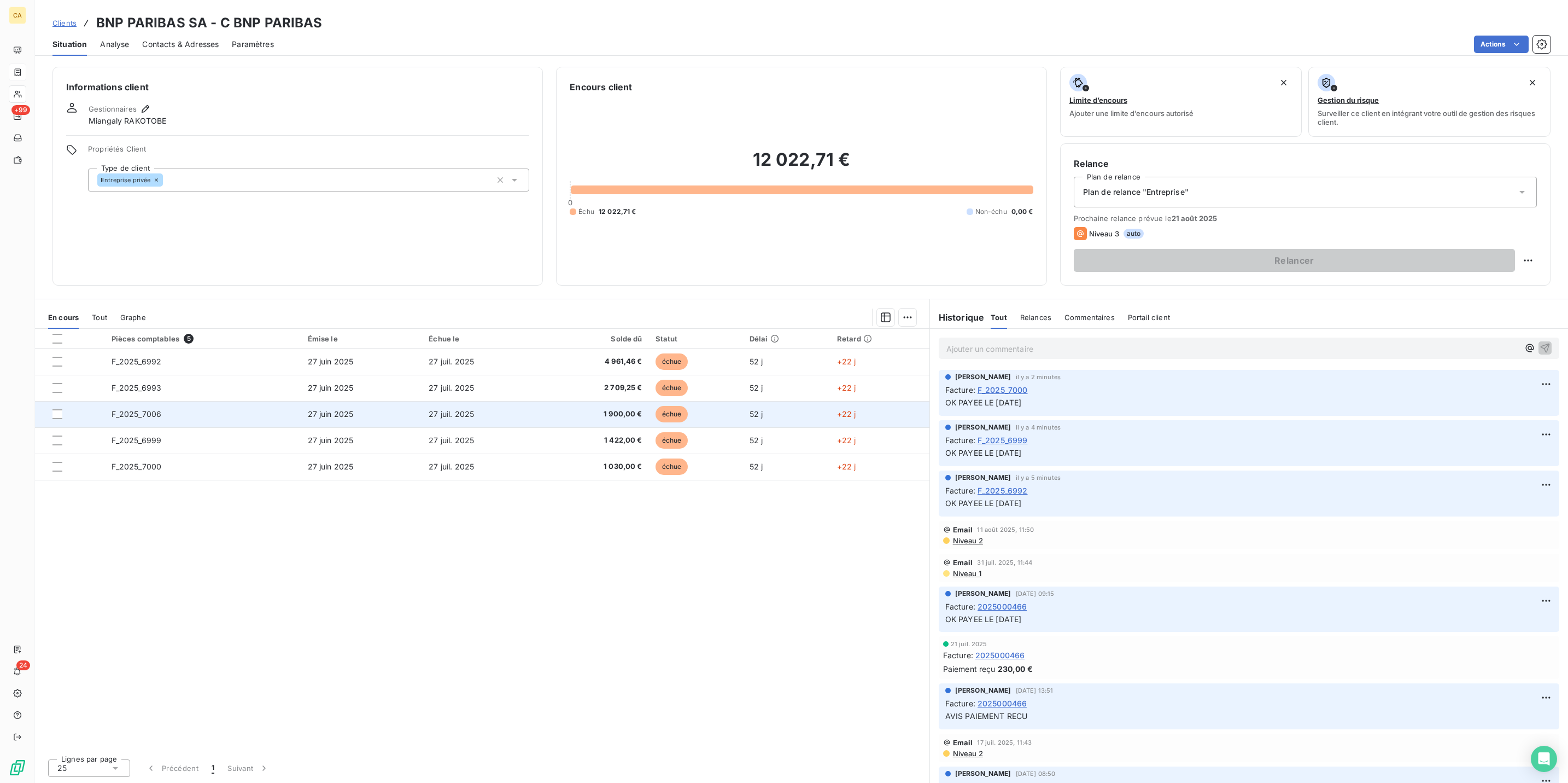
click at [141, 409] on span "F_2025_7006" at bounding box center [136, 414] width 50 height 9
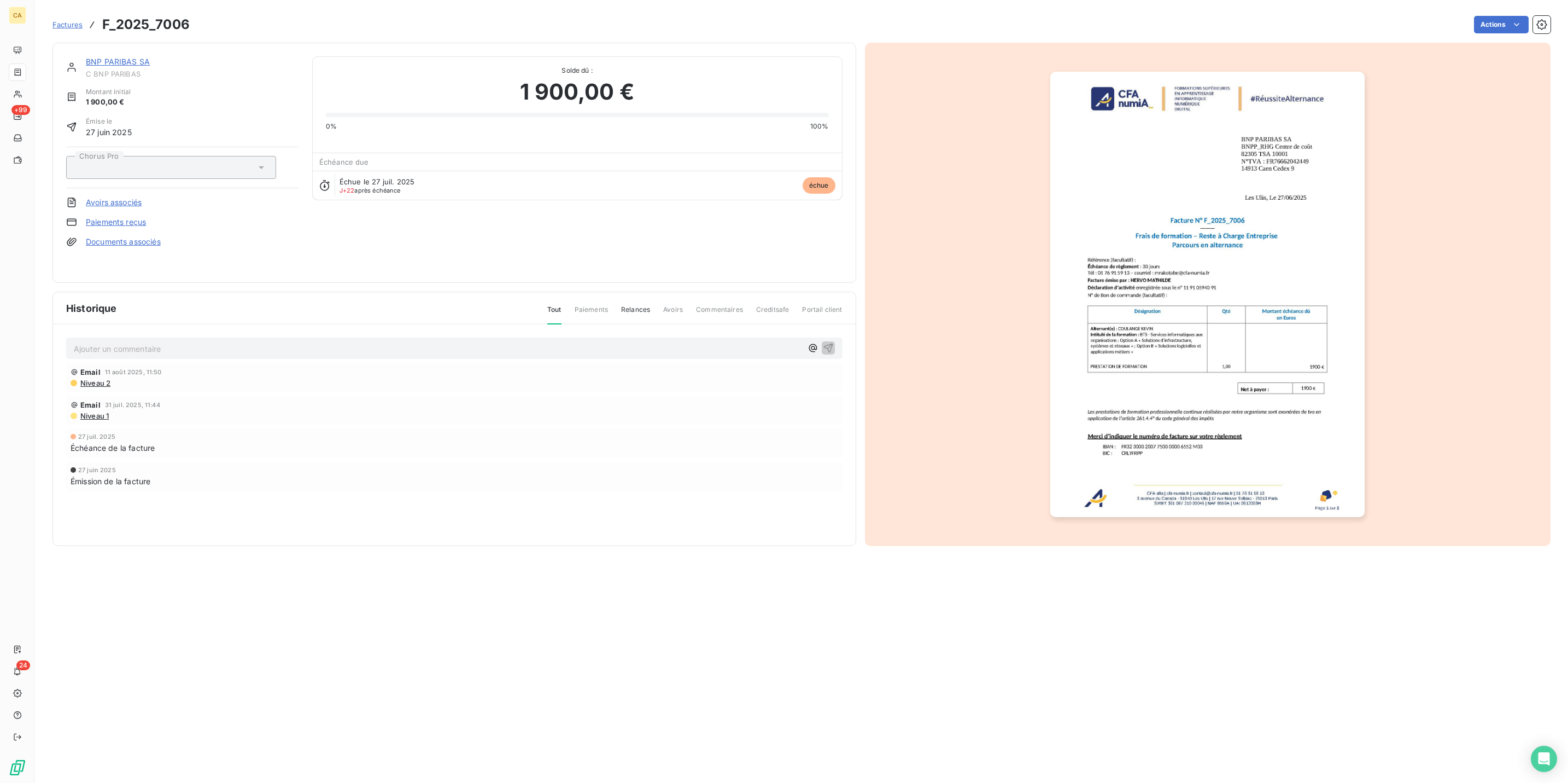
click at [128, 342] on div "Ajouter un commentaire ﻿ Email [DATE] 11:50 Niveau 2 Email [DATE] 11:44 Niveau …" at bounding box center [454, 430] width 803 height 211
click at [132, 342] on div "Ajouter un commentaire ﻿" at bounding box center [454, 348] width 776 height 21
click at [155, 342] on p "Ajouter un commentaire ﻿" at bounding box center [438, 349] width 729 height 14
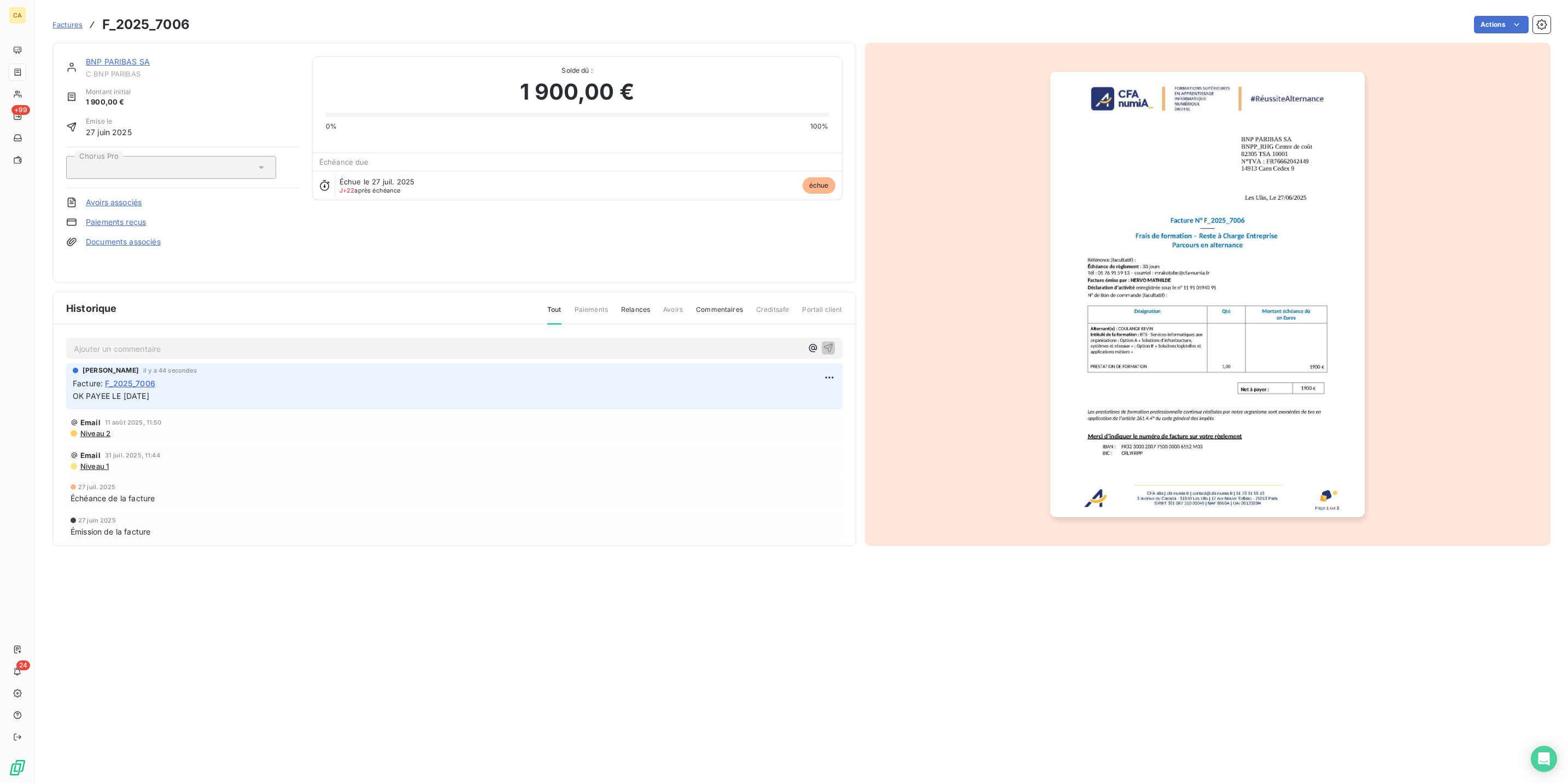
click at [1093, 160] on img "button" at bounding box center [1208, 294] width 314 height 445
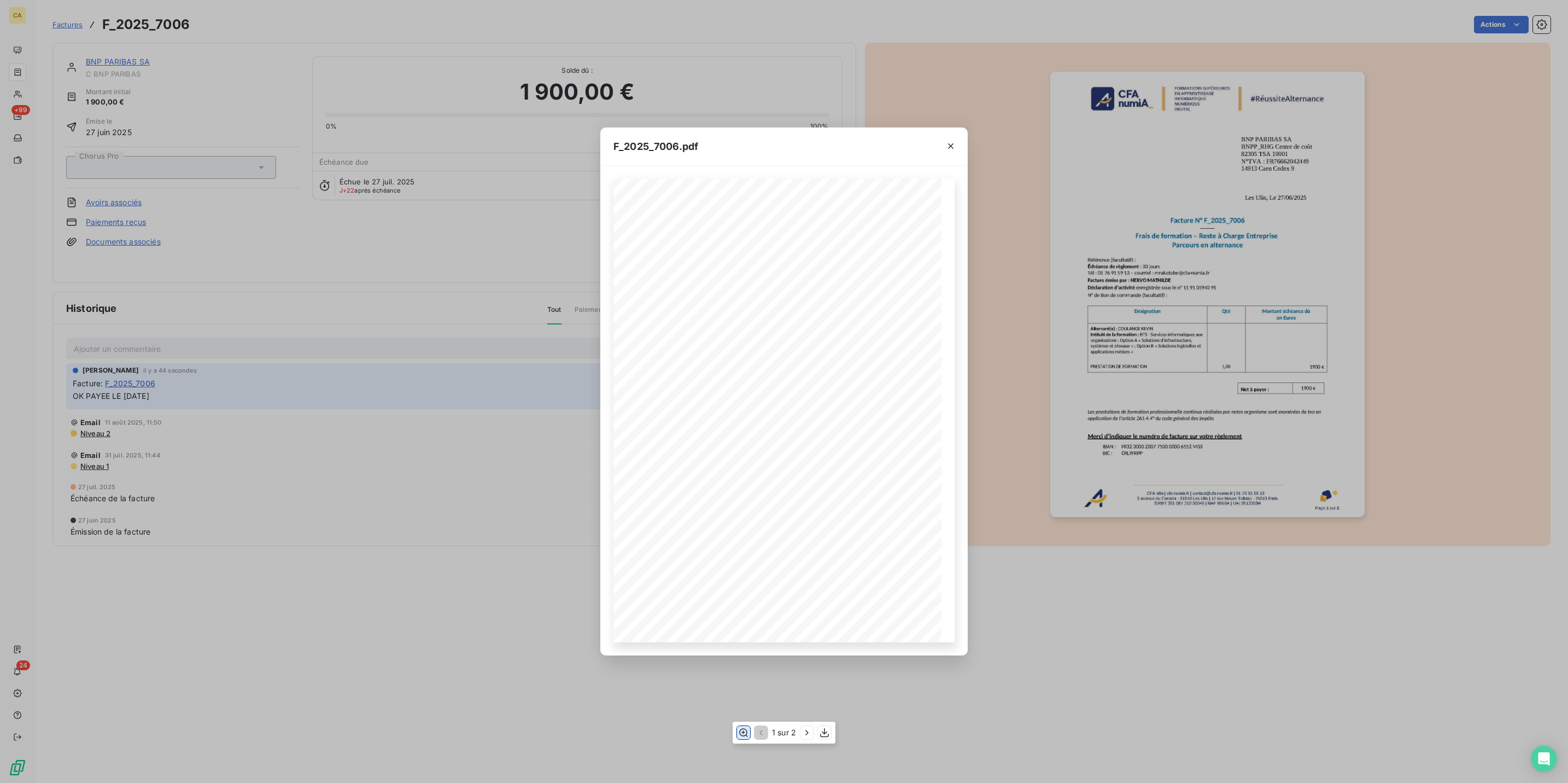
click at [746, 734] on icon "button" at bounding box center [743, 732] width 11 height 11
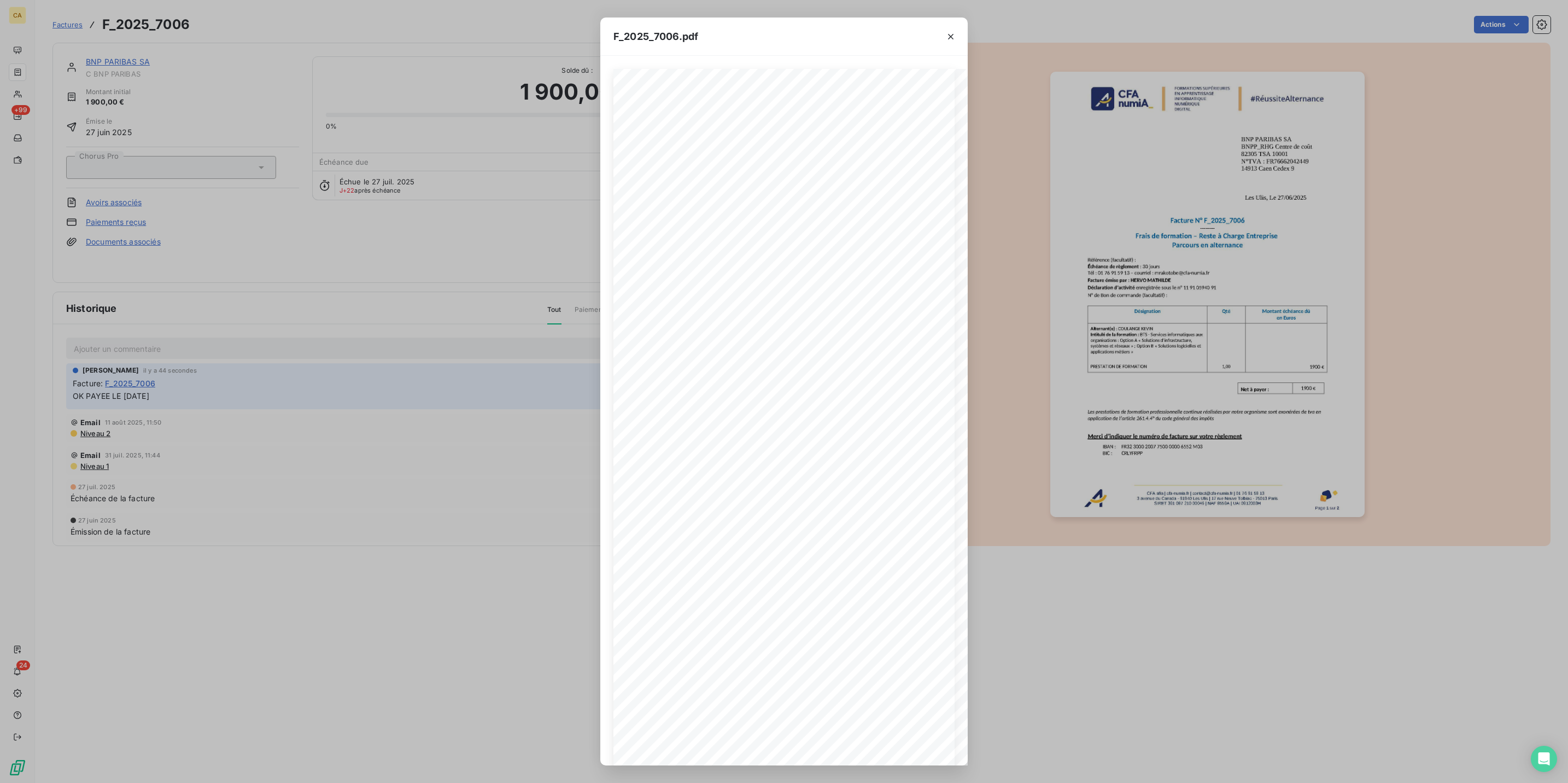
click at [437, 441] on div "F_2025_7006.pdf CFA afia | [DOMAIN_NAME] | [EMAIL_ADDRESS][DOMAIN_NAME] | 01 76…" at bounding box center [784, 391] width 1568 height 783
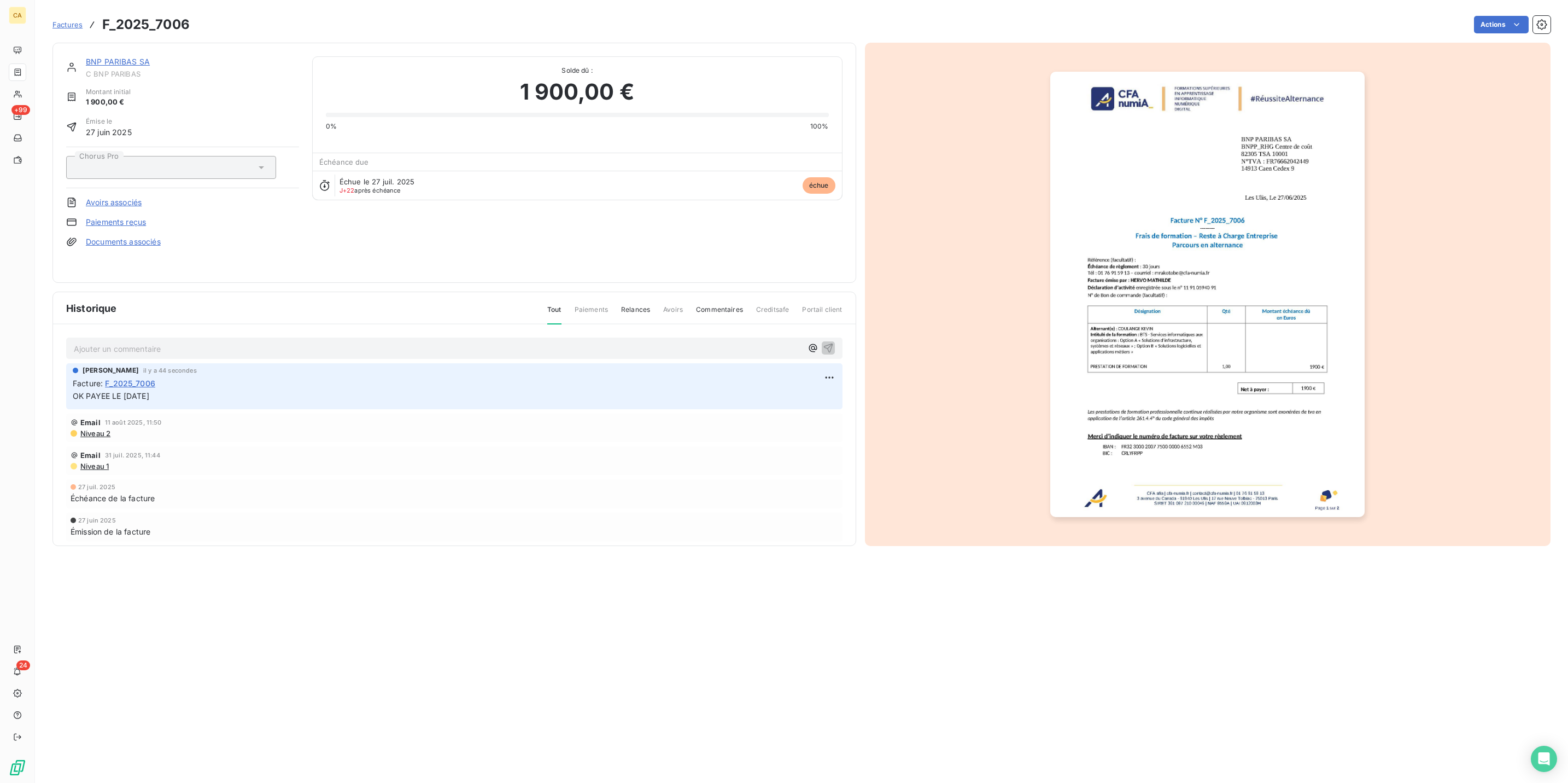
click at [1242, 384] on img "button" at bounding box center [1208, 294] width 314 height 445
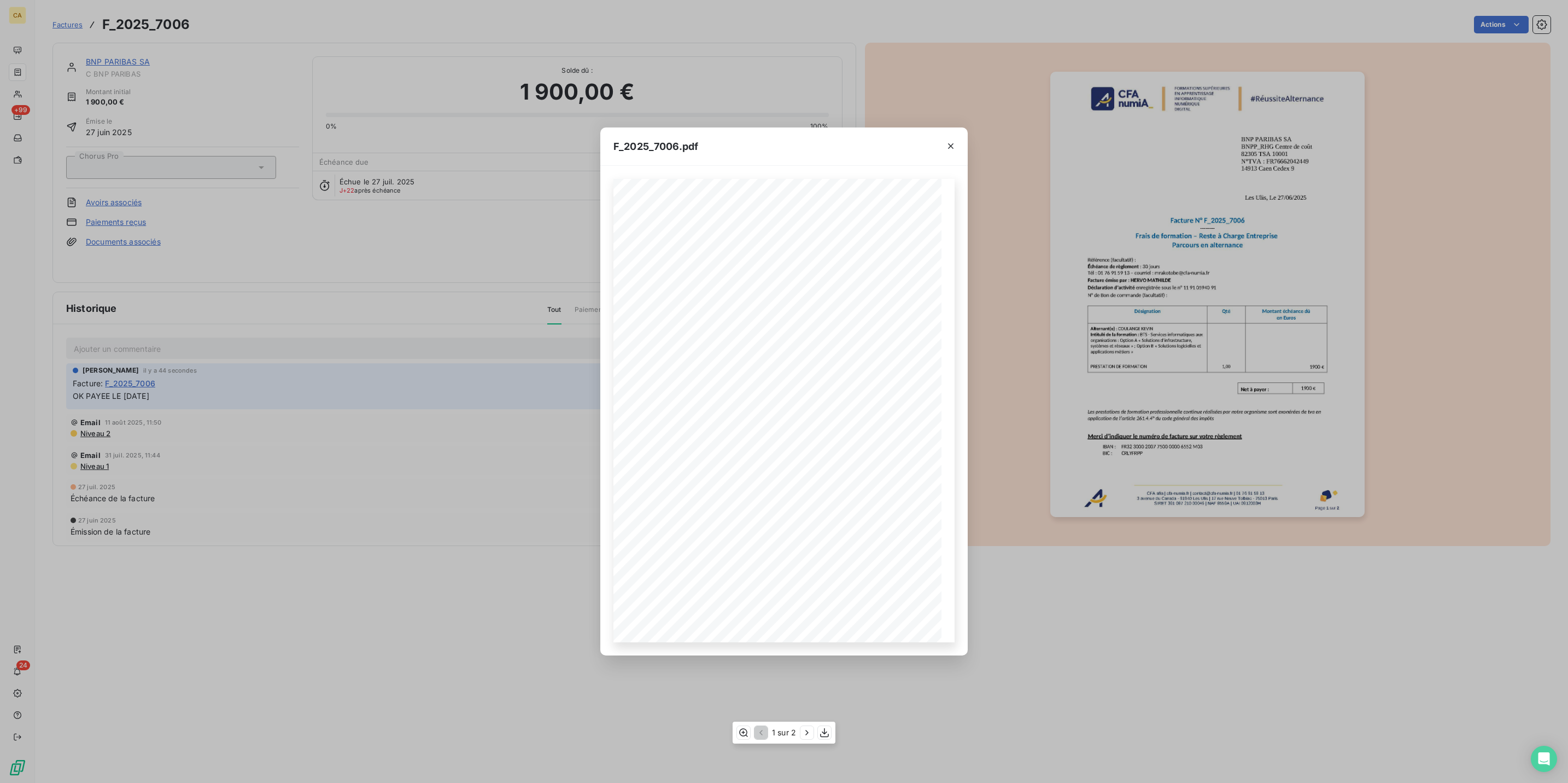
click at [737, 738] on div "1 sur 2" at bounding box center [784, 732] width 103 height 22
click at [744, 734] on icon "button" at bounding box center [744, 733] width 9 height 8
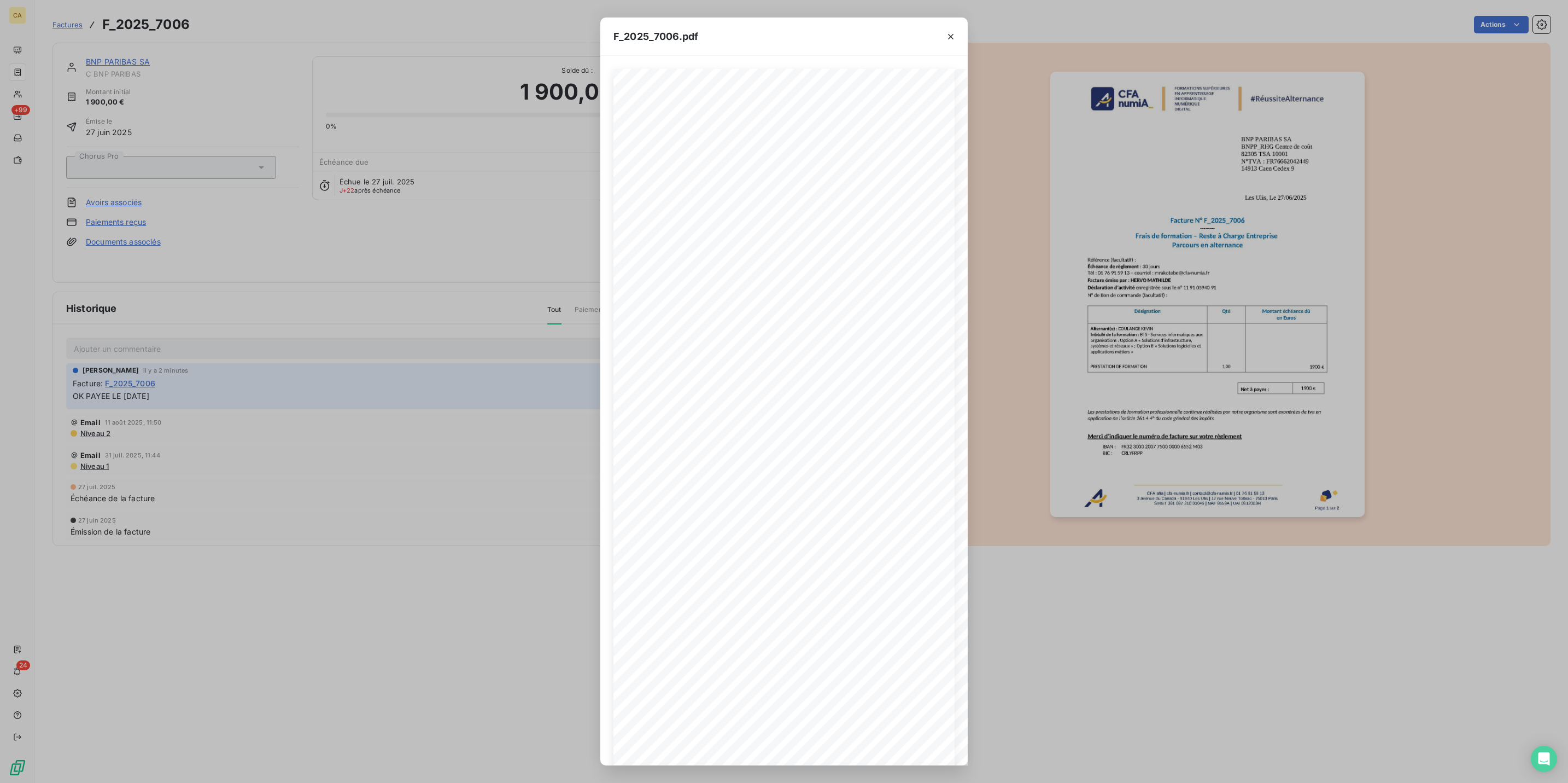
click at [251, 292] on div "F_2025_7006.pdf CFA afia | [DOMAIN_NAME] | [EMAIL_ADDRESS][DOMAIN_NAME] | 01 76…" at bounding box center [784, 391] width 1568 height 783
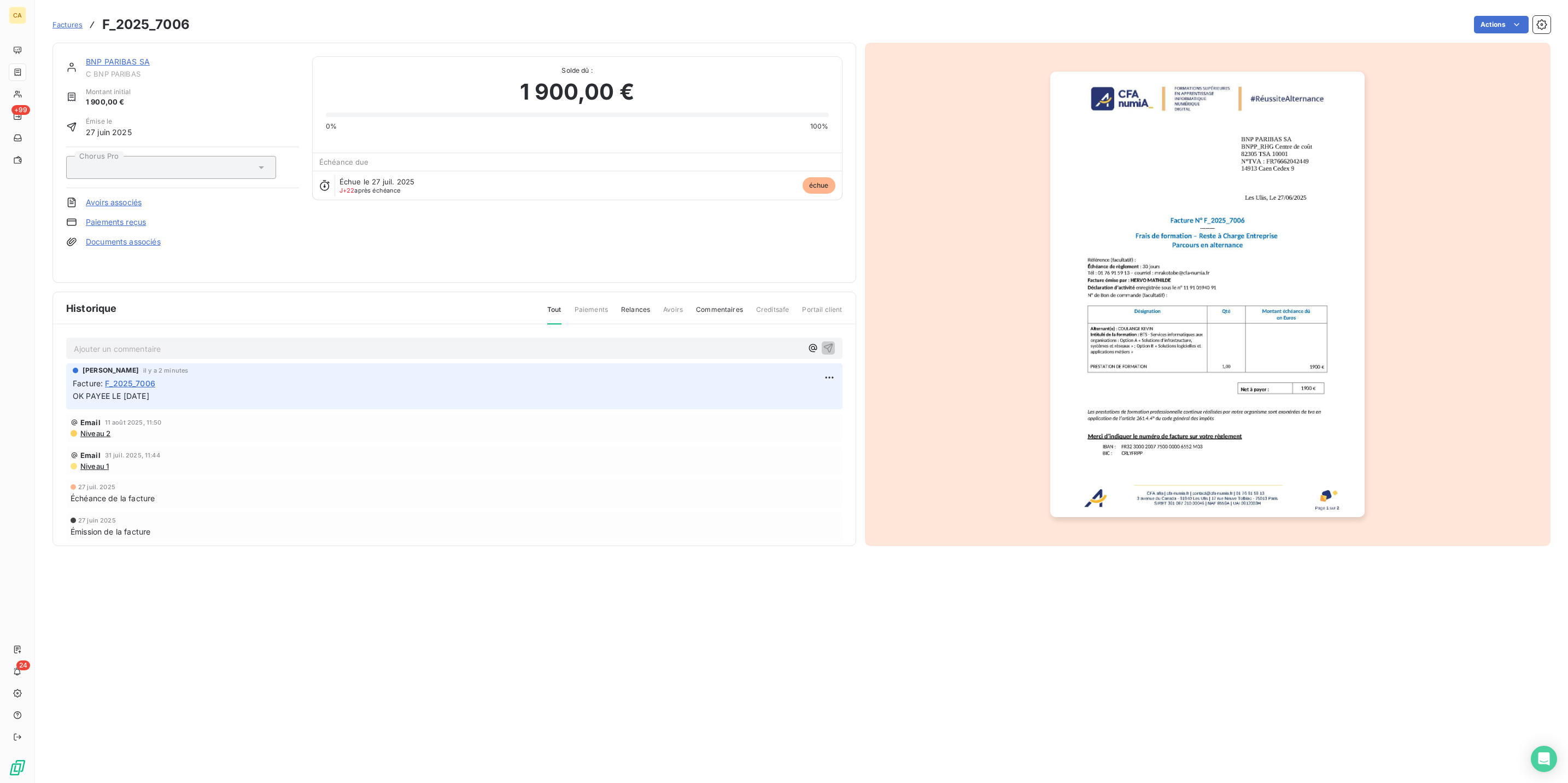
click at [116, 43] on div "BNP PARIBAS SA C BNP PARIBAS Montant initial 1 900,00 € Émise le [DATE] Chorus …" at bounding box center [454, 163] width 804 height 240
click at [111, 57] on div "BNP PARIBAS SA C BNP PARIBAS" at bounding box center [192, 67] width 213 height 22
click at [111, 57] on link "BNP PARIBAS SA" at bounding box center [118, 61] width 64 height 9
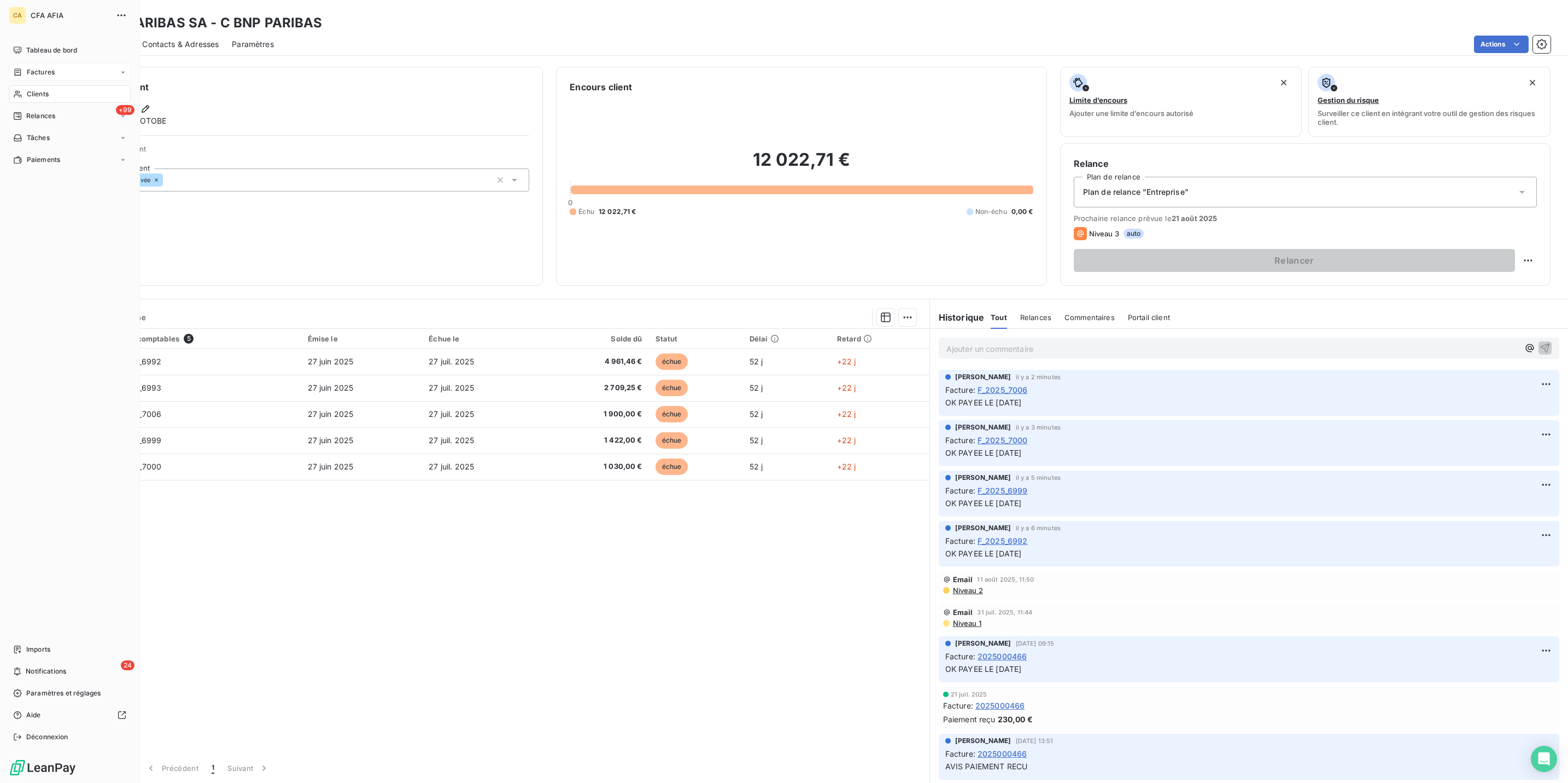
click at [41, 89] on span "Clients" at bounding box center [38, 94] width 22 height 10
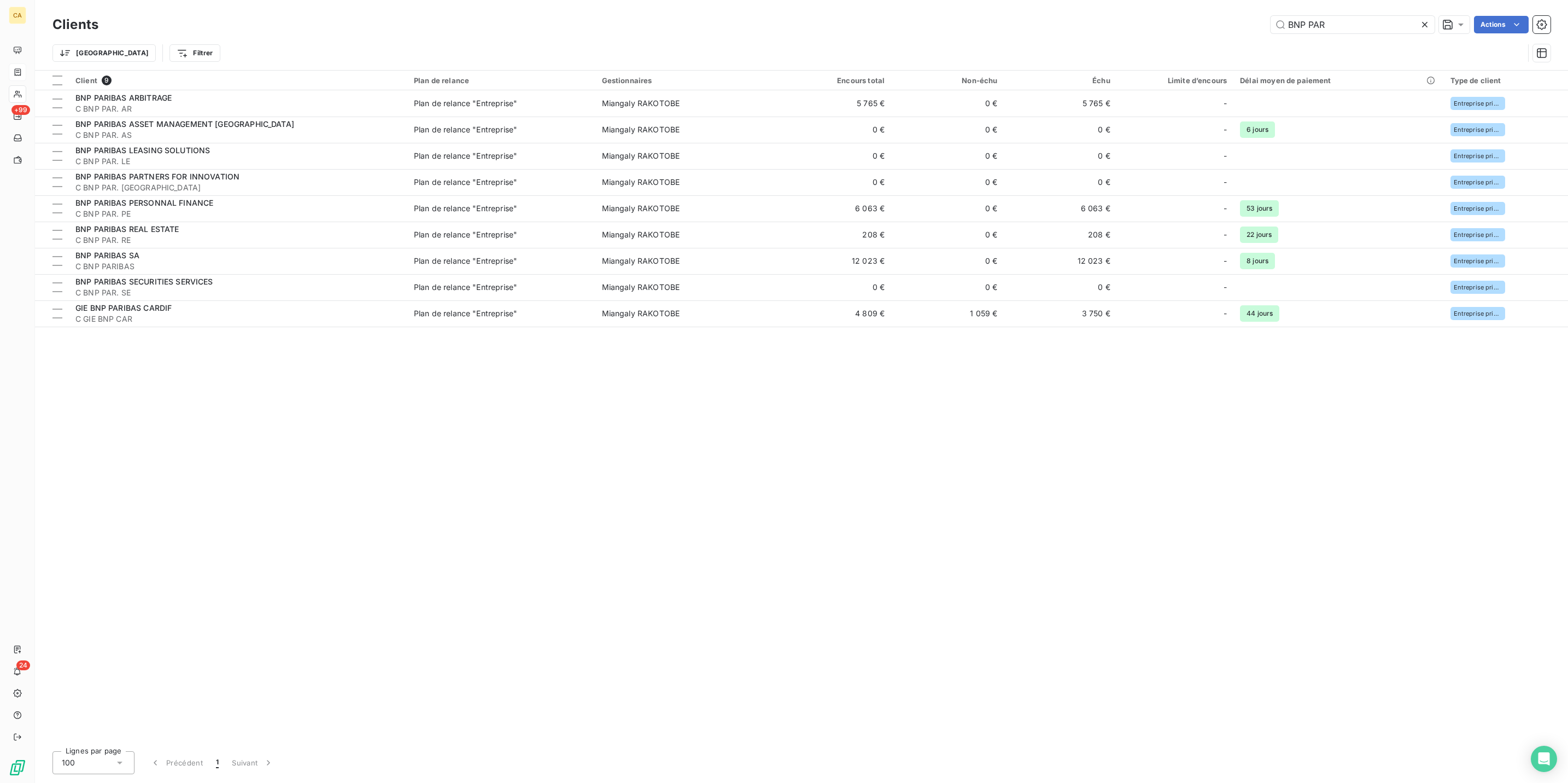
drag, startPoint x: 372, startPoint y: 342, endPoint x: 348, endPoint y: 313, distance: 37.6
click at [372, 342] on div "Client 9 Plan de relance Gestionnaires Encours total Non-échu Échu Limite d’enc…" at bounding box center [802, 406] width 1533 height 672
